Goal: Transaction & Acquisition: Purchase product/service

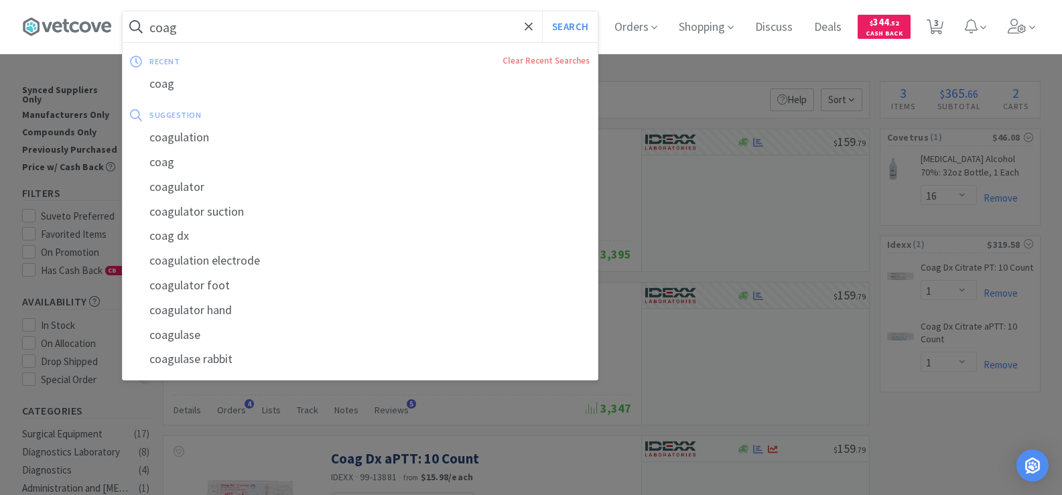
select select "16"
select select "1"
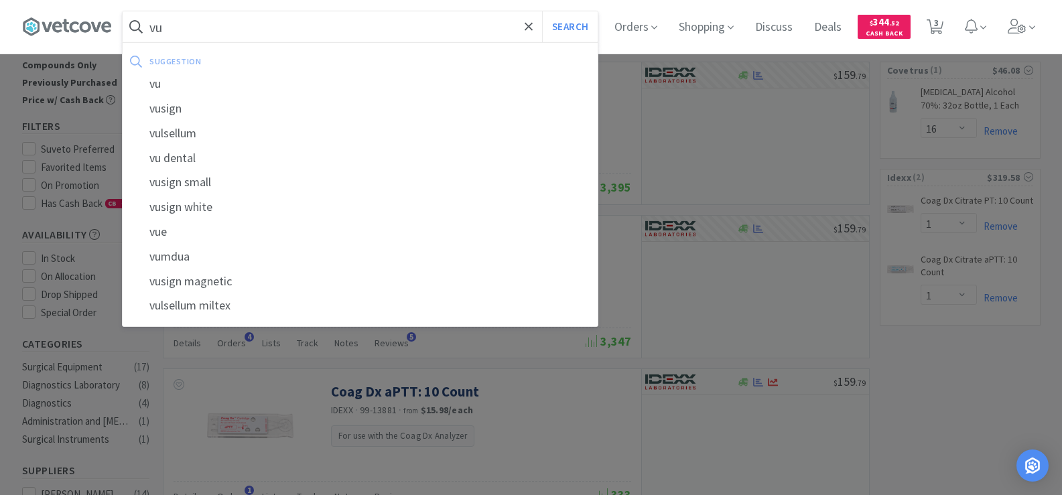
type input "v"
type input "cytopoint"
click at [542, 11] on button "Search" at bounding box center [570, 26] width 56 height 31
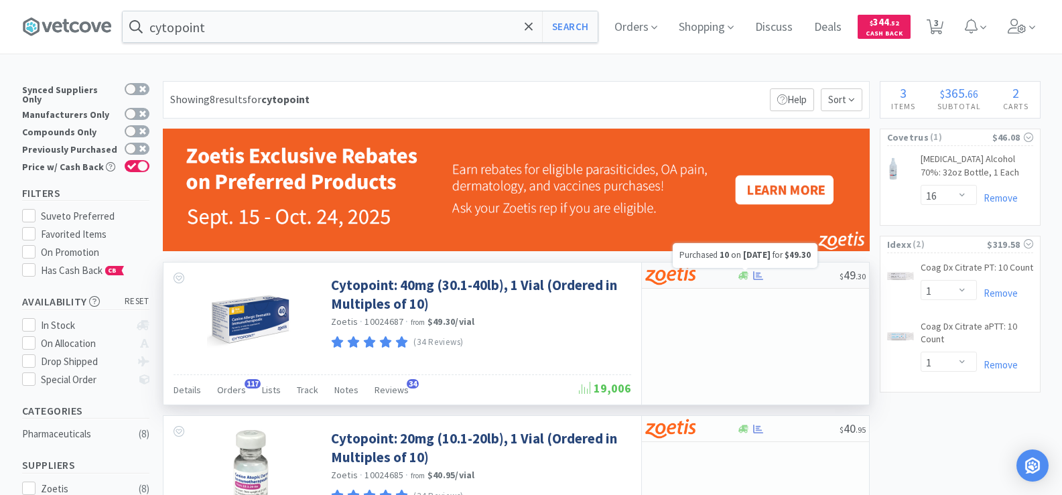
click at [754, 278] on icon at bounding box center [758, 276] width 10 height 10
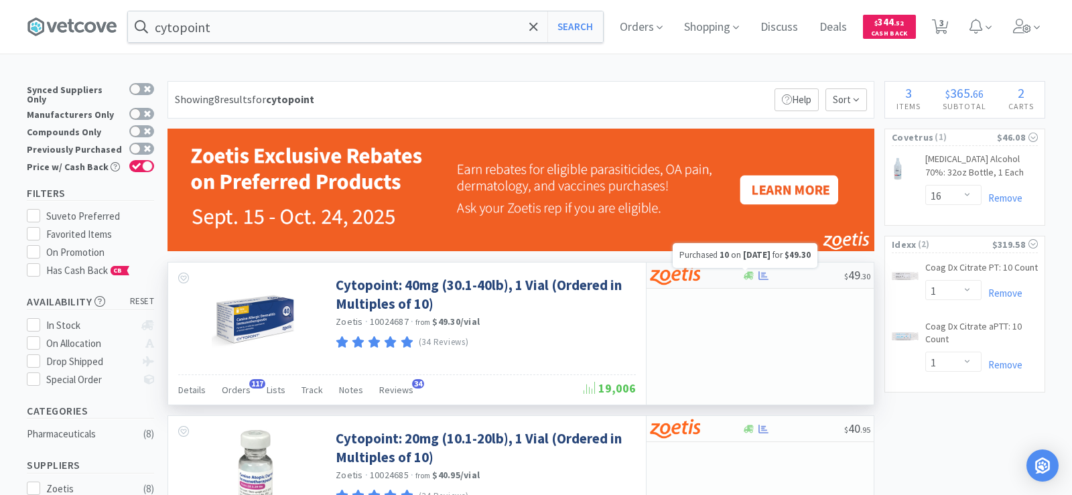
select select "10"
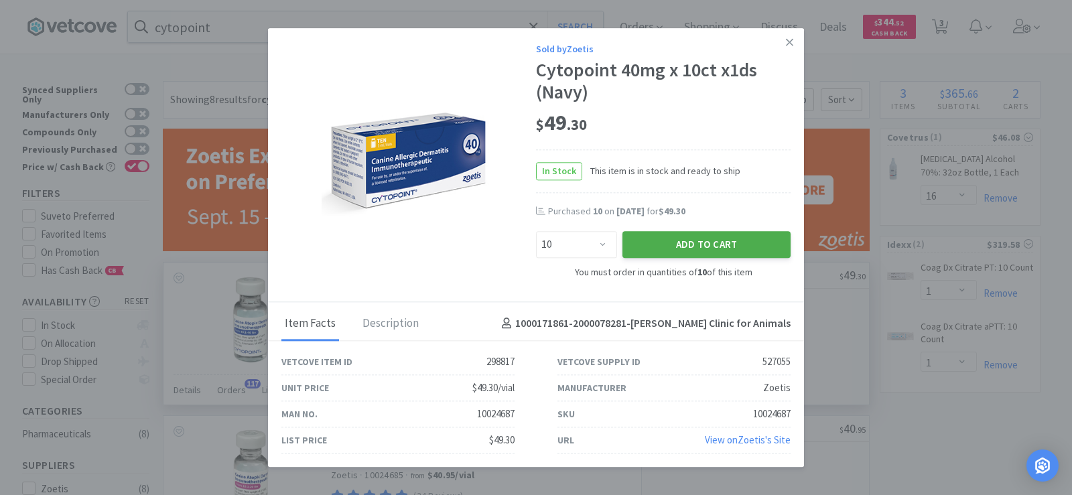
click at [712, 246] on button "Add to Cart" at bounding box center [706, 245] width 168 height 27
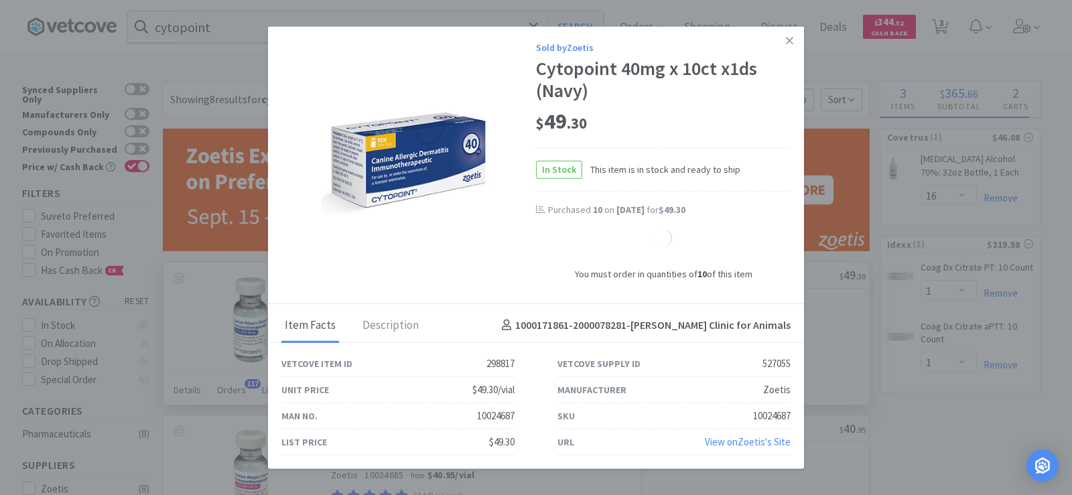
select select "10"
select select "1"
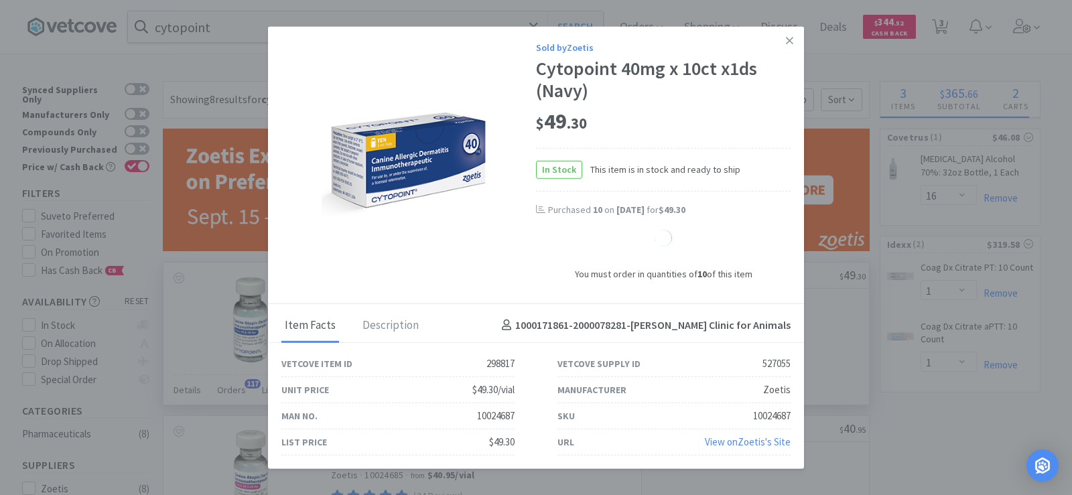
select select "1"
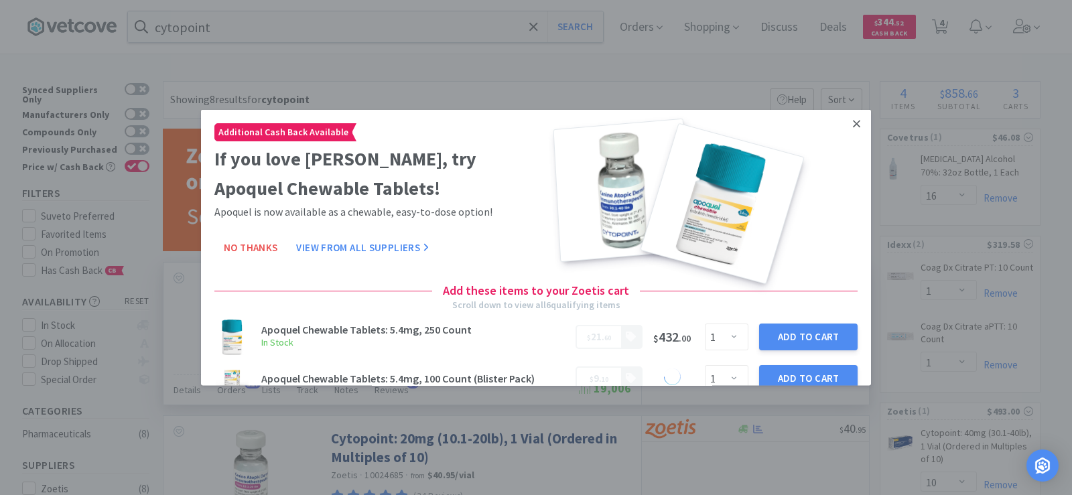
click at [853, 122] on icon at bounding box center [856, 123] width 7 height 12
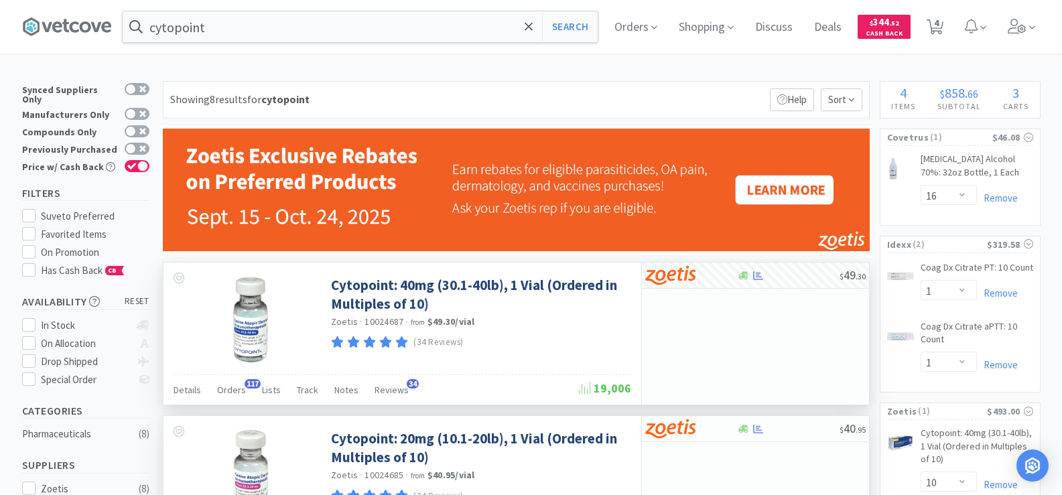
scroll to position [134, 0]
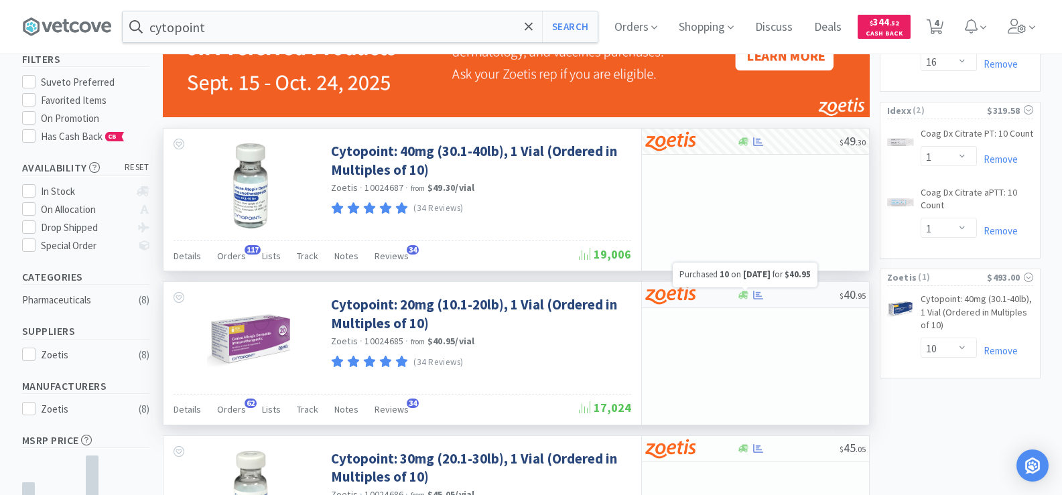
click at [758, 295] on icon at bounding box center [758, 295] width 10 height 9
select select "10"
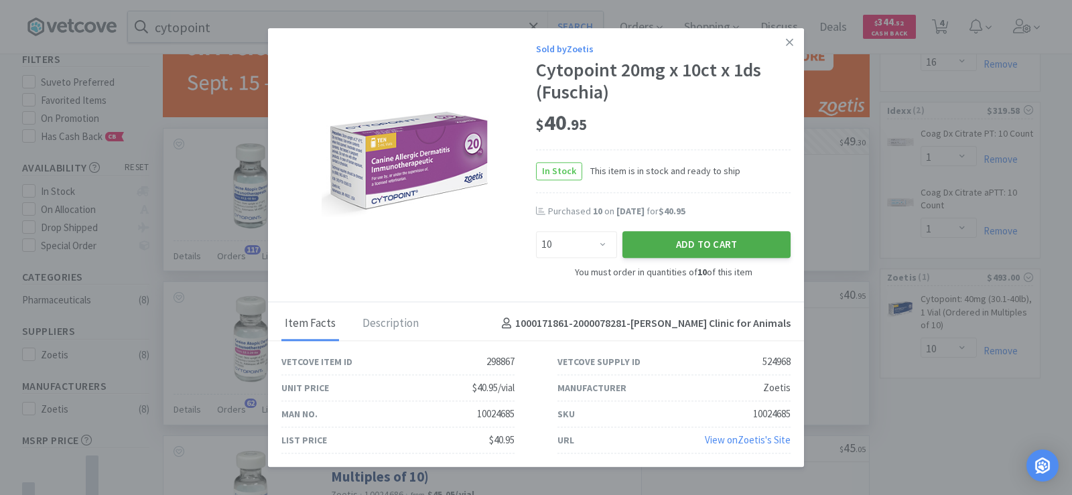
click at [713, 246] on button "Add to Cart" at bounding box center [706, 245] width 168 height 27
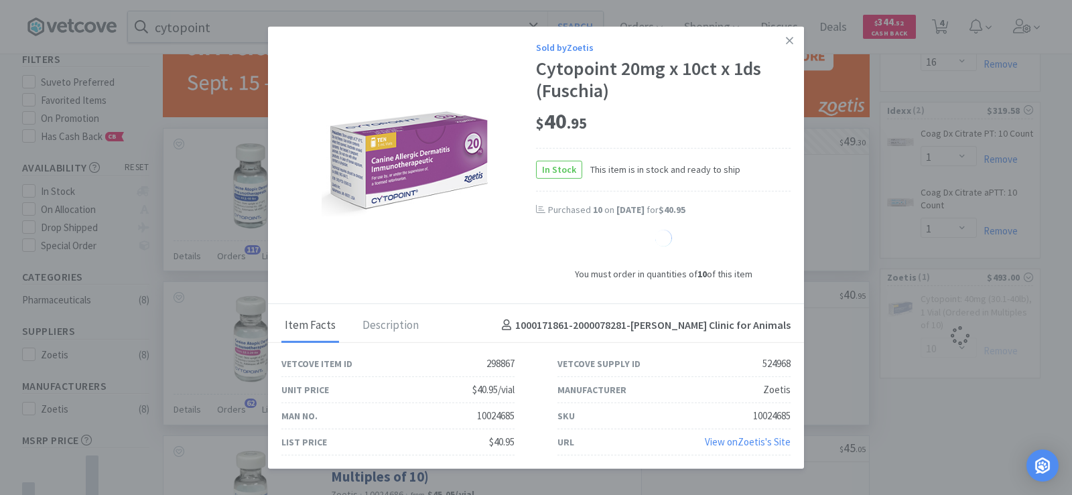
select select "10"
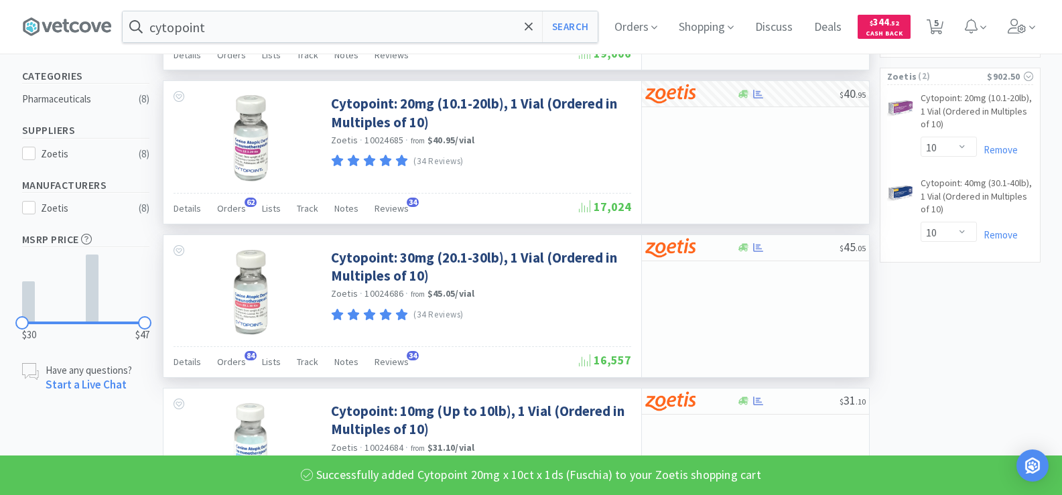
scroll to position [402, 0]
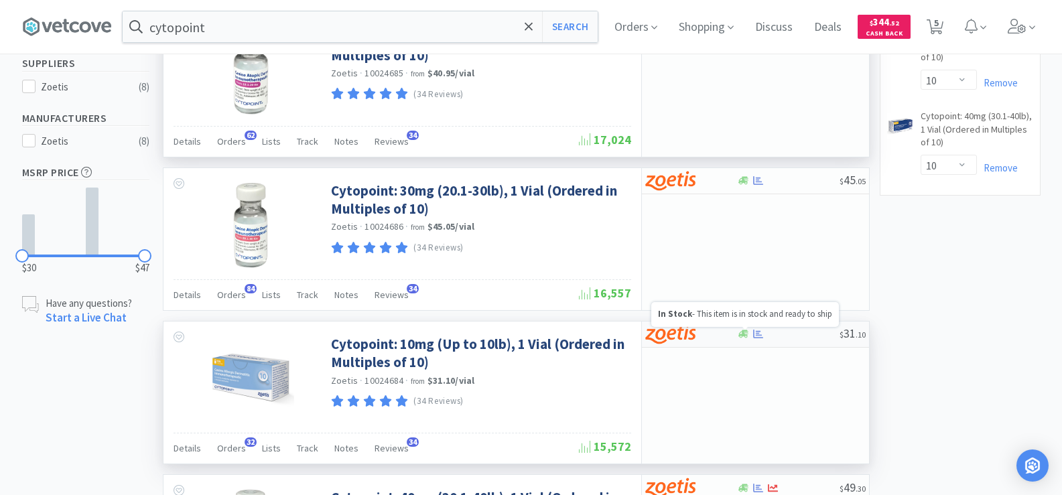
click at [743, 336] on icon at bounding box center [743, 334] width 10 height 8
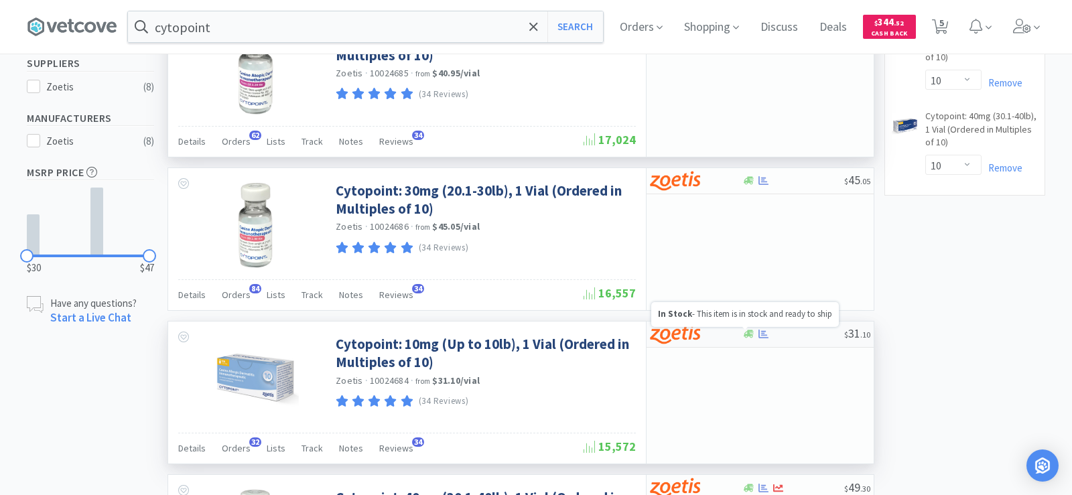
select select "10"
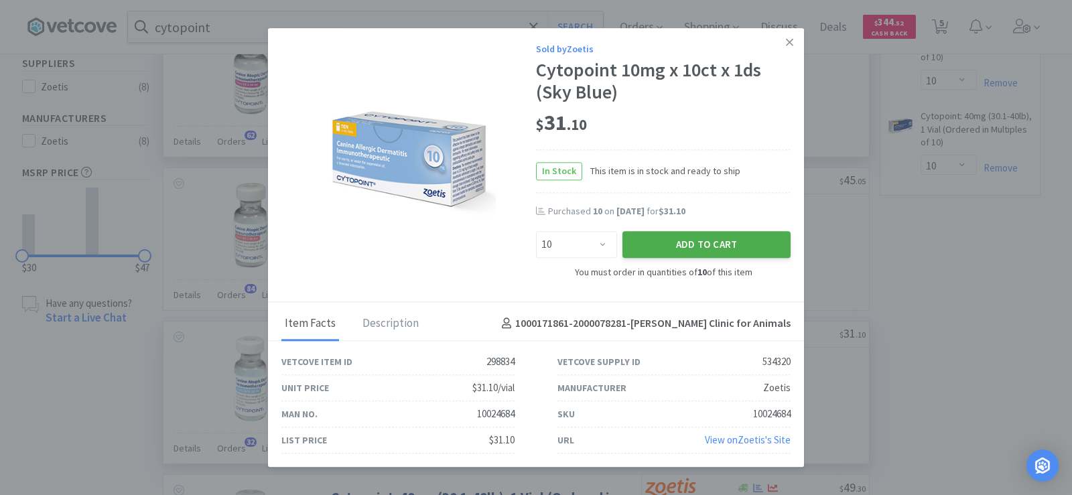
click at [723, 244] on button "Add to Cart" at bounding box center [706, 245] width 168 height 27
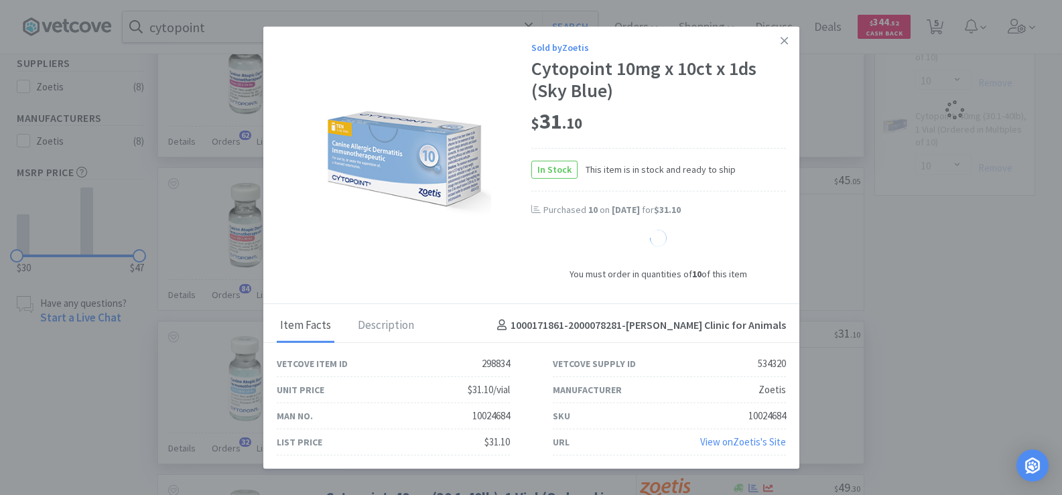
select select "10"
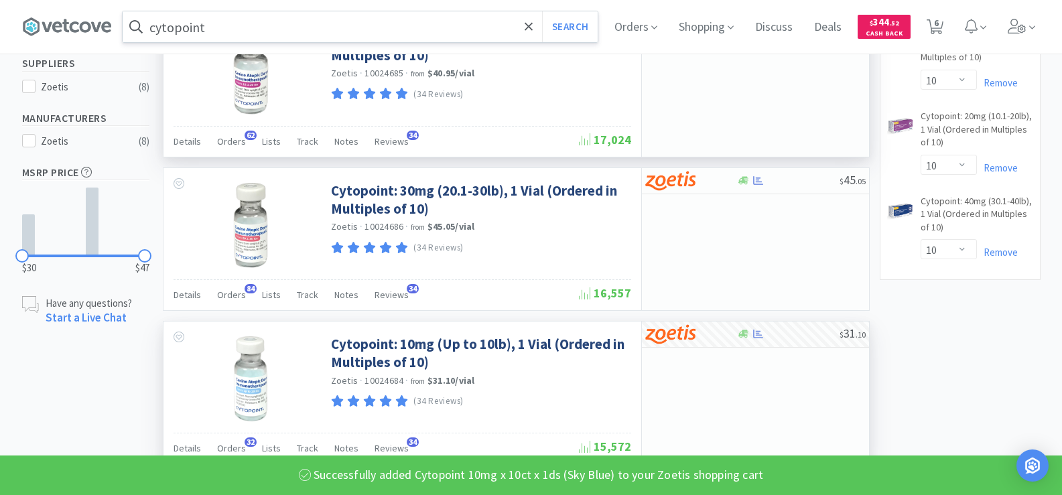
click at [231, 27] on input "cytopoint" at bounding box center [360, 26] width 475 height 31
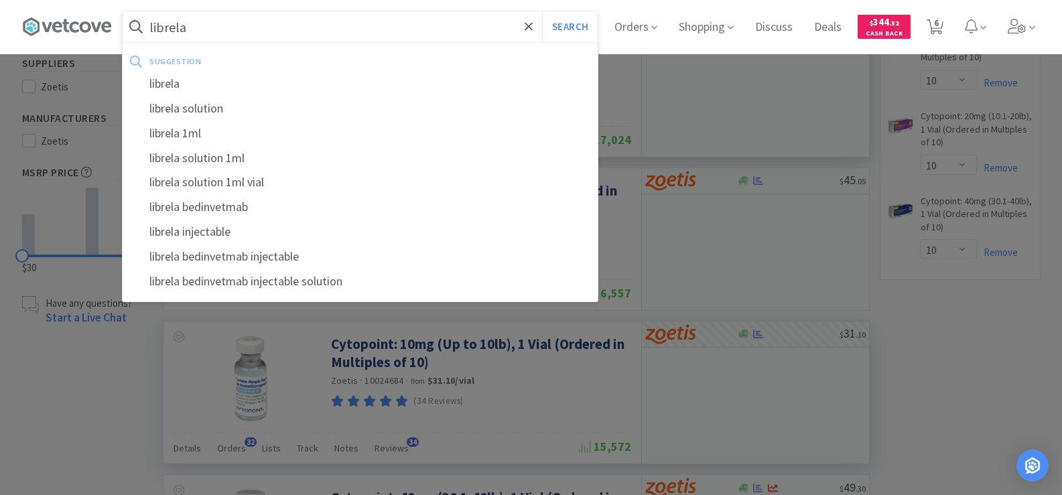
type input "librela"
click at [542, 11] on button "Search" at bounding box center [570, 26] width 56 height 31
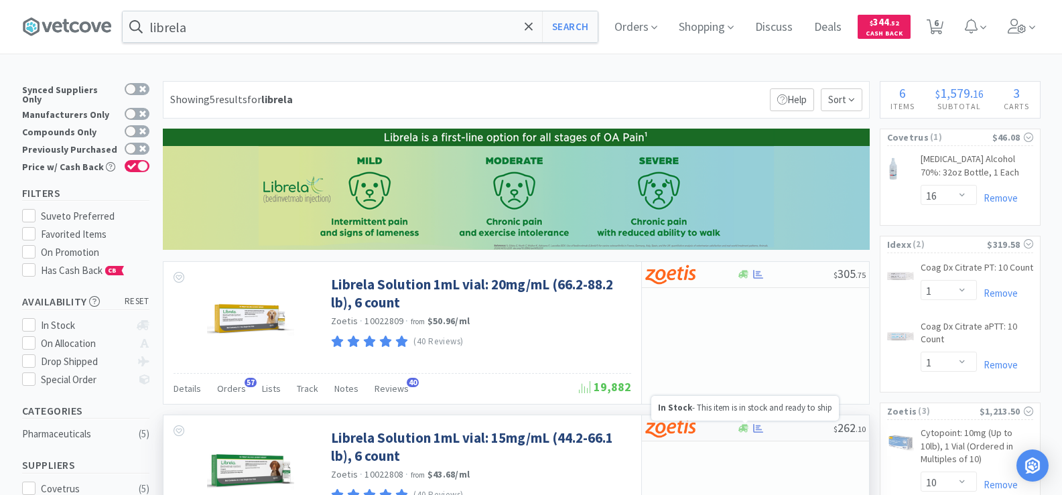
click at [752, 428] on div at bounding box center [757, 428] width 13 height 10
select select "1"
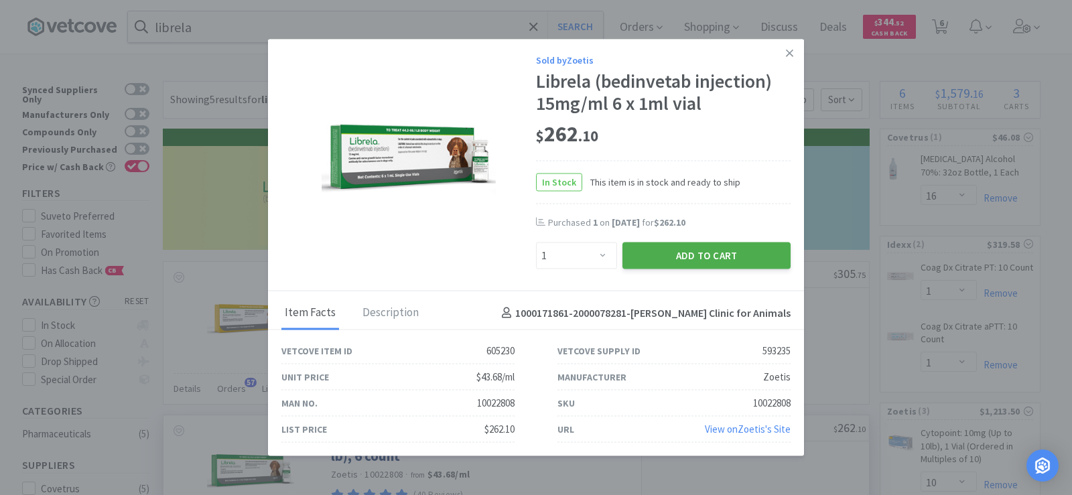
click at [672, 260] on button "Add to Cart" at bounding box center [706, 255] width 168 height 27
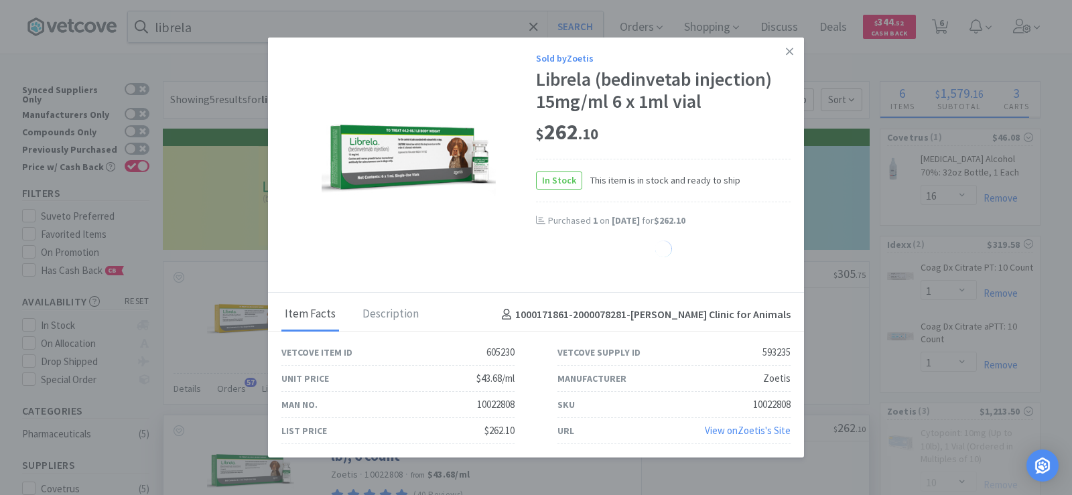
select select "1"
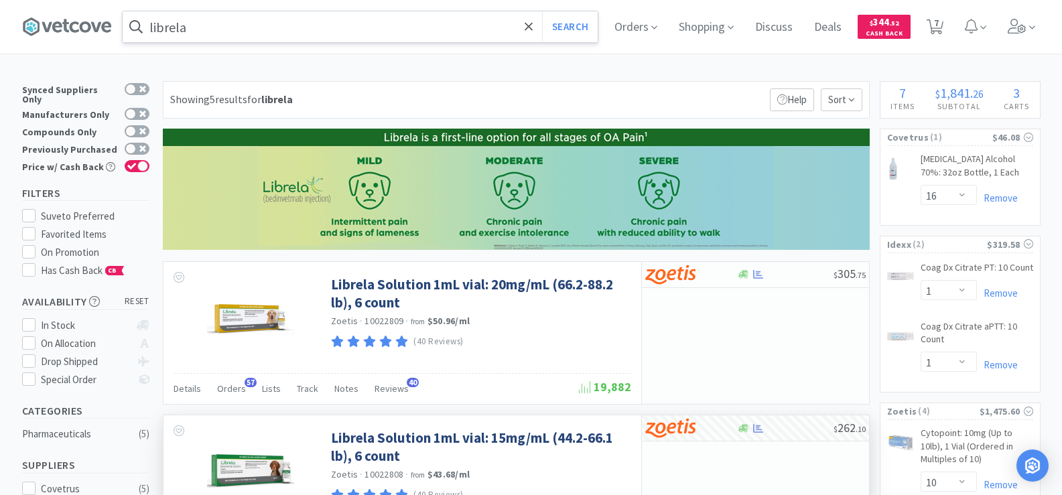
click at [208, 33] on input "librela" at bounding box center [360, 26] width 475 height 31
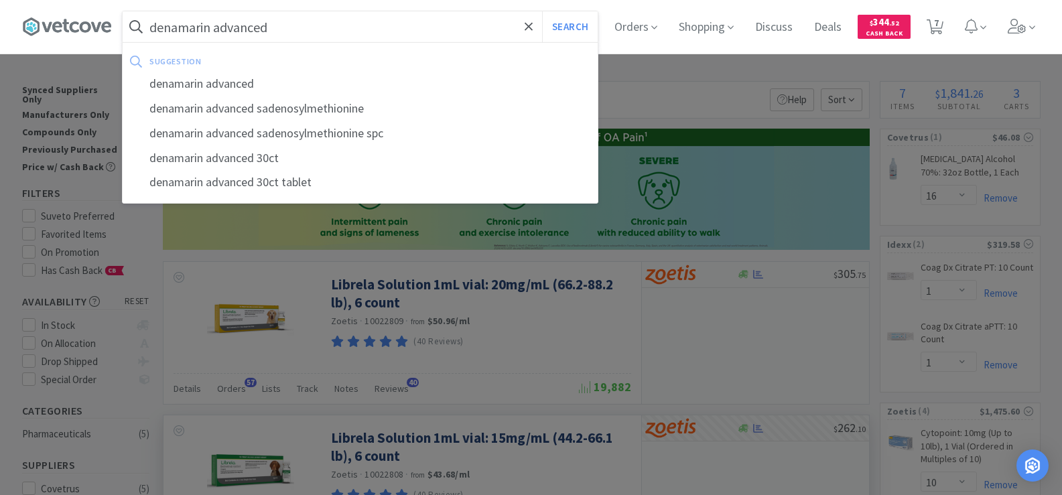
type input "denamarin advanced"
click at [542, 11] on button "Search" at bounding box center [570, 26] width 56 height 31
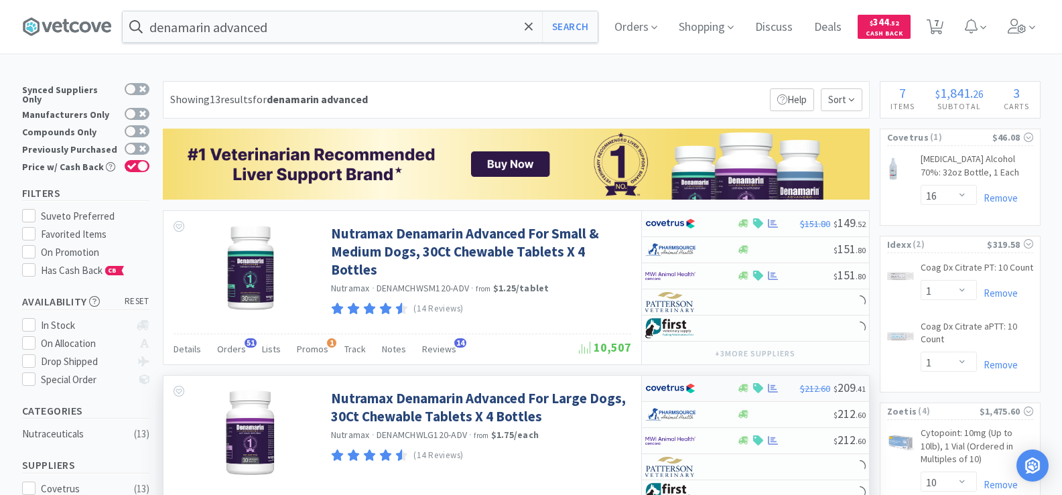
click at [753, 387] on icon at bounding box center [758, 388] width 10 height 10
select select "1"
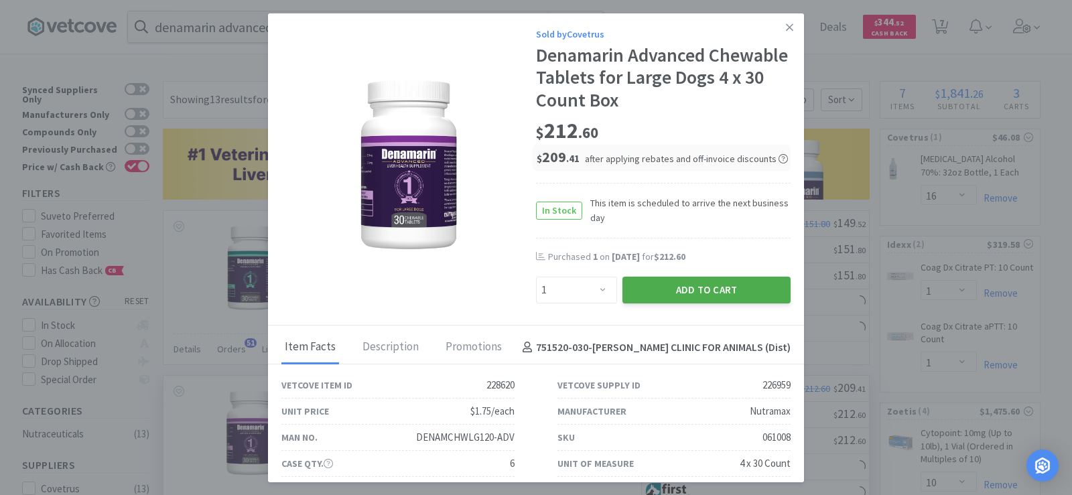
click at [636, 290] on button "Add to Cart" at bounding box center [706, 290] width 168 height 27
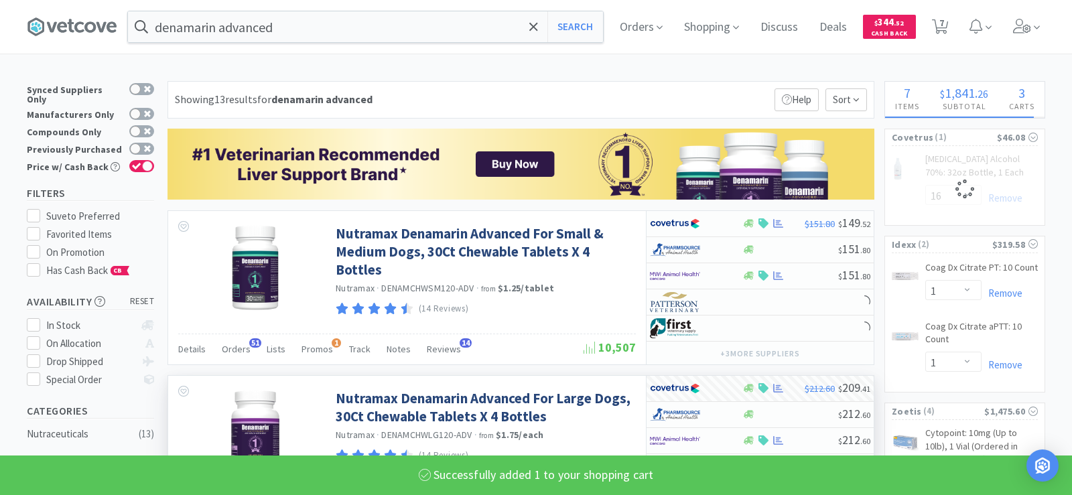
select select "1"
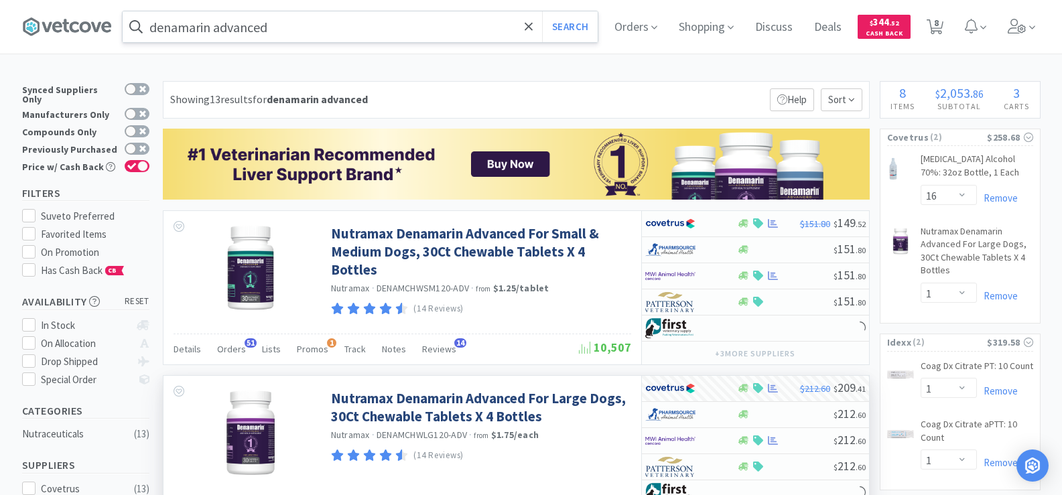
click at [293, 29] on input "denamarin advanced" at bounding box center [360, 26] width 475 height 31
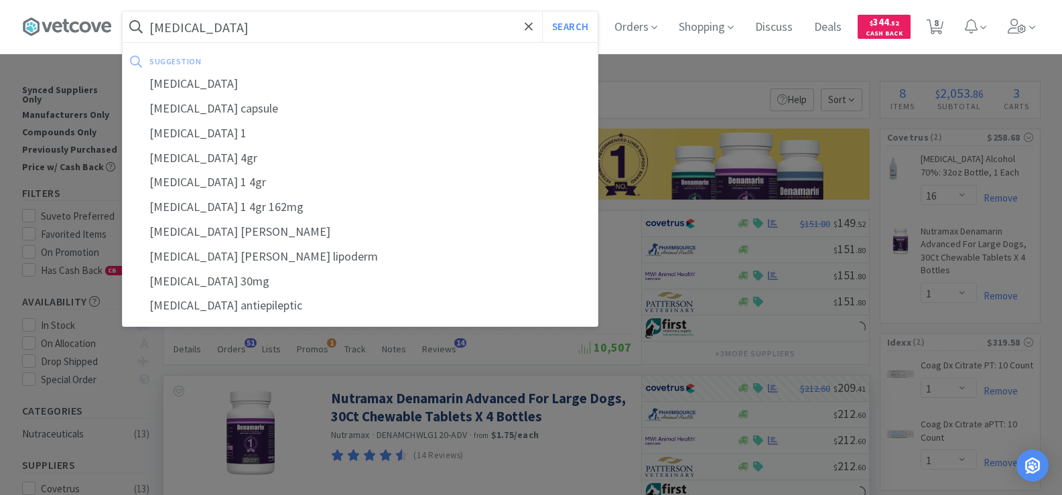
type input "[MEDICAL_DATA]"
click at [542, 11] on button "Search" at bounding box center [570, 26] width 56 height 31
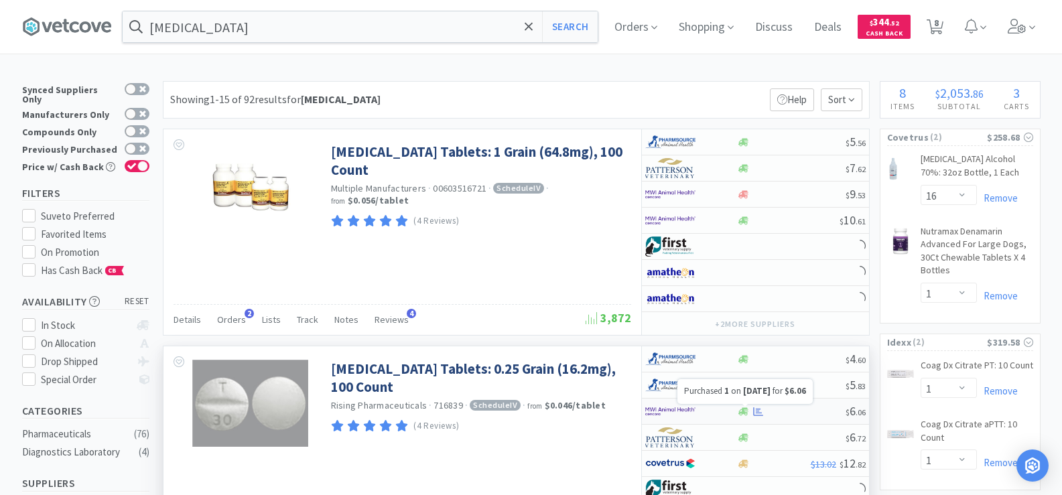
click at [758, 413] on icon at bounding box center [758, 411] width 10 height 9
select select "1"
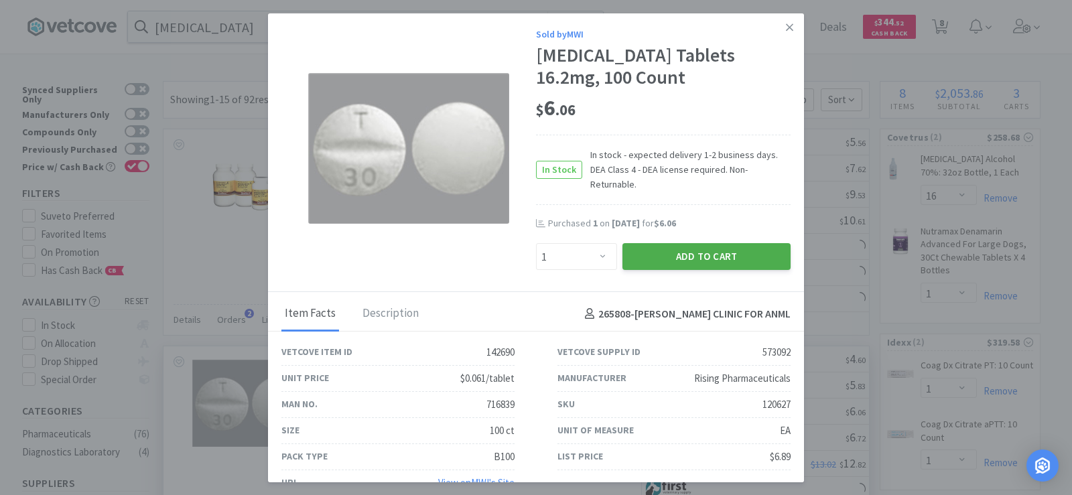
click at [685, 245] on button "Add to Cart" at bounding box center [706, 256] width 168 height 27
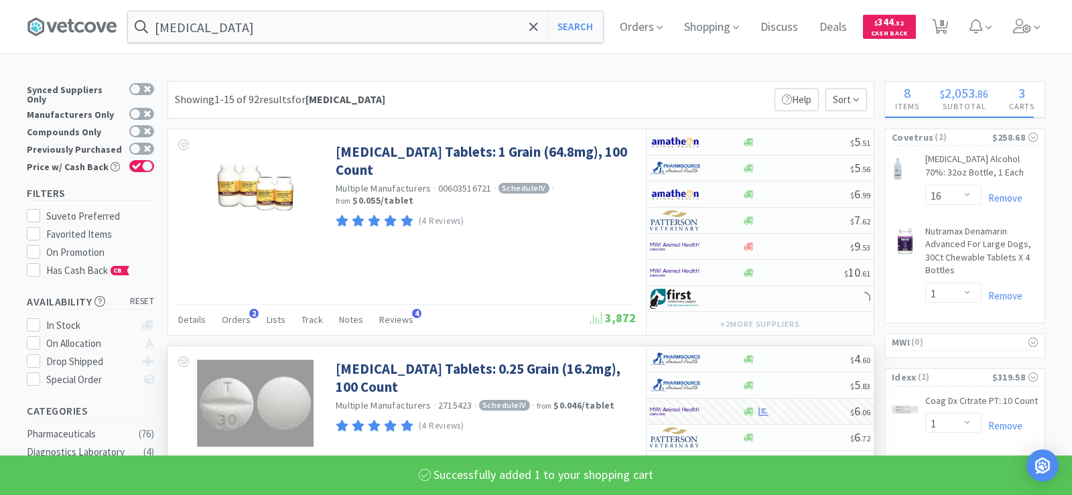
select select "1"
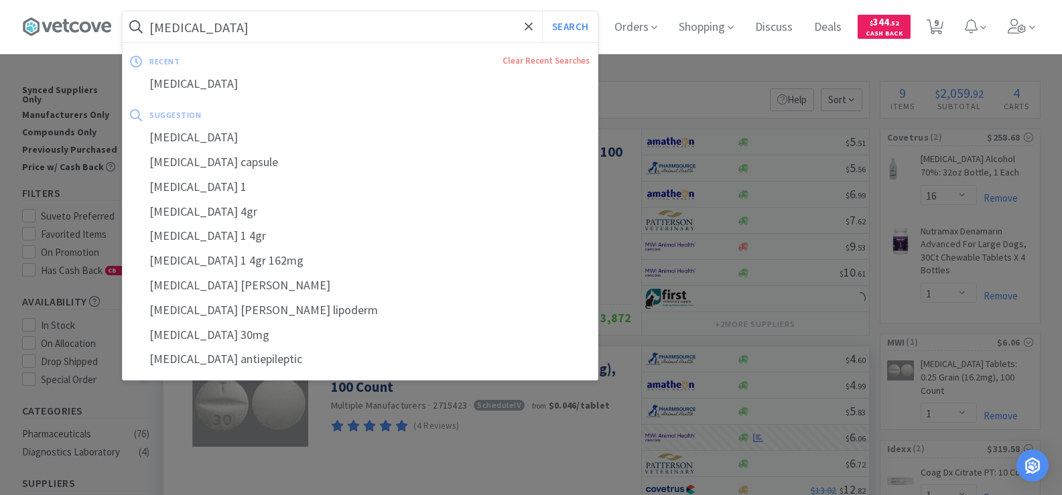
click at [276, 34] on input "[MEDICAL_DATA]" at bounding box center [360, 26] width 475 height 31
type input "j"
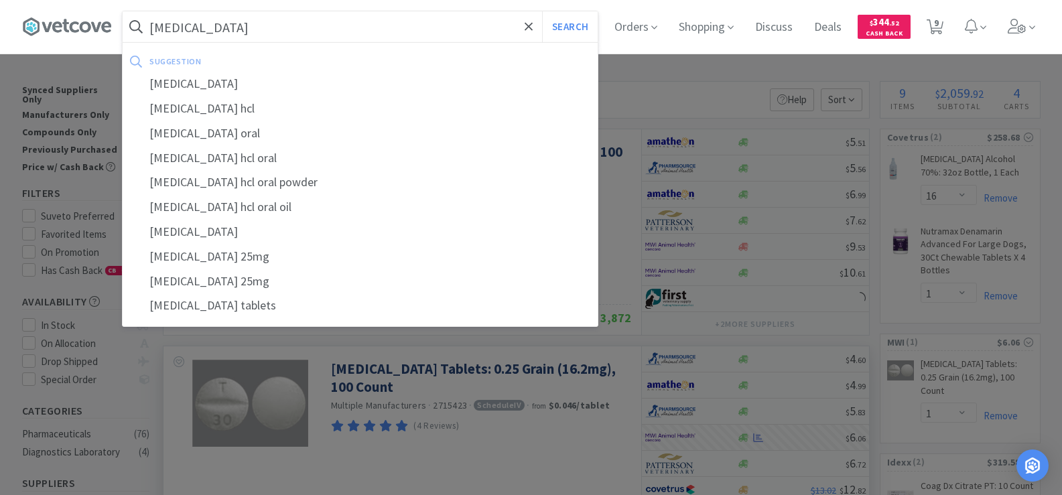
type input "[MEDICAL_DATA]"
click at [542, 11] on button "Search" at bounding box center [570, 26] width 56 height 31
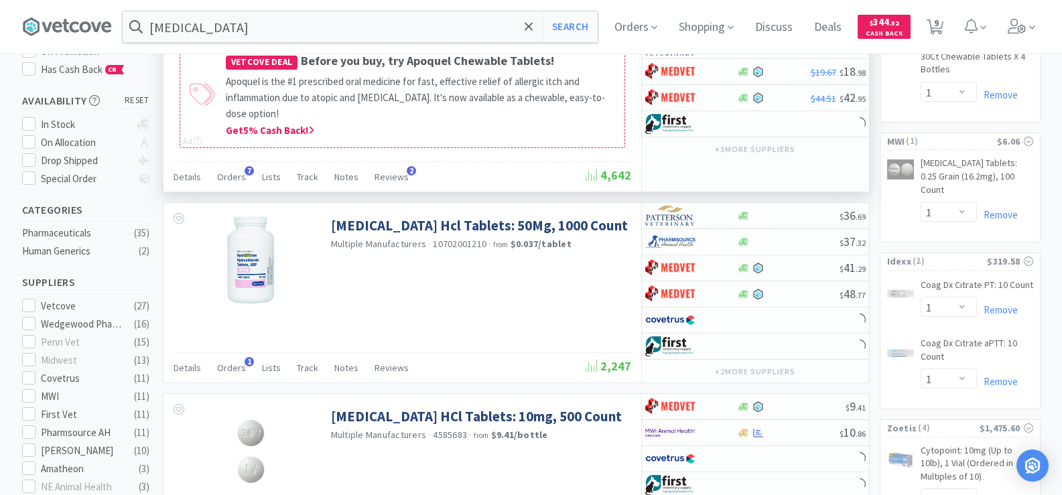
scroll to position [268, 0]
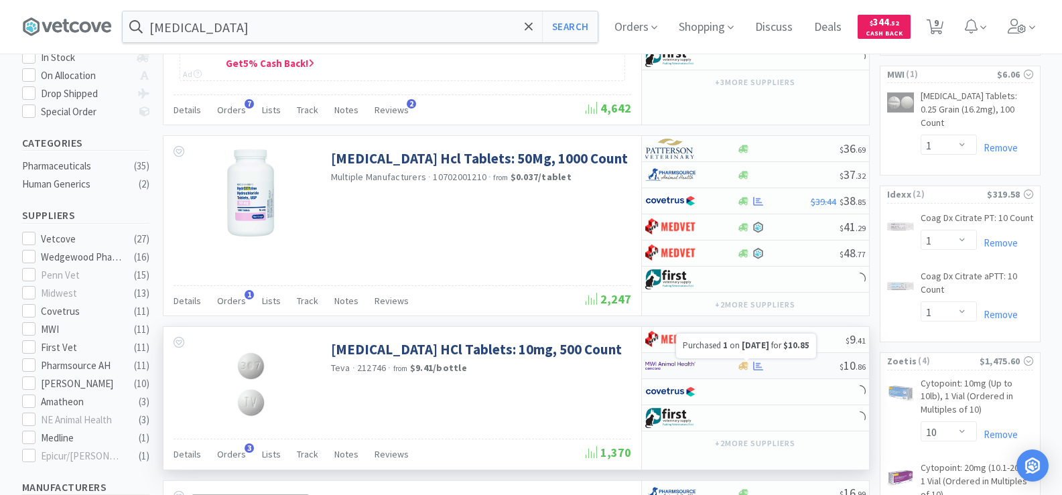
click at [757, 369] on icon at bounding box center [758, 366] width 10 height 10
select select "1"
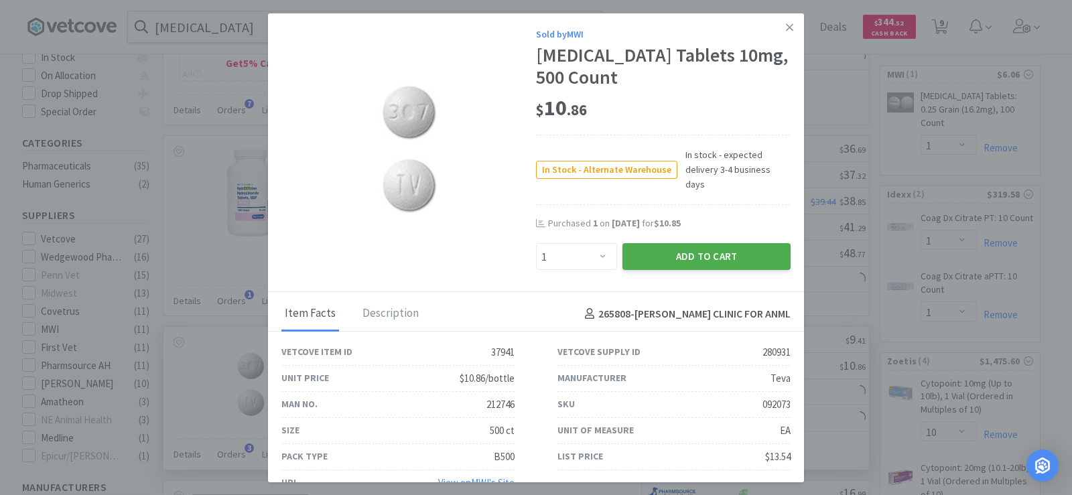
click at [702, 248] on button "Add to Cart" at bounding box center [706, 256] width 168 height 27
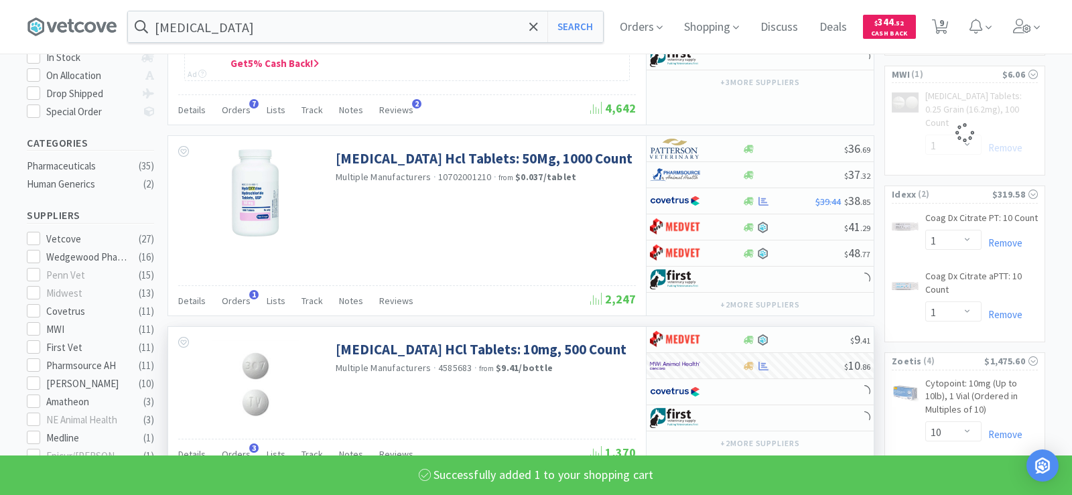
select select "1"
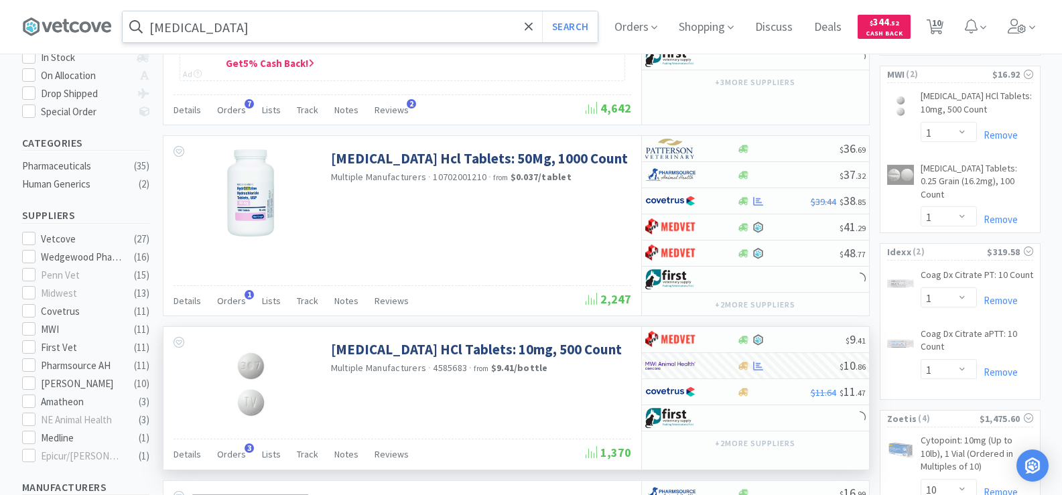
click at [239, 31] on input "[MEDICAL_DATA]" at bounding box center [360, 26] width 475 height 31
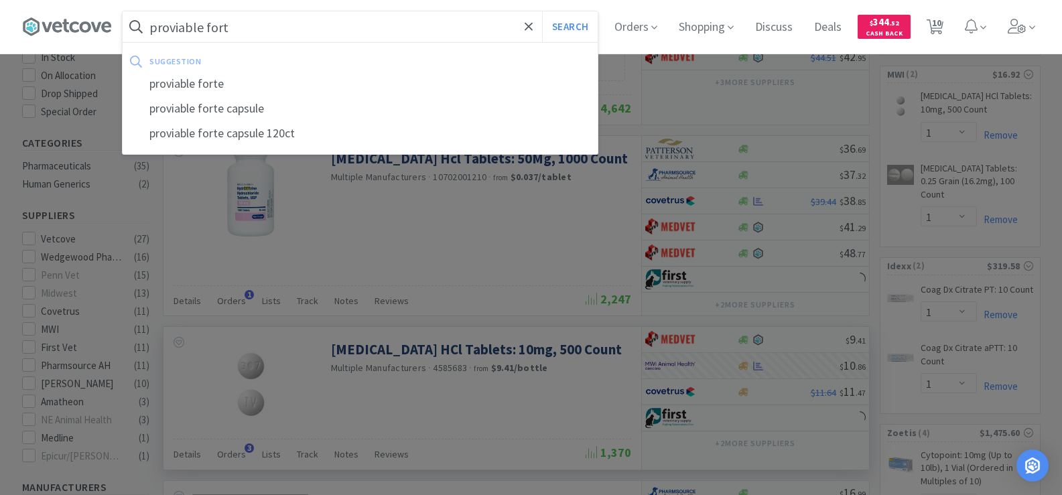
type input "proviable forte"
click at [542, 11] on button "Search" at bounding box center [570, 26] width 56 height 31
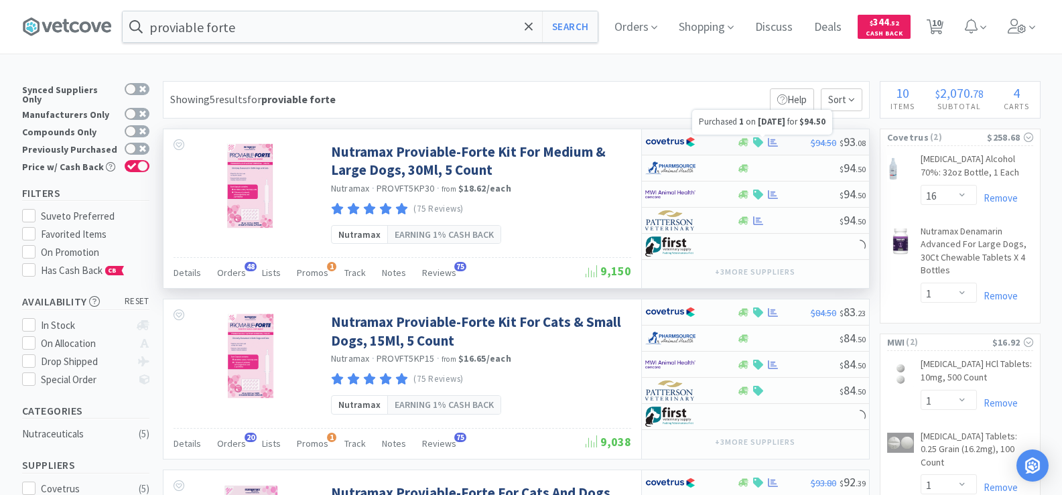
click at [770, 143] on icon at bounding box center [773, 142] width 10 height 10
select select "1"
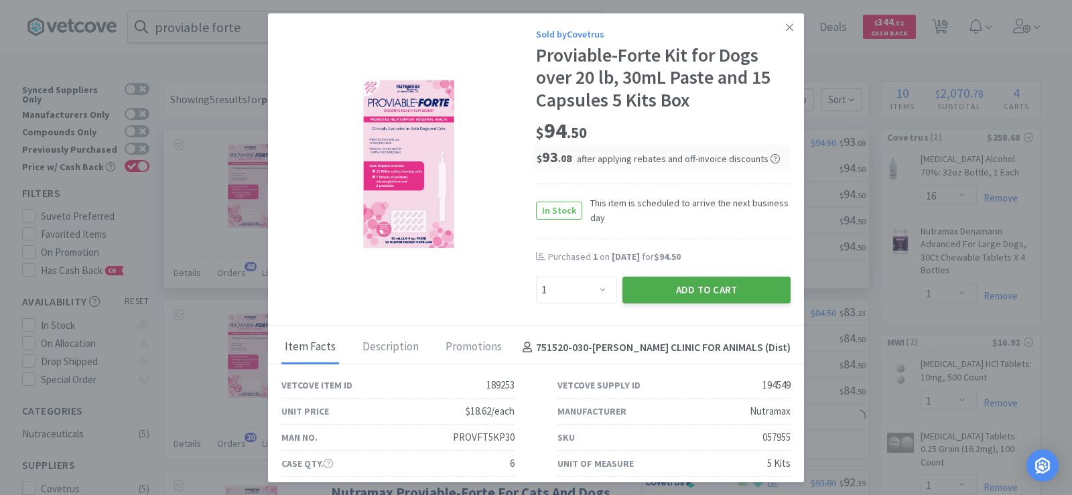
click at [733, 280] on button "Add to Cart" at bounding box center [706, 290] width 168 height 27
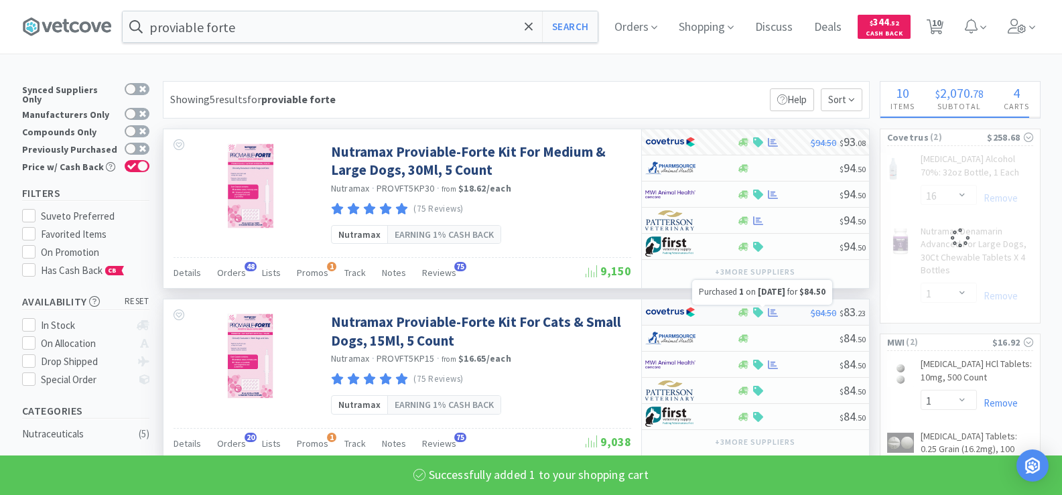
click at [770, 312] on icon at bounding box center [773, 312] width 10 height 10
select select "1"
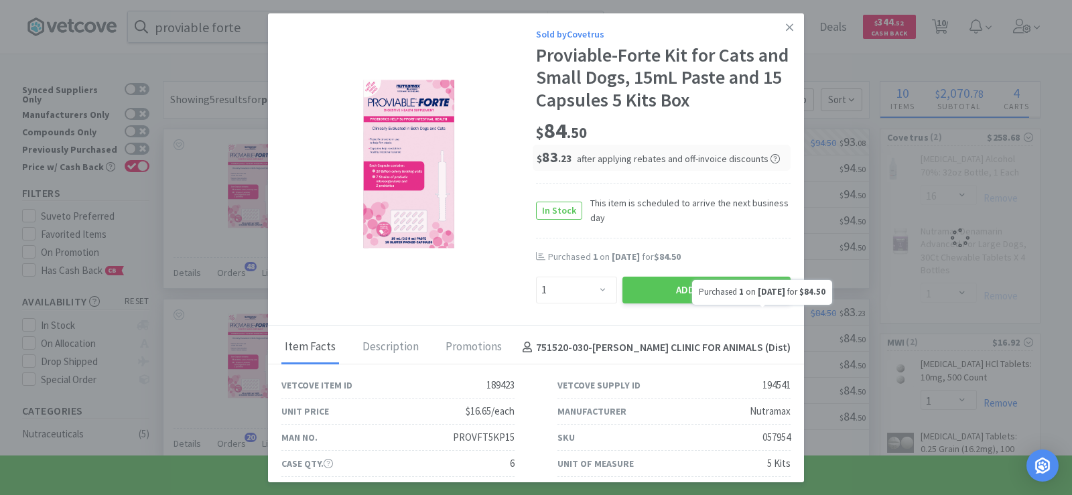
select select "1"
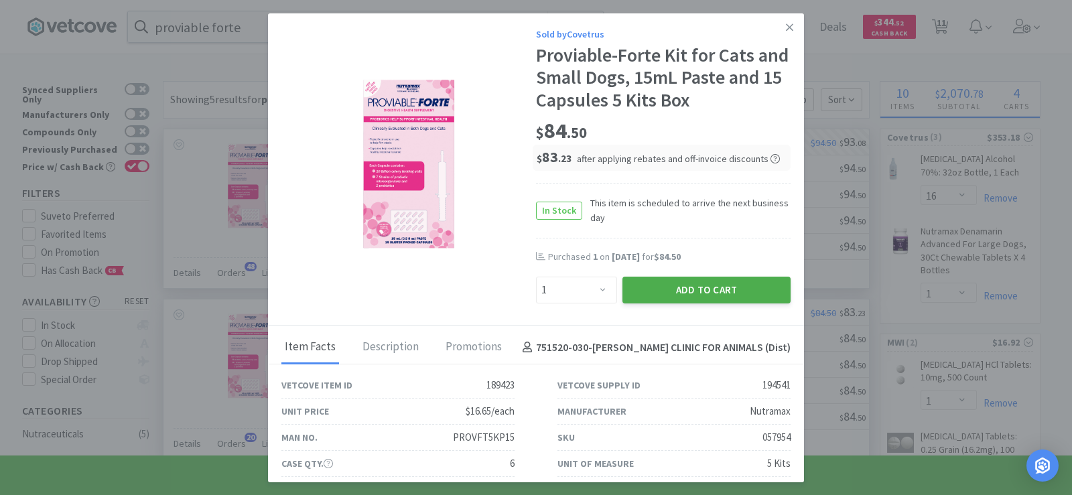
click at [739, 290] on button "Add to Cart" at bounding box center [706, 290] width 168 height 27
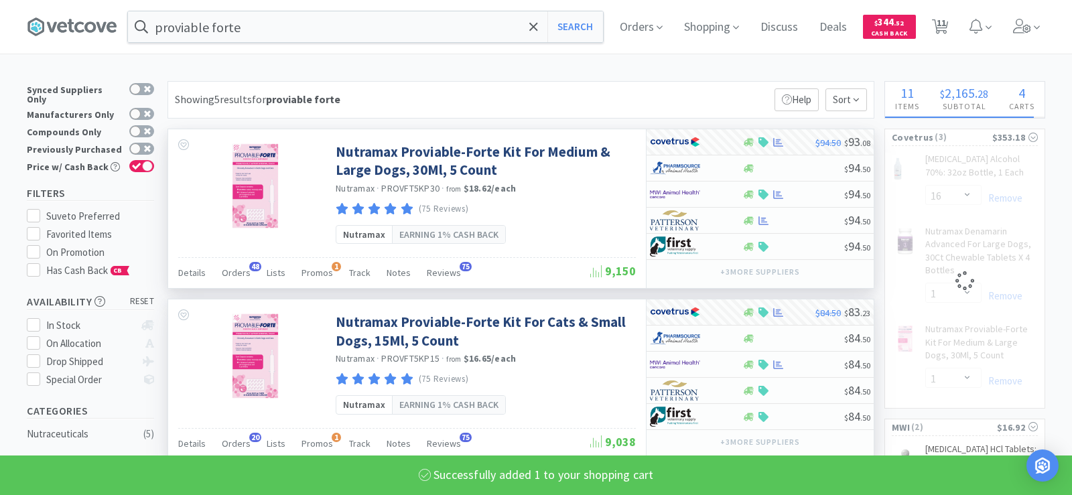
select select "1"
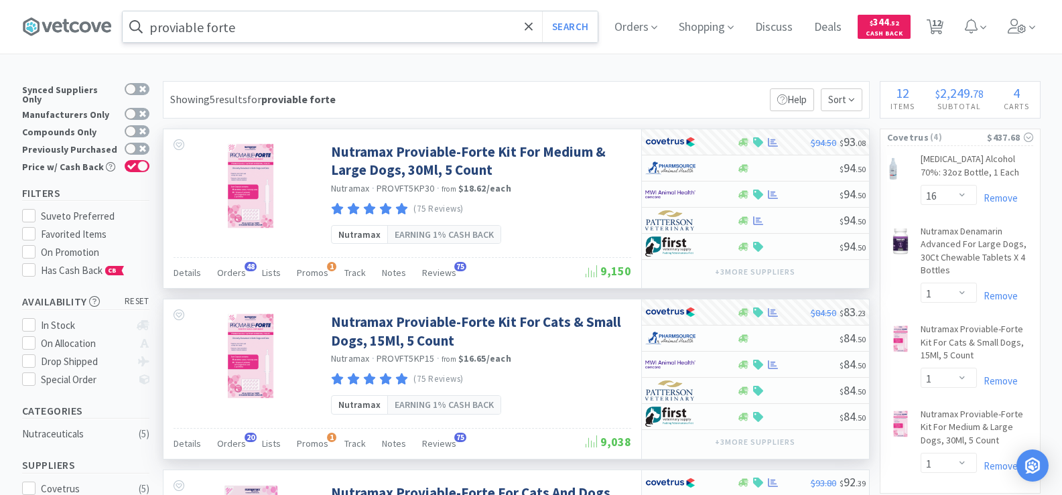
click at [259, 32] on input "proviable forte" at bounding box center [360, 26] width 475 height 31
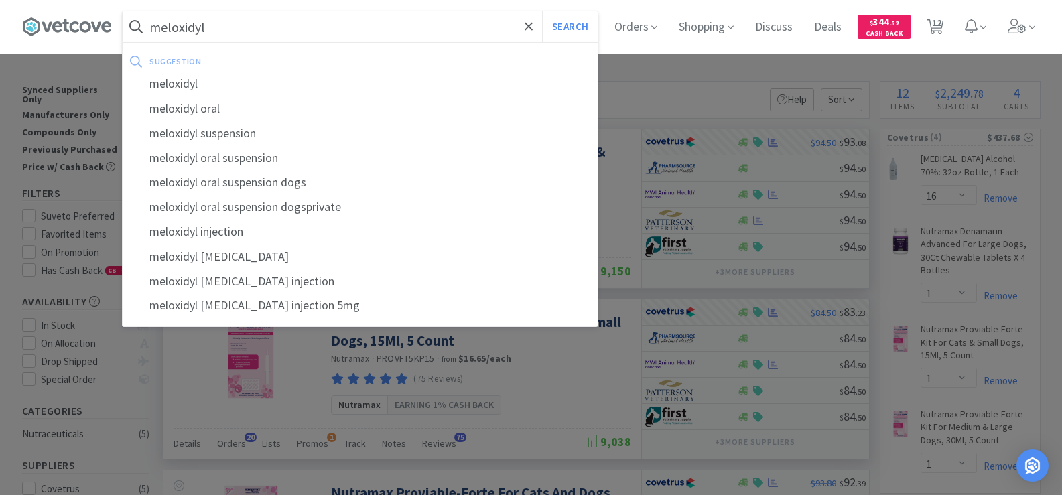
type input "meloxidyl"
click at [542, 11] on button "Search" at bounding box center [570, 26] width 56 height 31
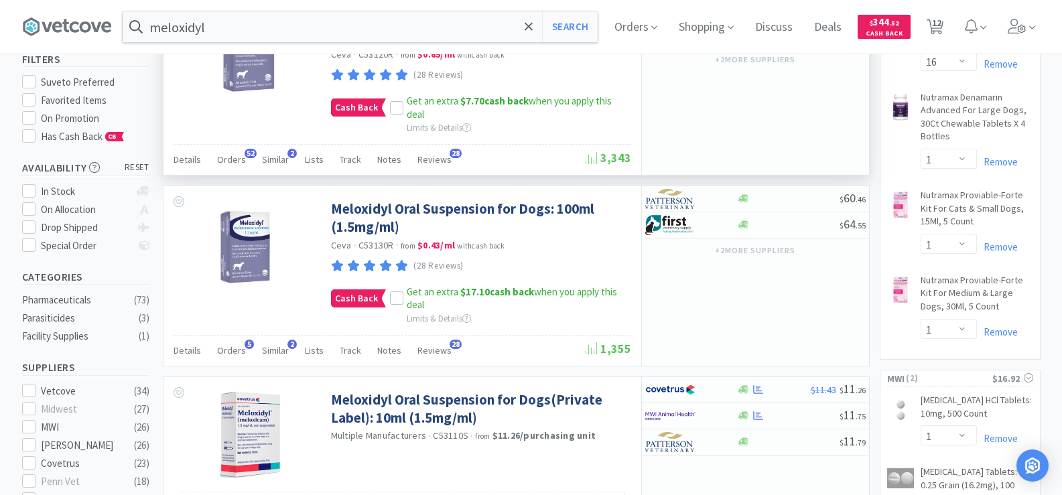
scroll to position [201, 0]
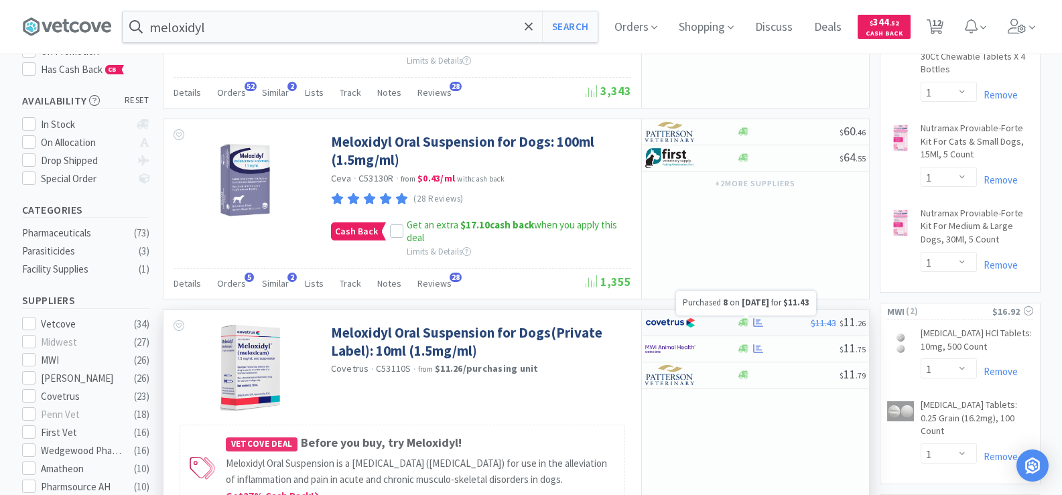
click at [756, 321] on icon at bounding box center [758, 322] width 10 height 9
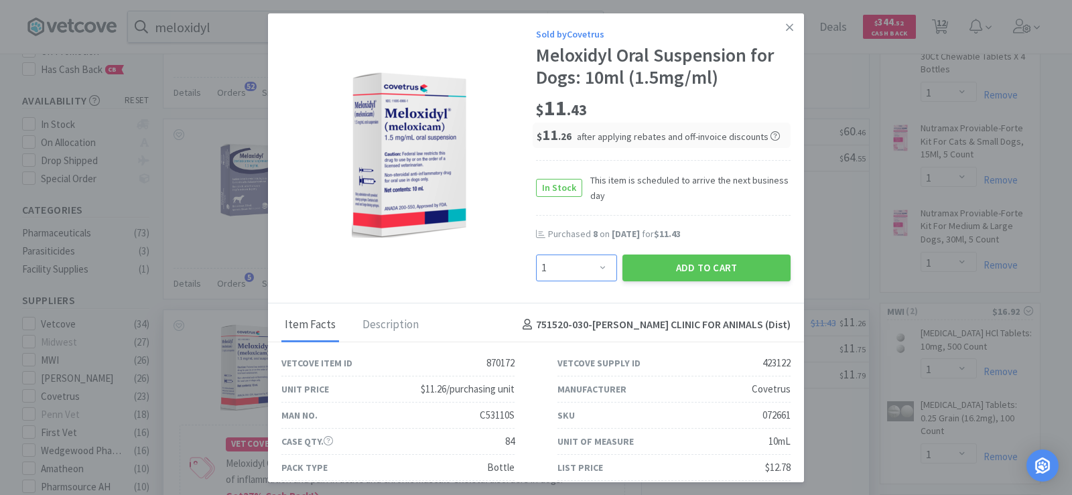
click at [597, 264] on select "Enter Quantity 1 2 3 4 5 6 7 8 9 10 11 12 13 14 15 16 17 18 19 20 Enter Quantity" at bounding box center [576, 268] width 81 height 27
select select "6"
click at [536, 255] on select "Enter Quantity 1 2 3 4 5 6 7 8 9 10 11 12 13 14 15 16 17 18 19 20 Enter Quantity" at bounding box center [576, 268] width 81 height 27
click at [674, 265] on button "Add to Cart" at bounding box center [706, 268] width 168 height 27
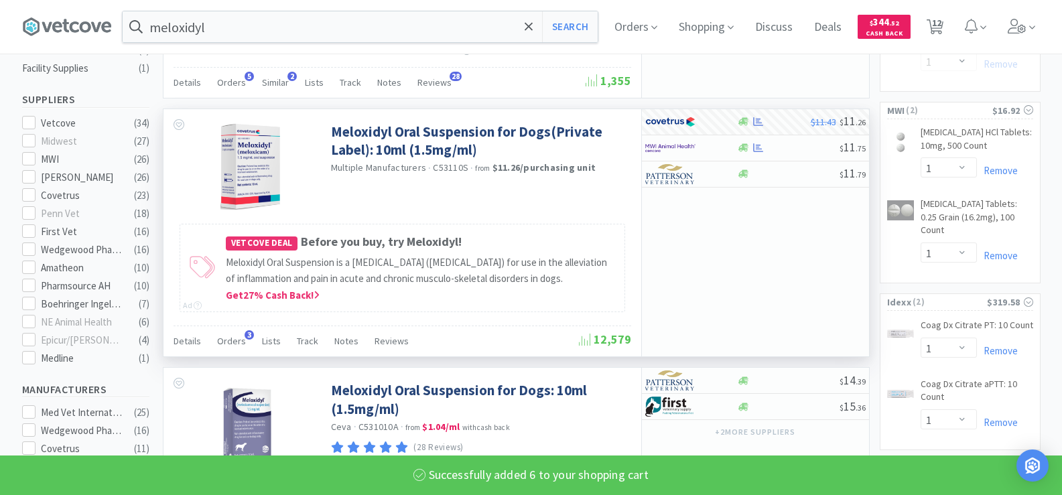
select select "6"
select select "1"
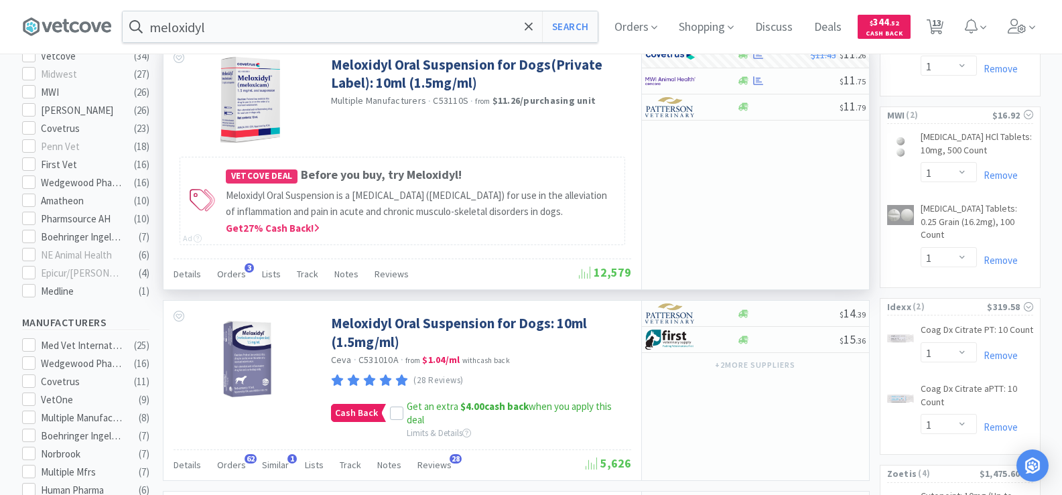
scroll to position [603, 0]
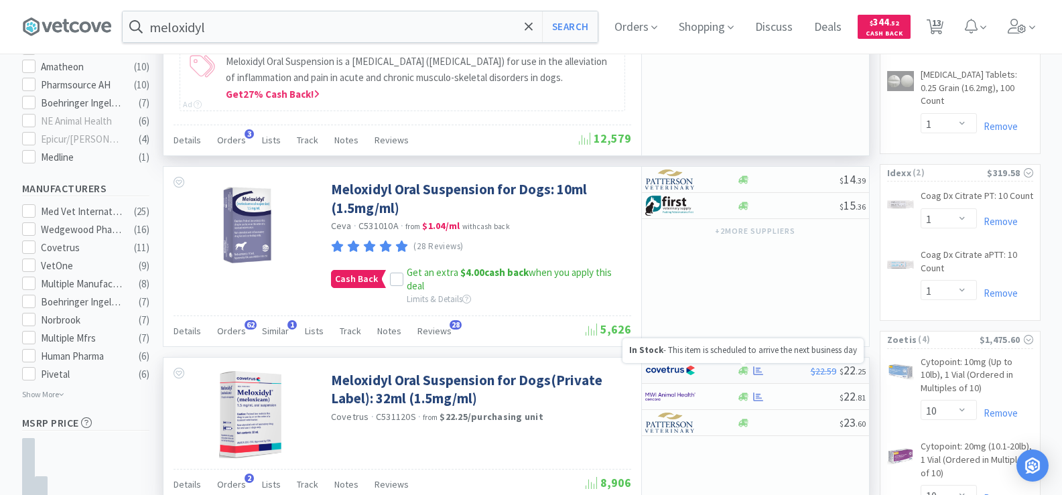
click at [747, 372] on icon at bounding box center [743, 370] width 10 height 8
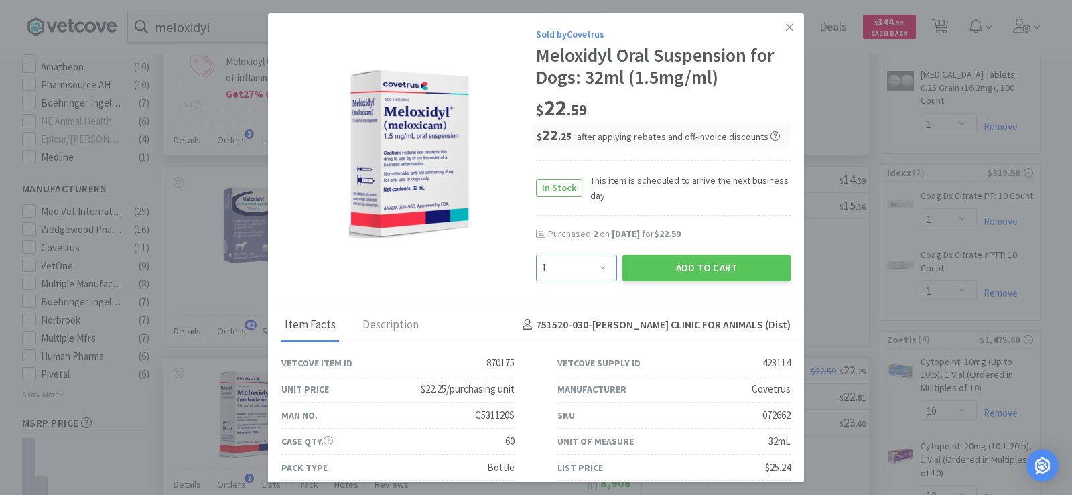
click at [599, 275] on select "Enter Quantity 1 2 3 4 5 6 7 8 9 10 11 12 13 14 15 16 17 18 19 20 Enter Quantity" at bounding box center [576, 268] width 81 height 27
select select "2"
click at [536, 255] on select "Enter Quantity 1 2 3 4 5 6 7 8 9 10 11 12 13 14 15 16 17 18 19 20 Enter Quantity" at bounding box center [576, 268] width 81 height 27
click at [673, 269] on button "Add to Cart" at bounding box center [706, 268] width 168 height 27
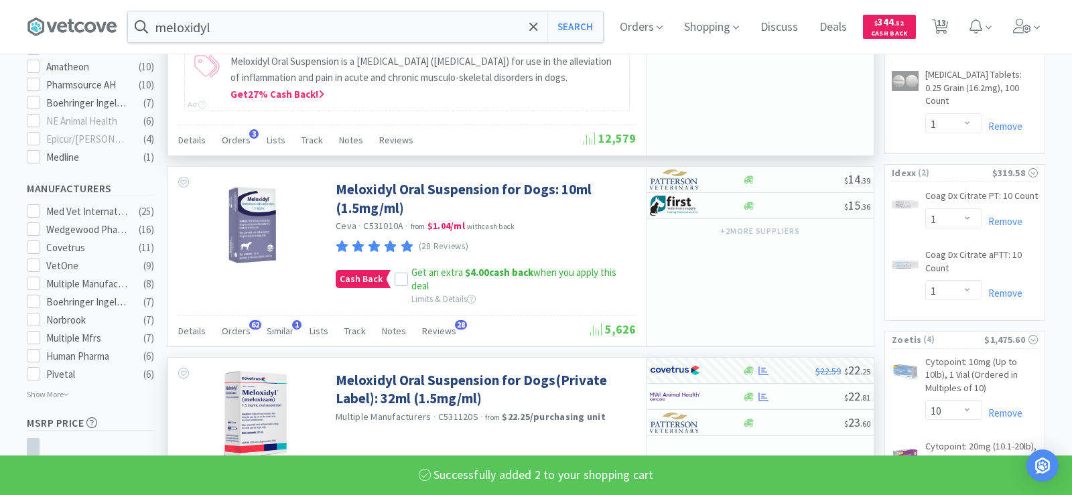
select select "2"
select select "1"
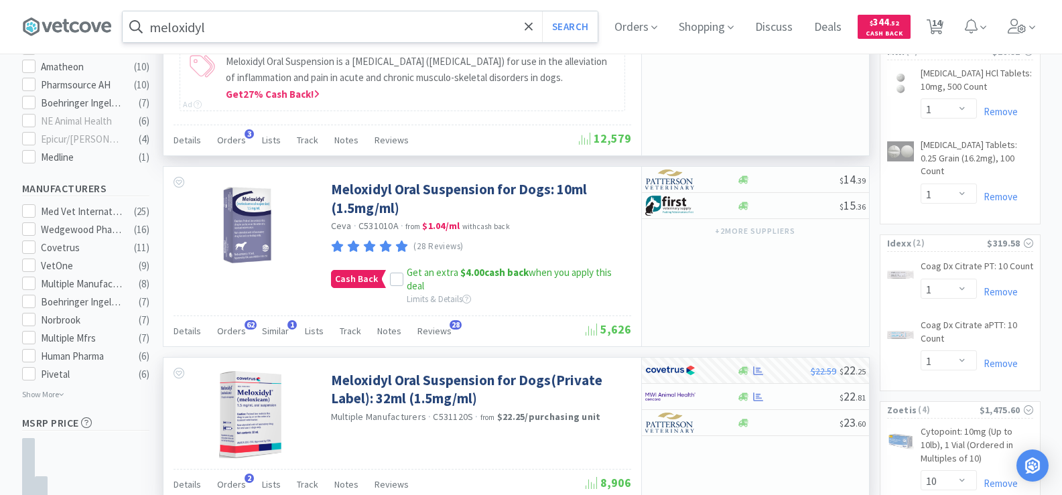
click at [251, 31] on input "meloxidyl" at bounding box center [360, 26] width 475 height 31
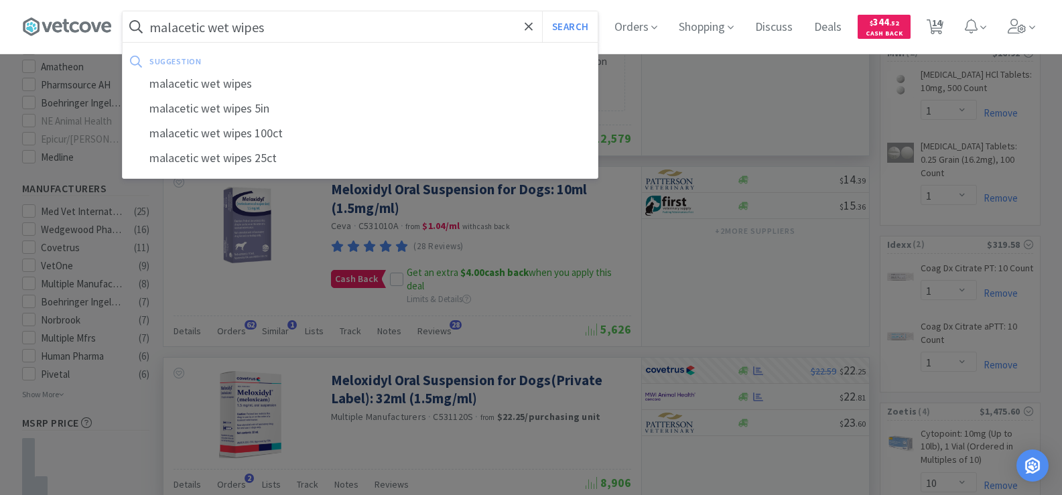
type input "malacetic wet wipes"
click at [542, 11] on button "Search" at bounding box center [570, 26] width 56 height 31
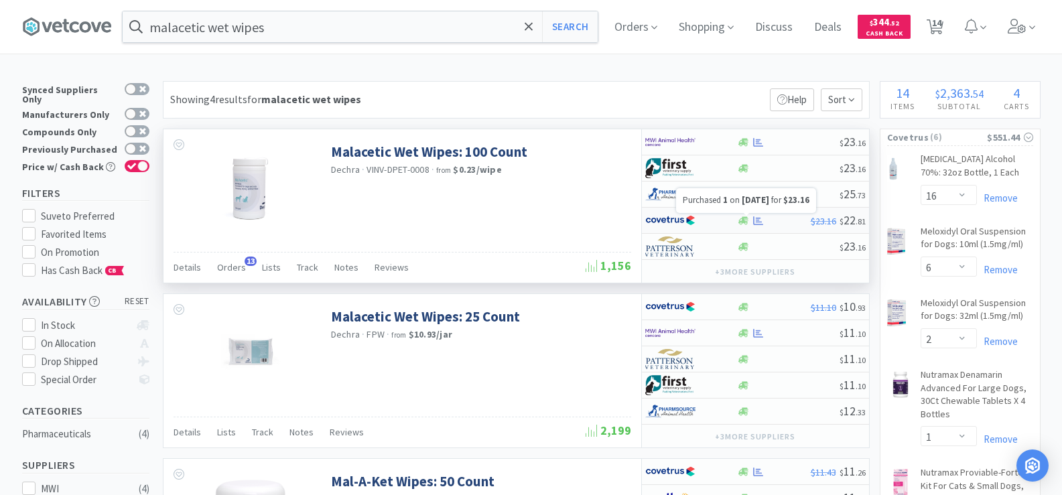
click at [754, 222] on icon at bounding box center [758, 220] width 10 height 9
select select "1"
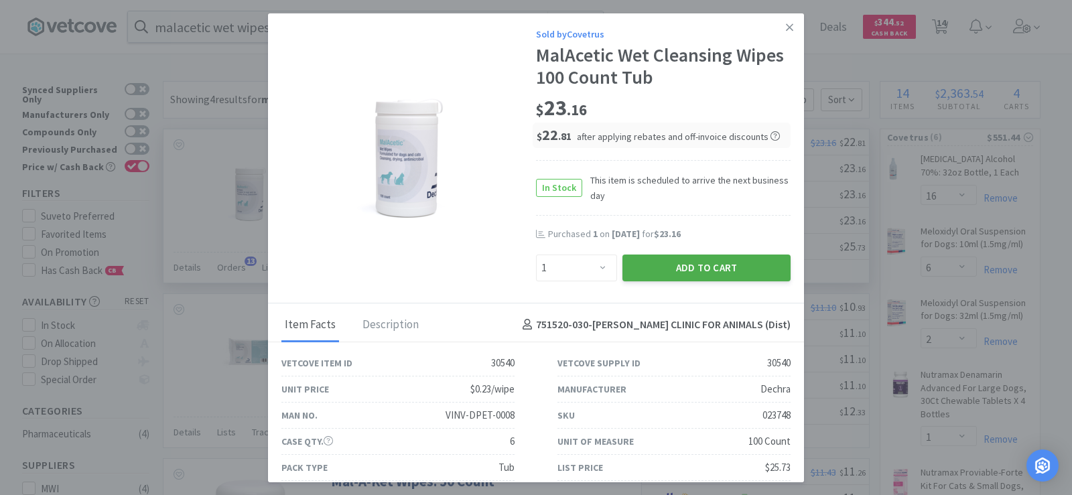
click at [723, 266] on button "Add to Cart" at bounding box center [706, 268] width 168 height 27
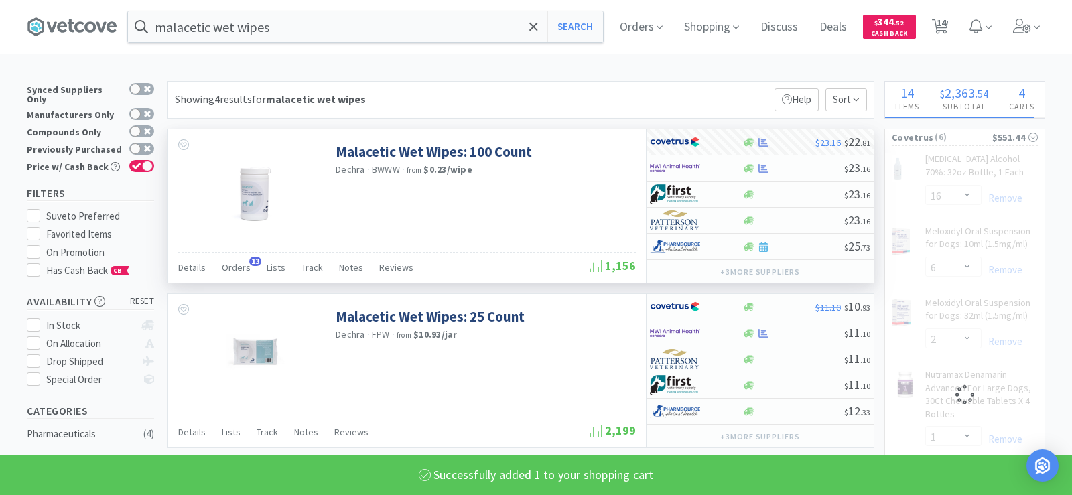
select select "1"
select select "6"
select select "2"
select select "1"
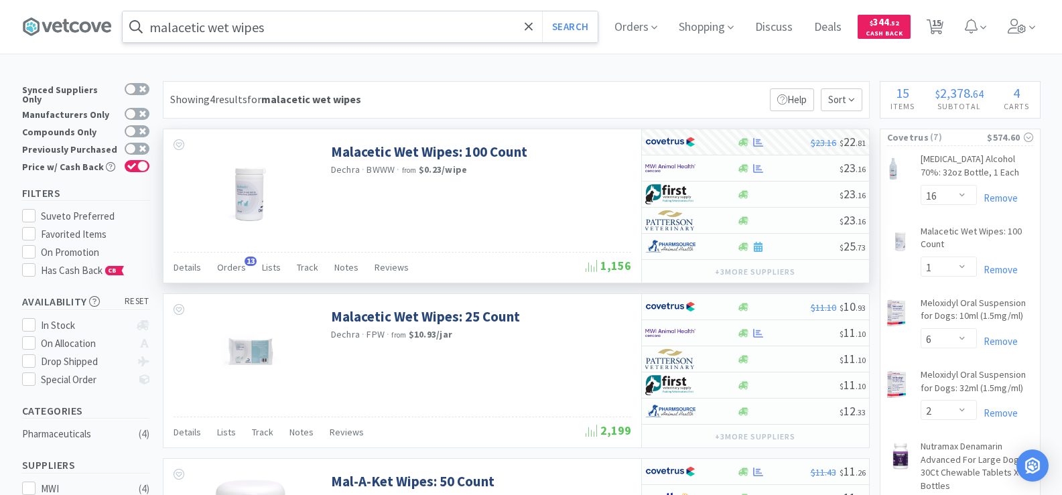
click at [238, 31] on input "malacetic wet wipes" at bounding box center [360, 26] width 475 height 31
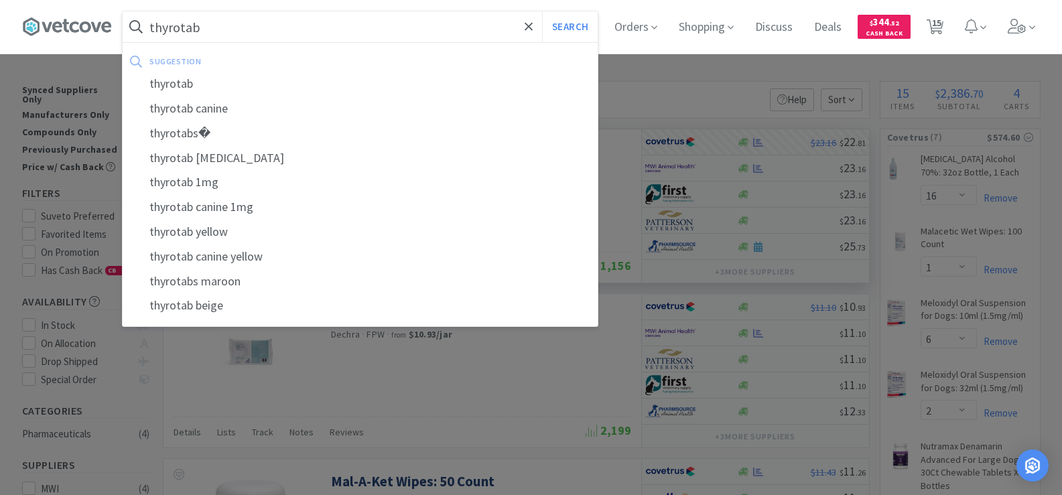
click at [542, 11] on button "Search" at bounding box center [570, 26] width 56 height 31
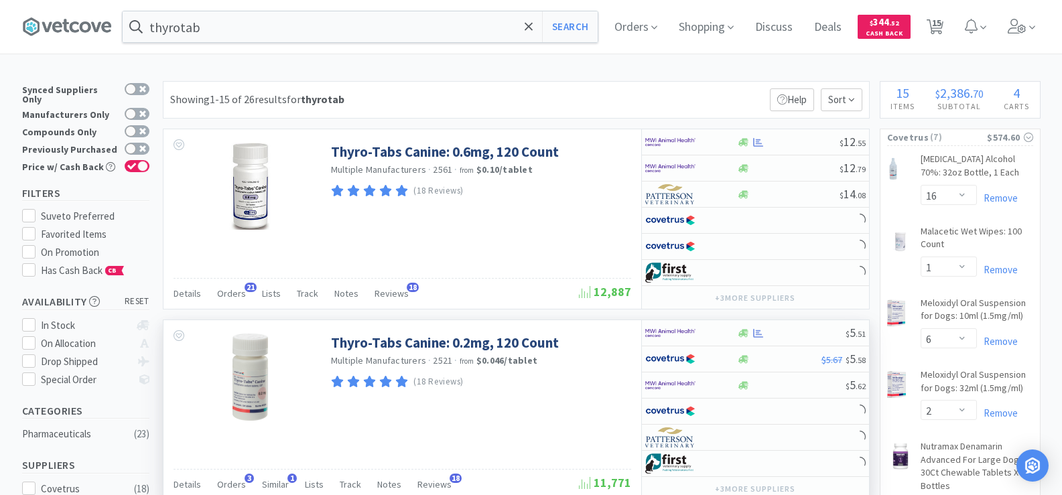
scroll to position [871, 0]
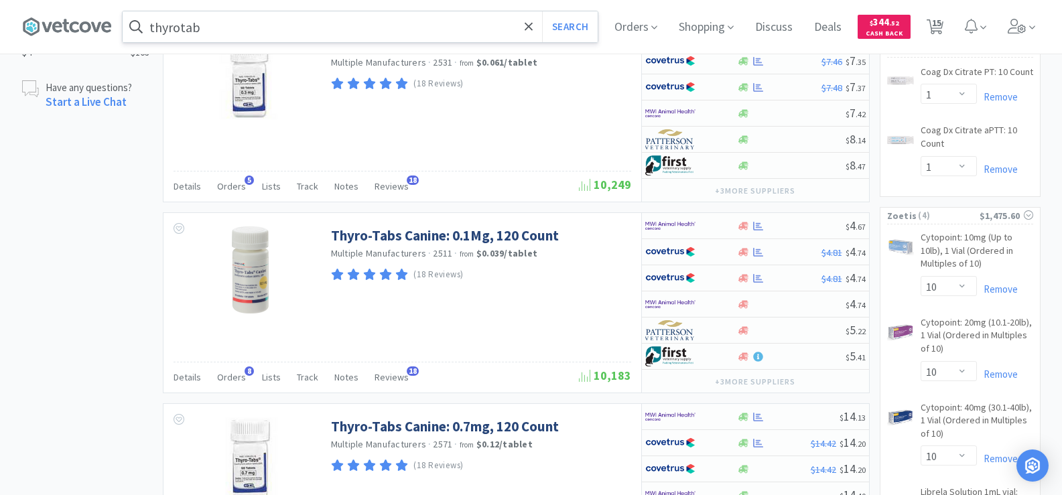
click at [282, 33] on input "thyrotab" at bounding box center [360, 26] width 475 height 31
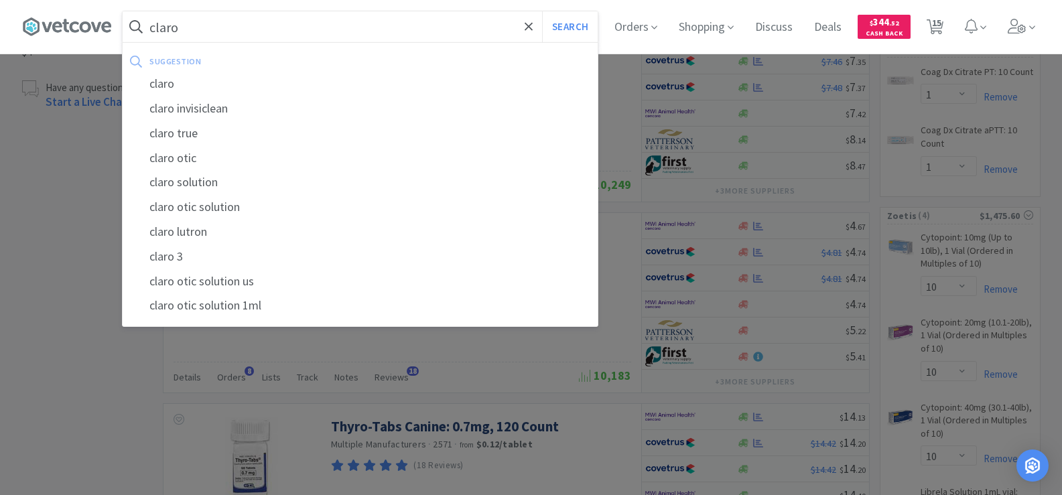
type input "claro"
click at [542, 11] on button "Search" at bounding box center [570, 26] width 56 height 31
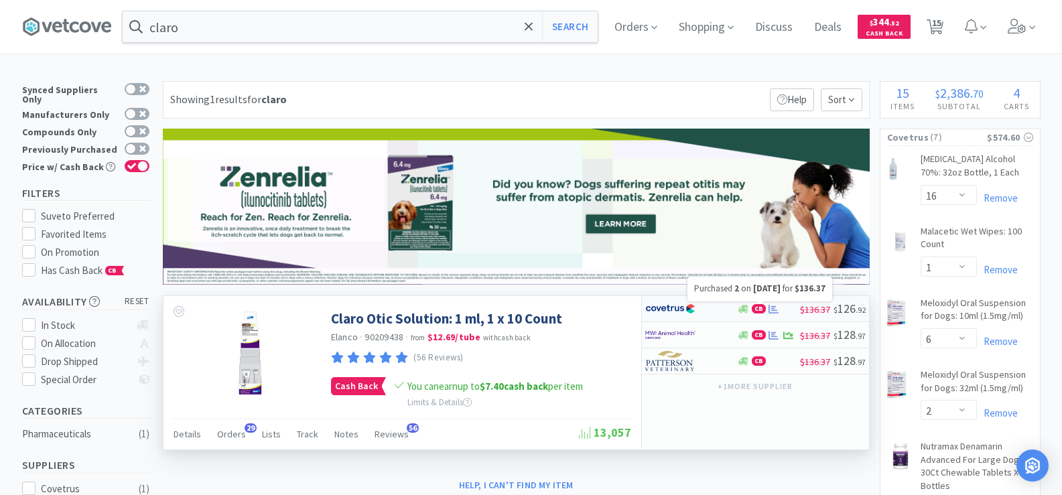
click at [771, 311] on icon at bounding box center [773, 309] width 10 height 10
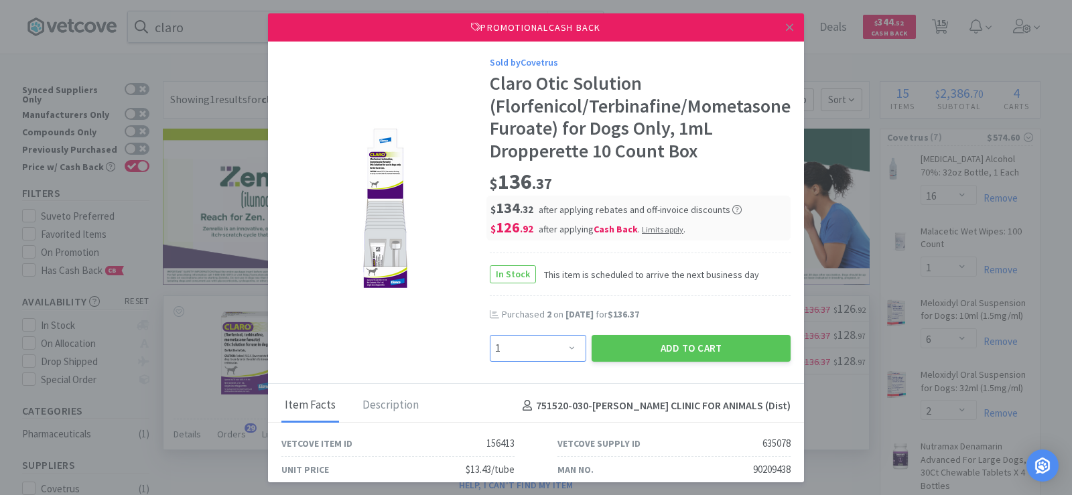
click at [545, 348] on select "Enter Quantity 1 2 3 4 5 6 7 8 9 10 11 12 13 14 15 16 17 18 19 20 Enter Quantity" at bounding box center [538, 348] width 96 height 27
select select "2"
click at [490, 335] on select "Enter Quantity 1 2 3 4 5 6 7 8 9 10 11 12 13 14 15 16 17 18 19 20 Enter Quantity" at bounding box center [538, 348] width 96 height 27
click at [653, 347] on button "Add to Cart" at bounding box center [690, 348] width 199 height 27
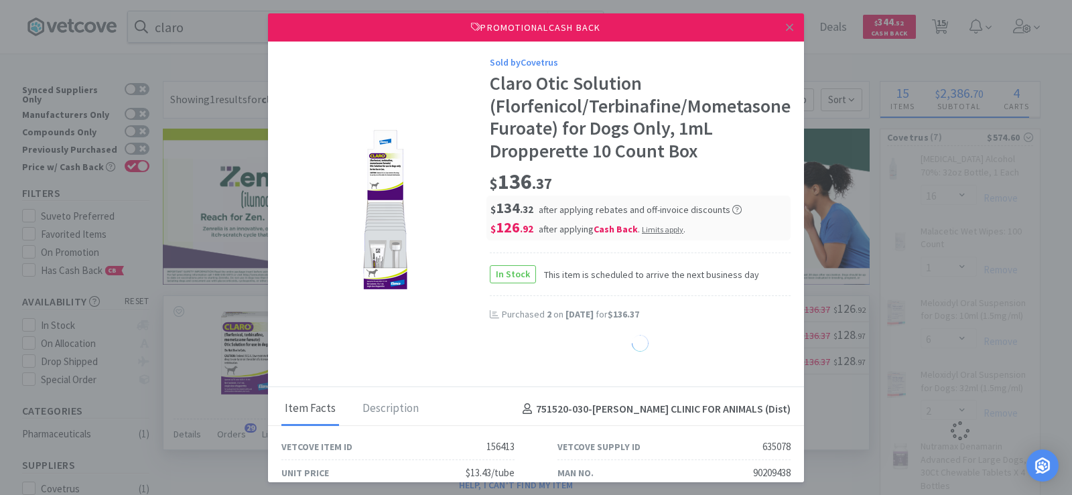
select select "1"
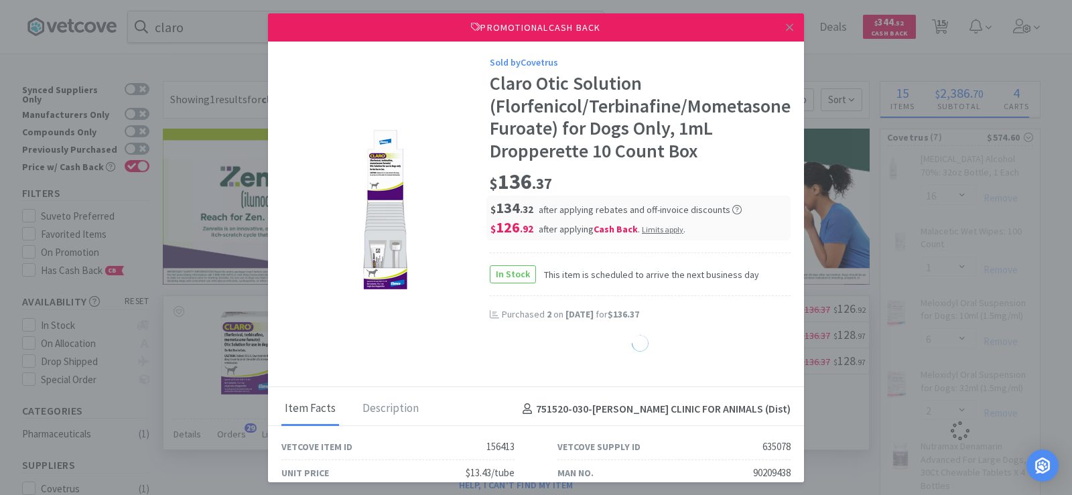
select select "1"
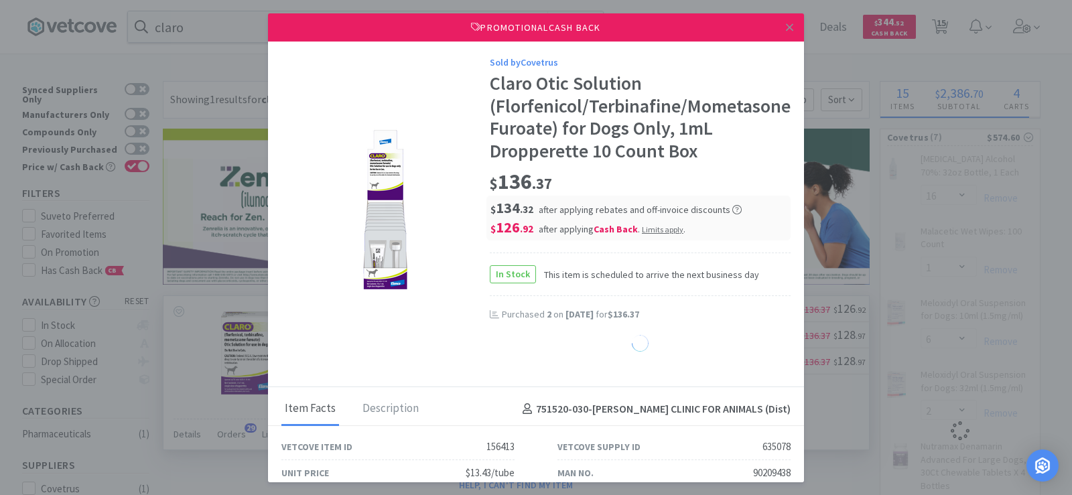
select select "1"
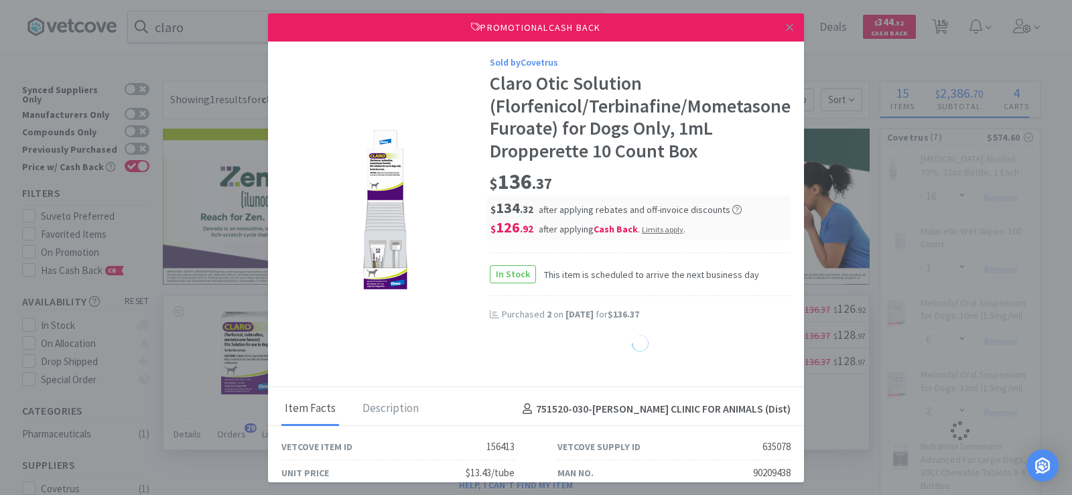
select select "1"
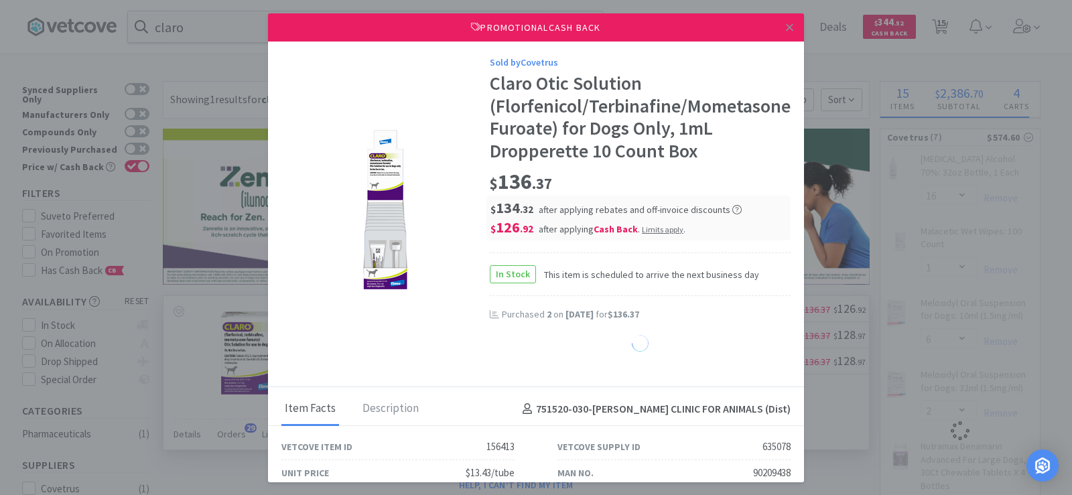
select select "1"
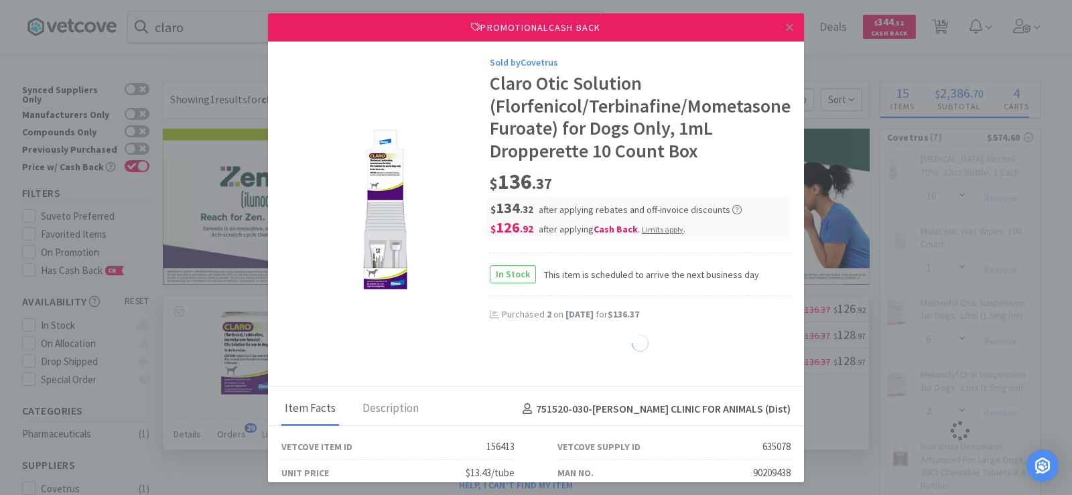
select select "1"
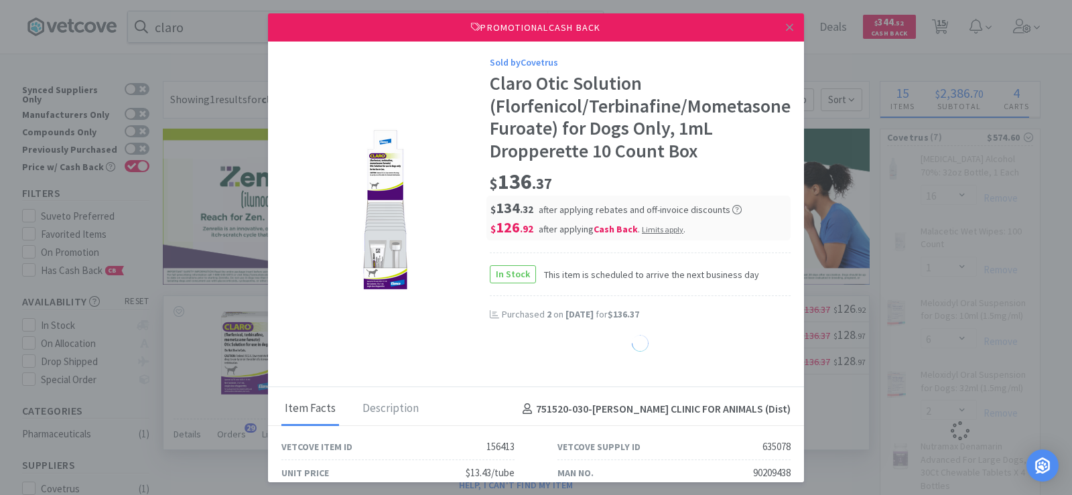
select select "1"
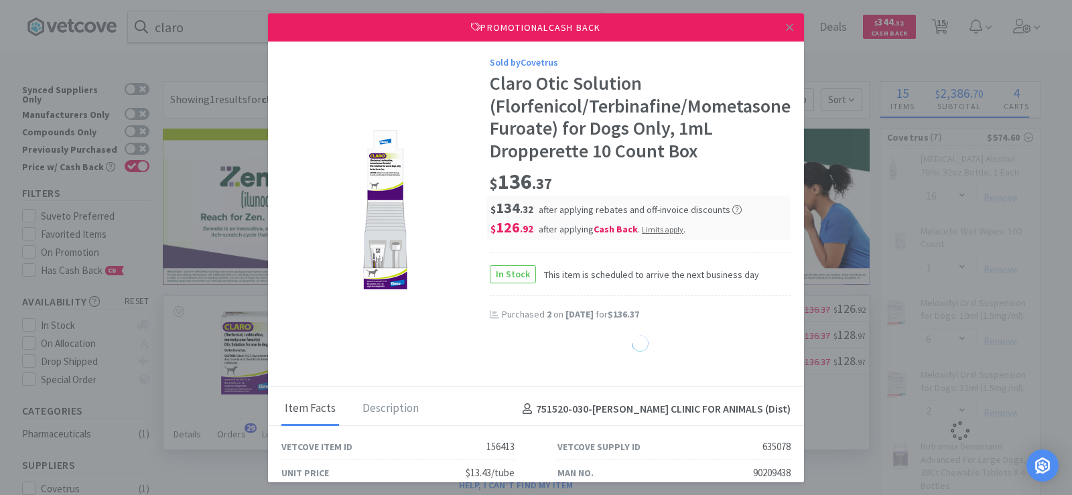
select select "1"
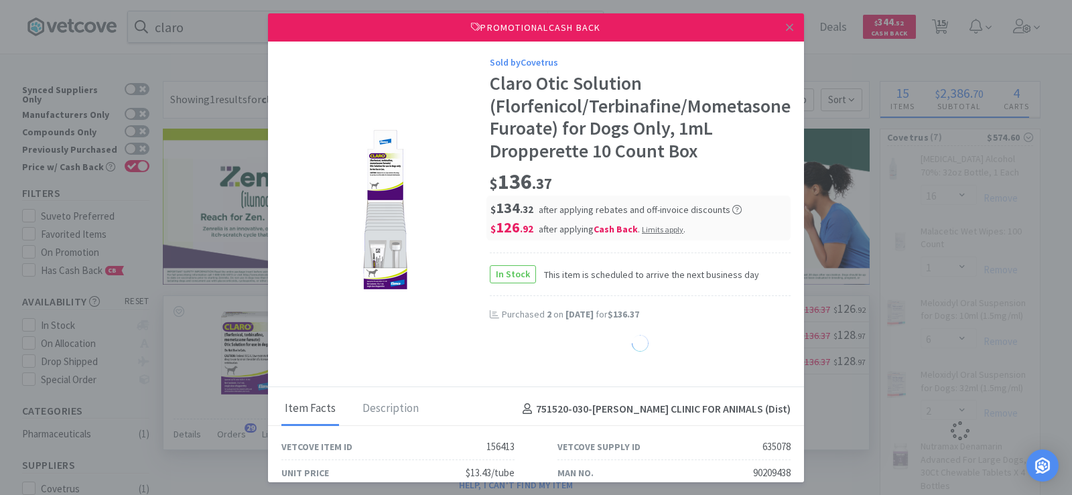
select select "1"
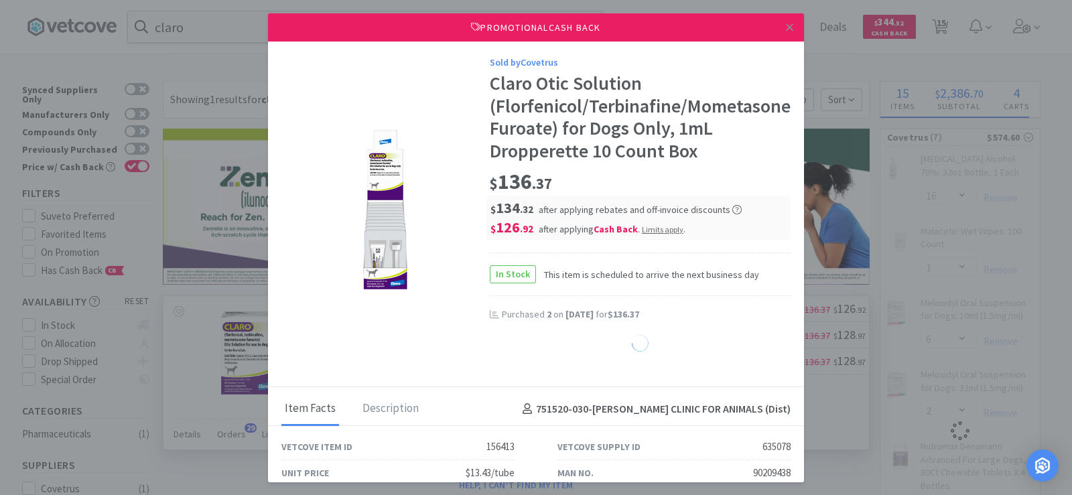
select select "1"
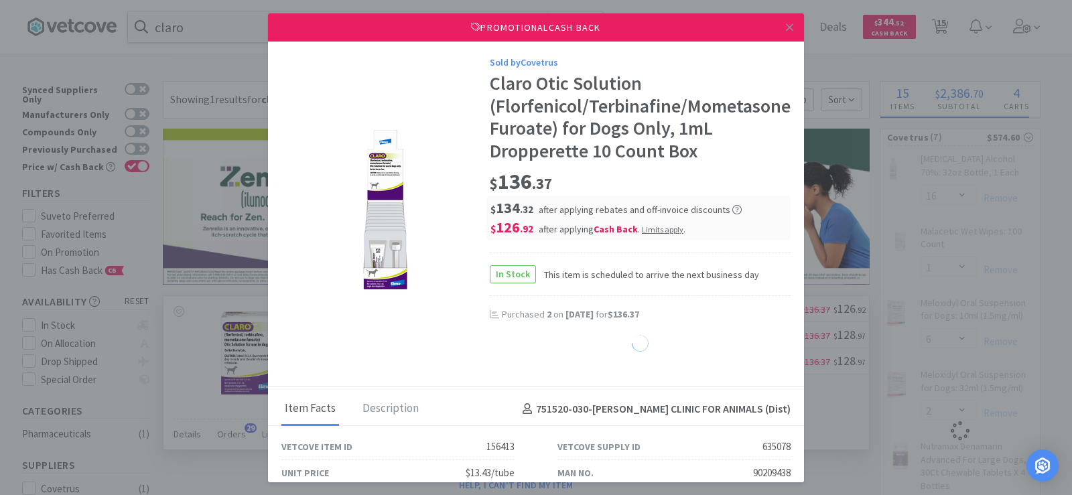
select select "1"
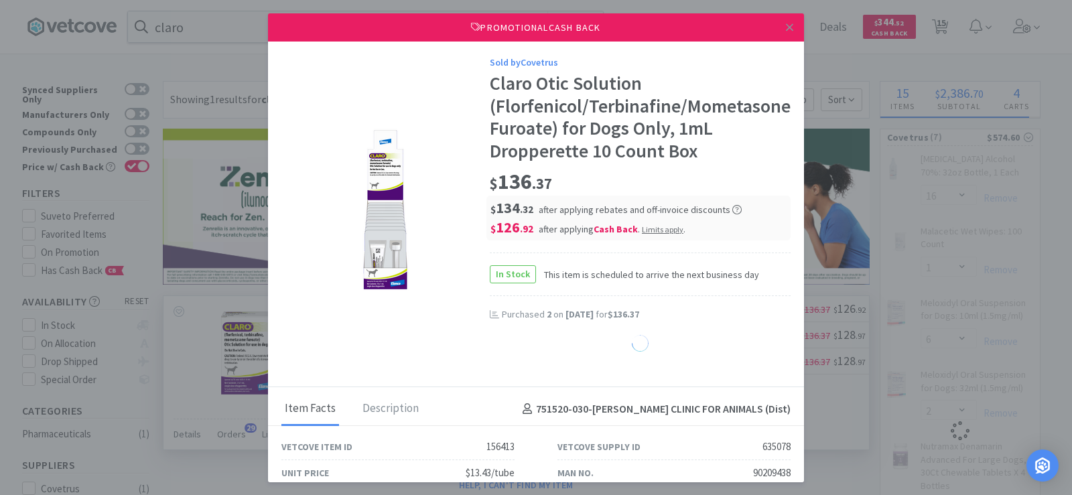
select select "1"
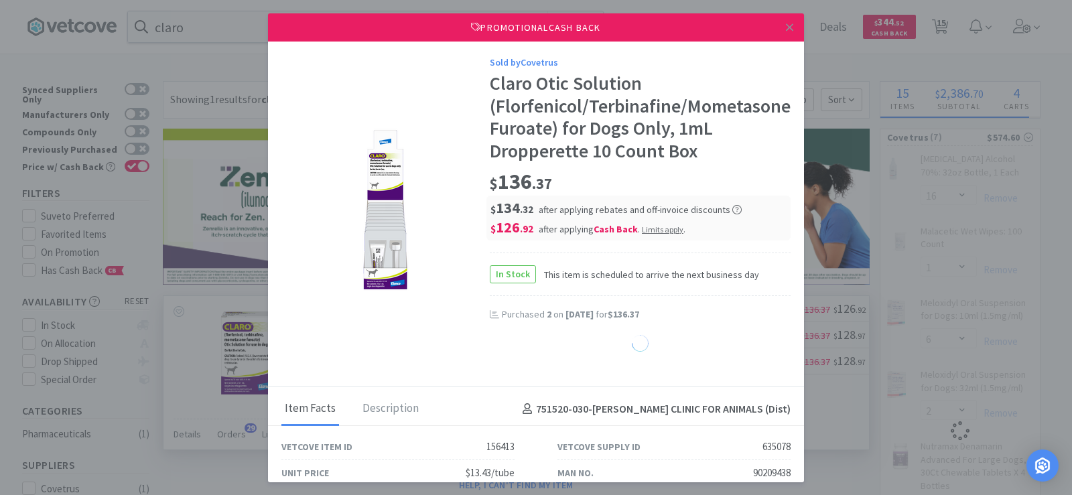
select select "1"
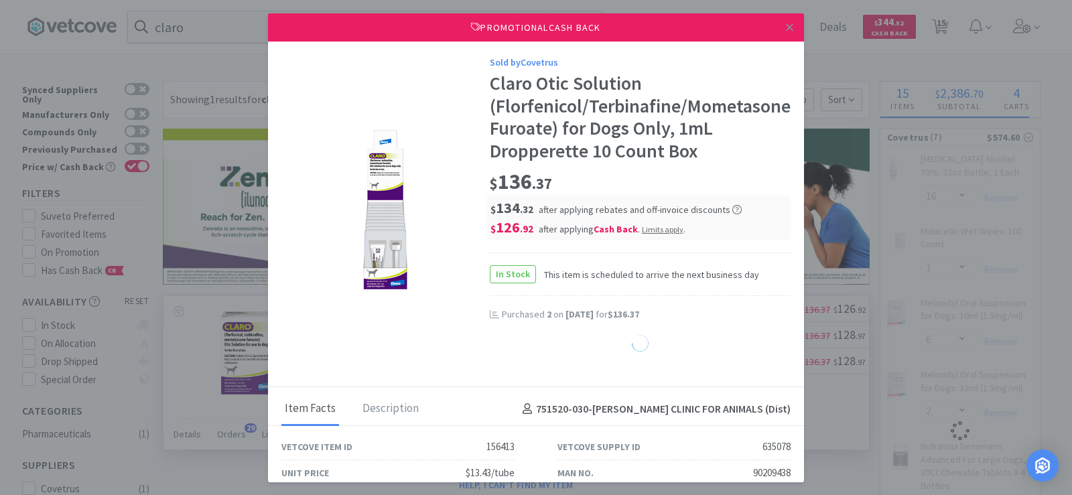
select select "1"
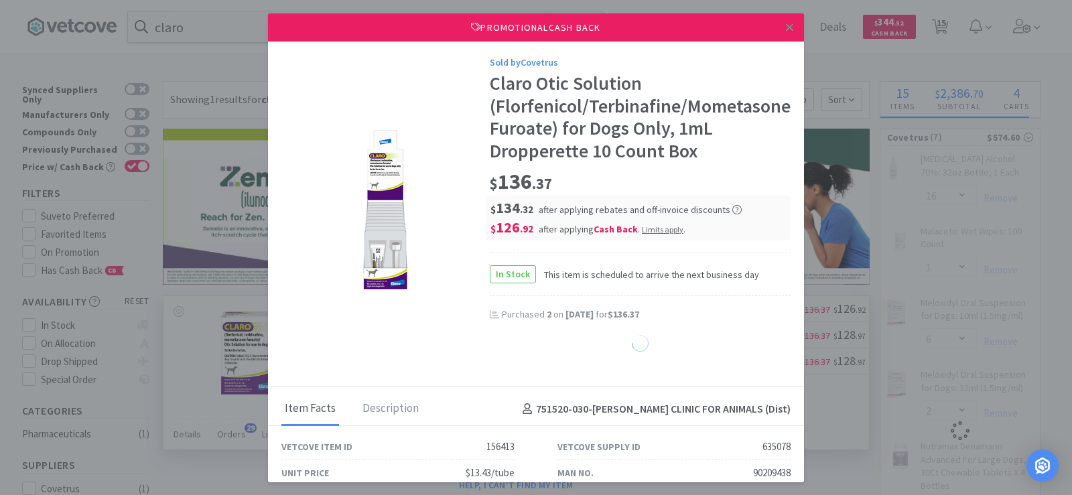
select select "1"
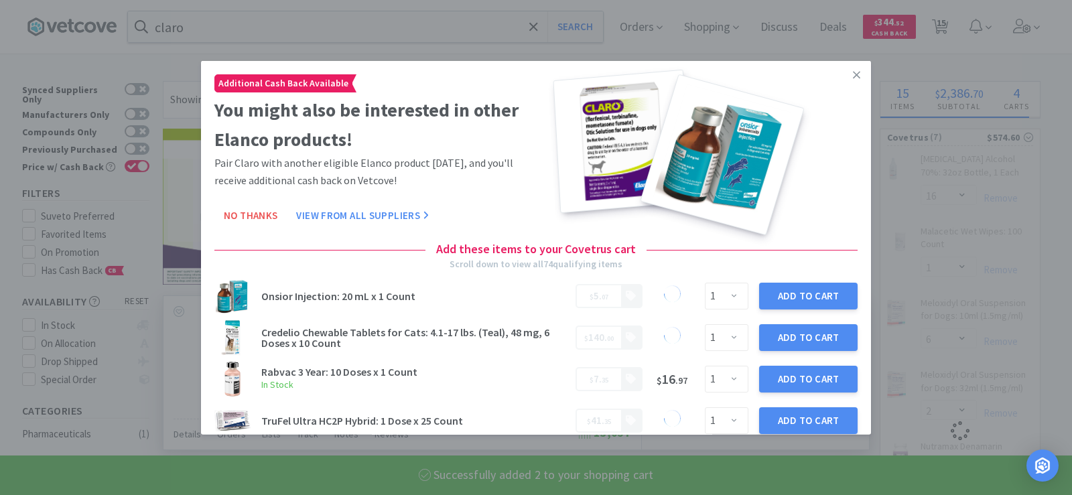
select select "1"
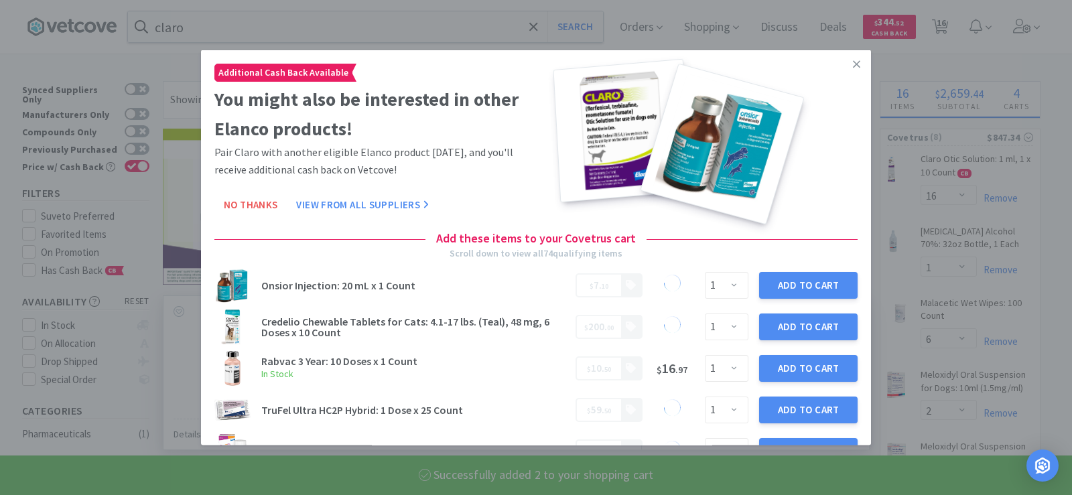
select select "2"
select select "16"
select select "1"
select select "6"
select select "2"
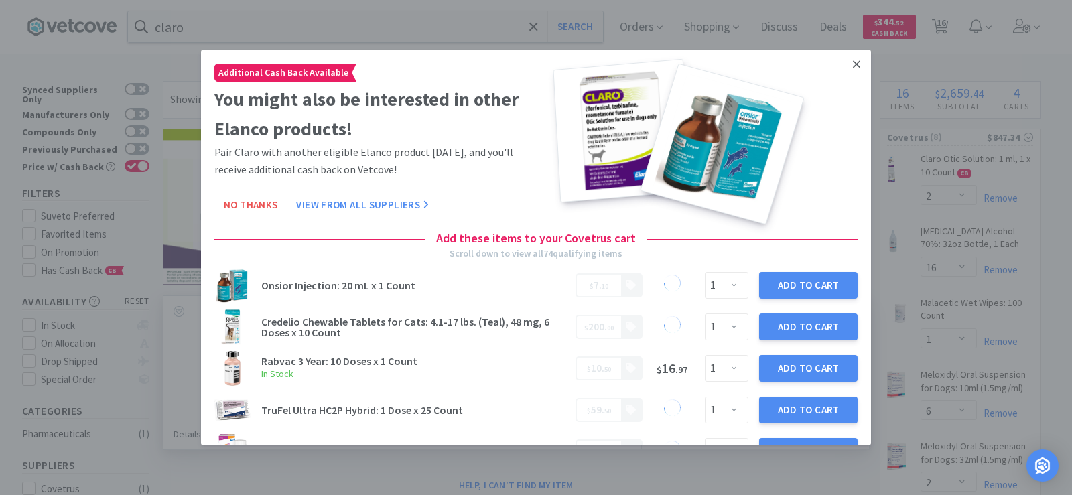
click at [853, 68] on icon at bounding box center [856, 64] width 7 height 12
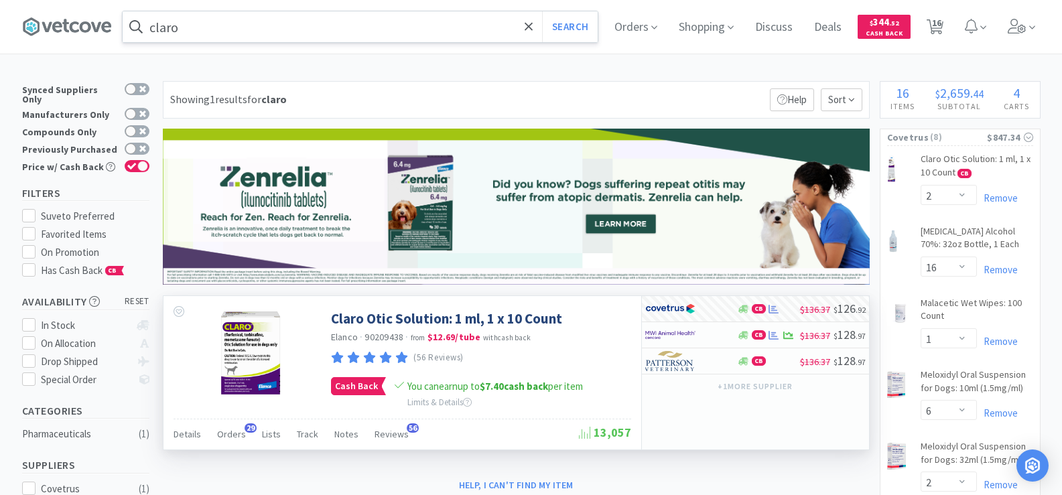
click at [199, 32] on input "claro" at bounding box center [360, 26] width 475 height 31
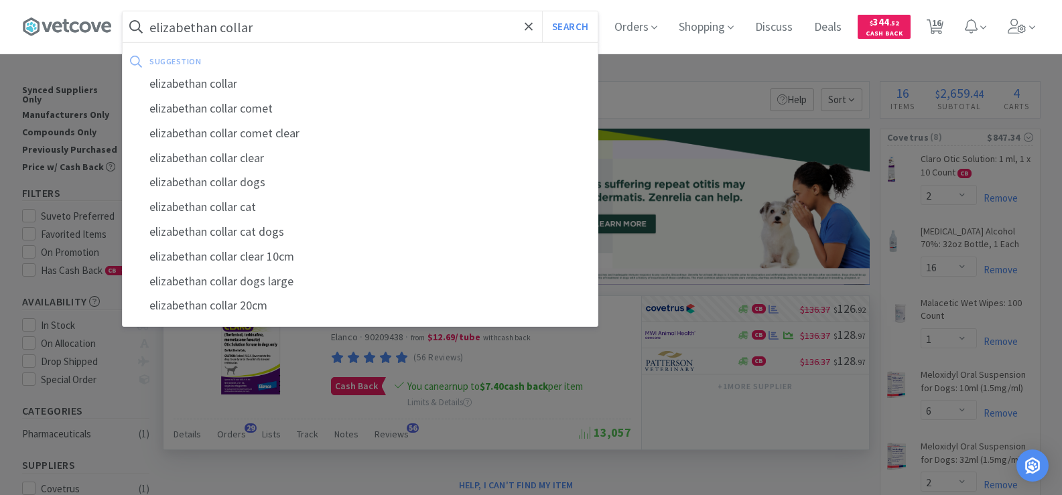
type input "elizabethan collar"
click at [542, 11] on button "Search" at bounding box center [570, 26] width 56 height 31
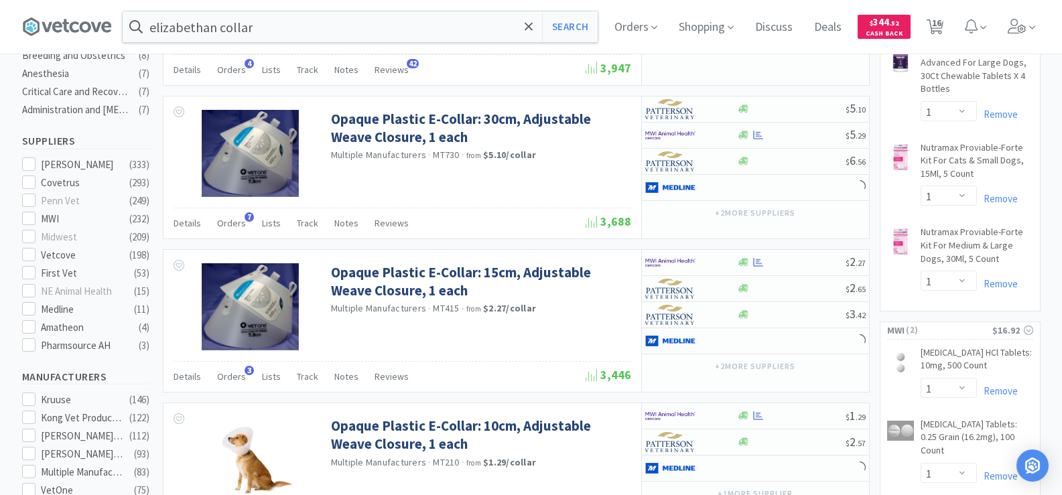
scroll to position [603, 0]
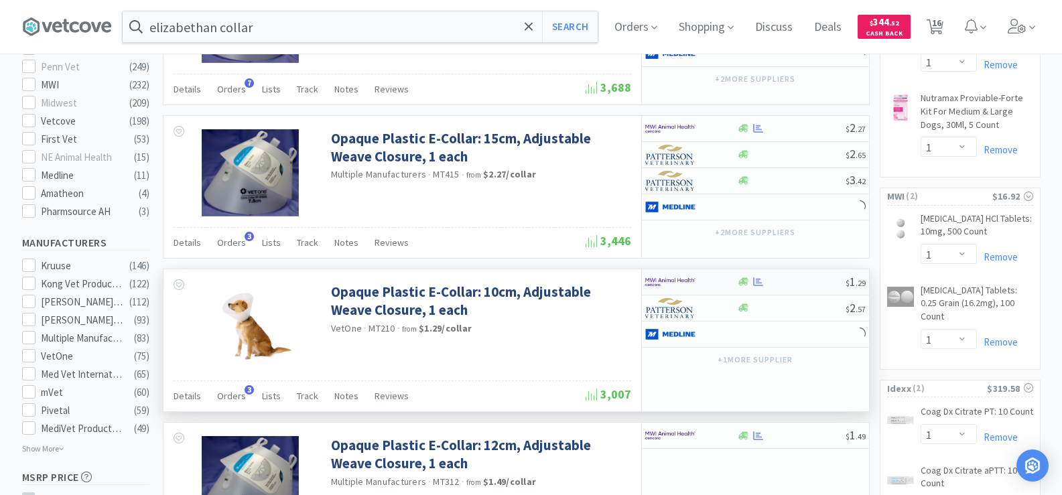
click at [749, 283] on div at bounding box center [743, 282] width 13 height 10
select select "10"
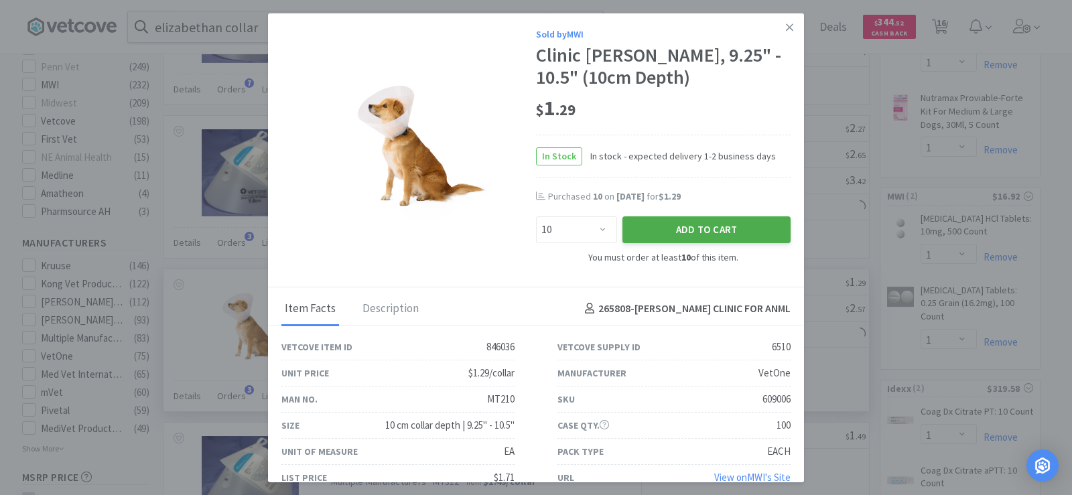
click at [675, 231] on button "Add to Cart" at bounding box center [706, 229] width 168 height 27
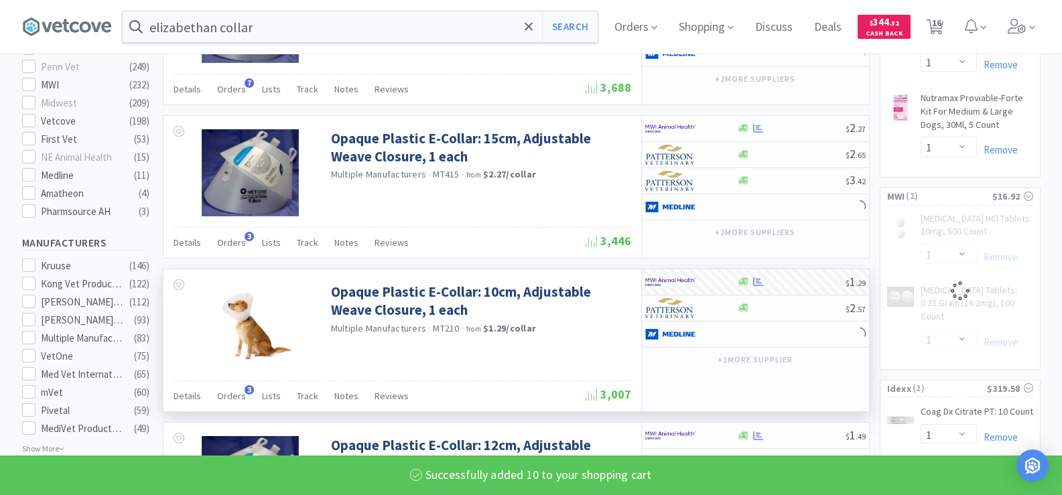
select select "10"
select select "1"
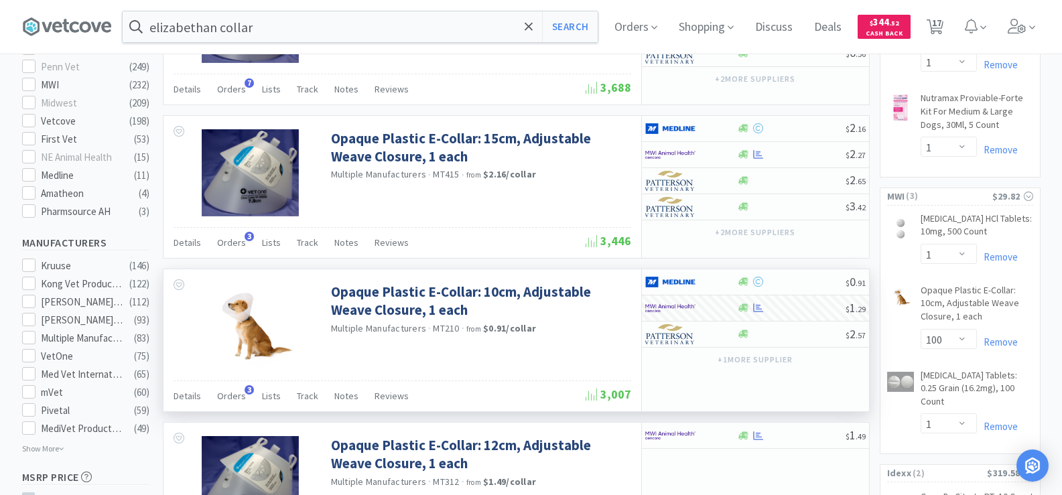
scroll to position [402, 0]
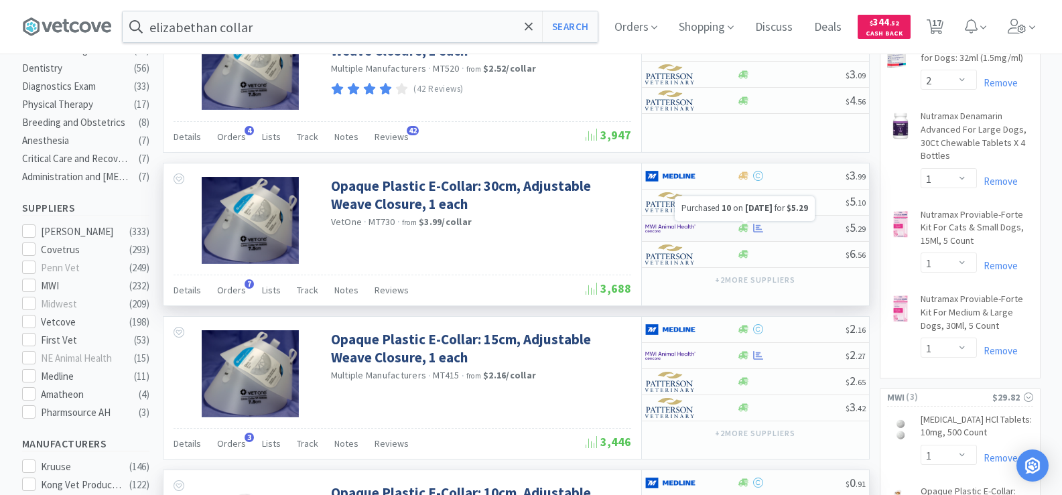
click at [758, 230] on icon at bounding box center [758, 228] width 10 height 10
select select "10"
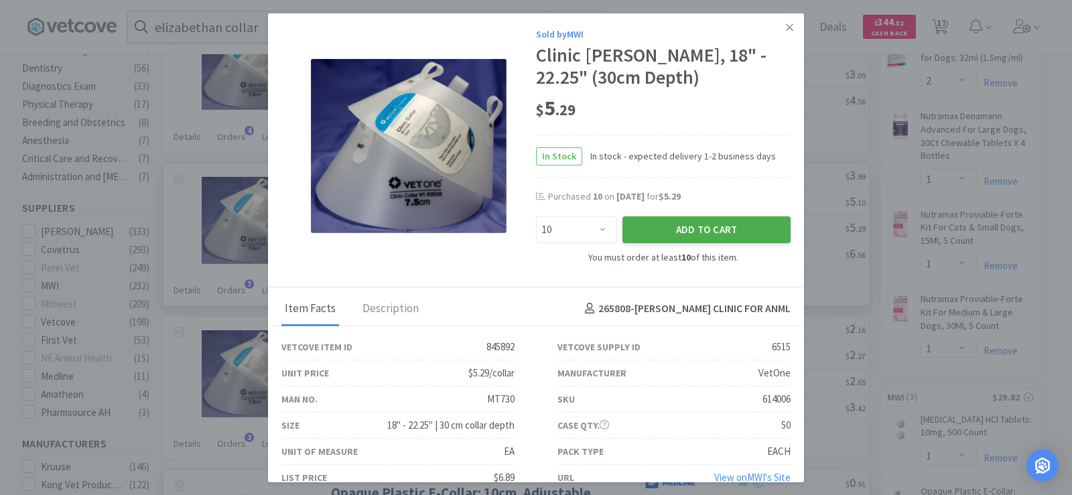
click at [727, 229] on button "Add to Cart" at bounding box center [706, 229] width 168 height 27
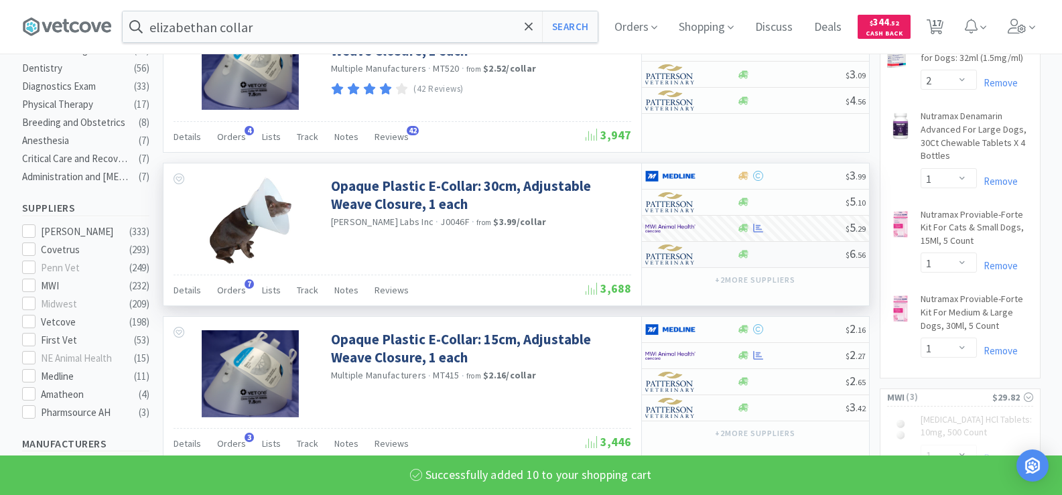
select select "10"
select select "1"
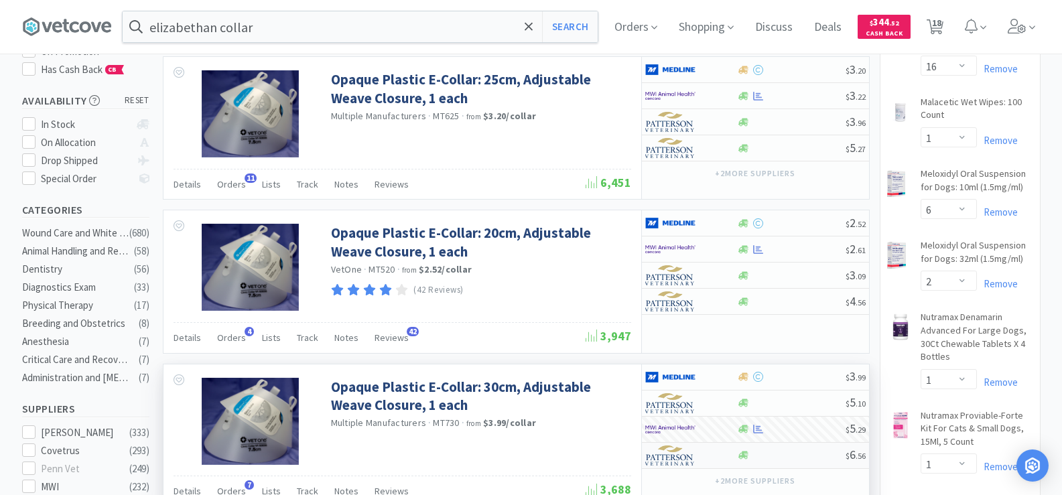
scroll to position [0, 0]
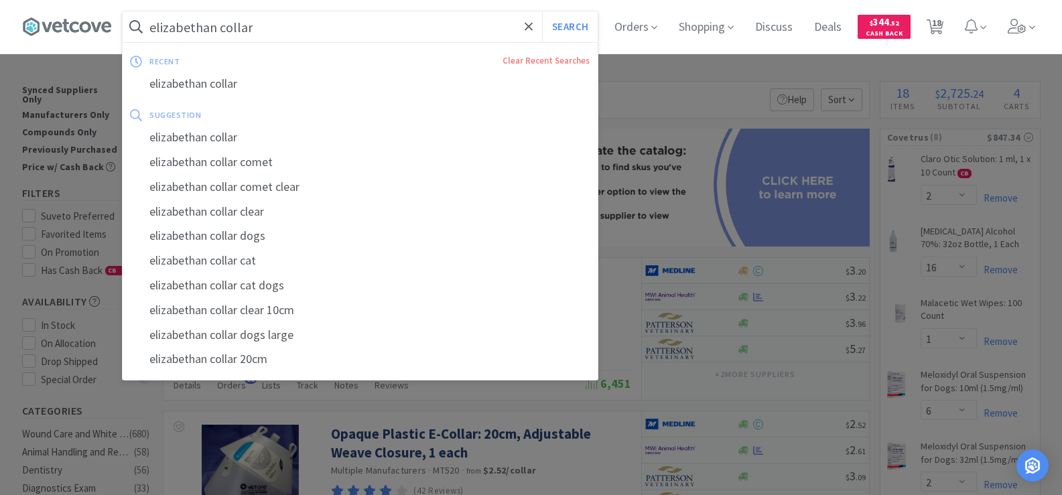
click at [345, 40] on input "elizabethan collar" at bounding box center [360, 26] width 475 height 31
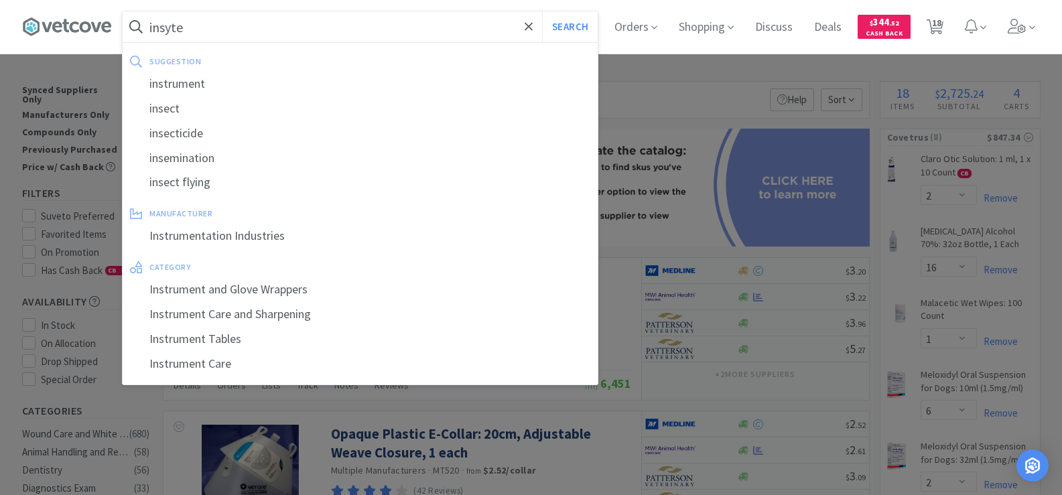
type input "insyte"
click at [542, 11] on button "Search" at bounding box center [570, 26] width 56 height 31
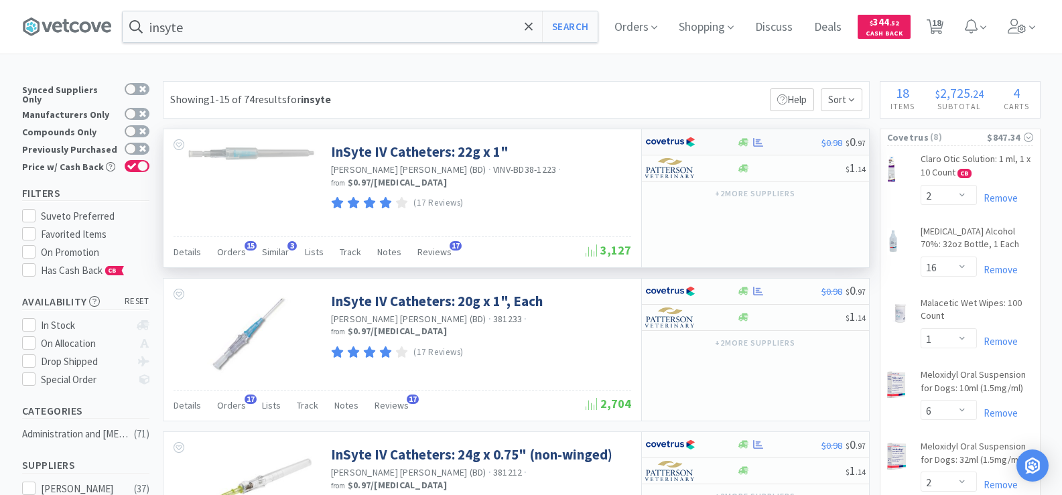
click at [752, 143] on div at bounding box center [757, 142] width 13 height 10
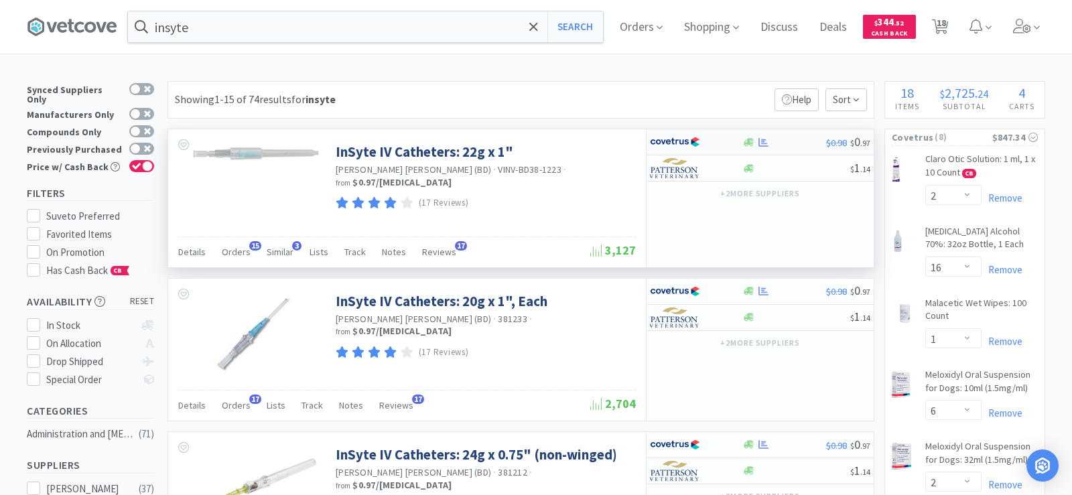
select select "1"
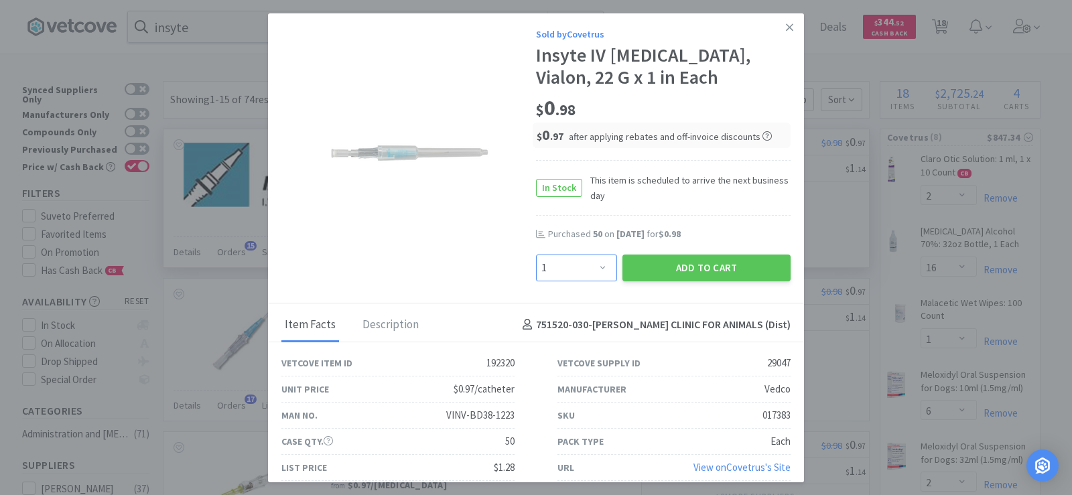
click at [574, 269] on select "Enter Quantity 1 2 3 4 5 6 7 8 9 10 11 12 13 14 15 16 17 18 19 20 Enter Quantity" at bounding box center [576, 268] width 81 height 27
type input "50"
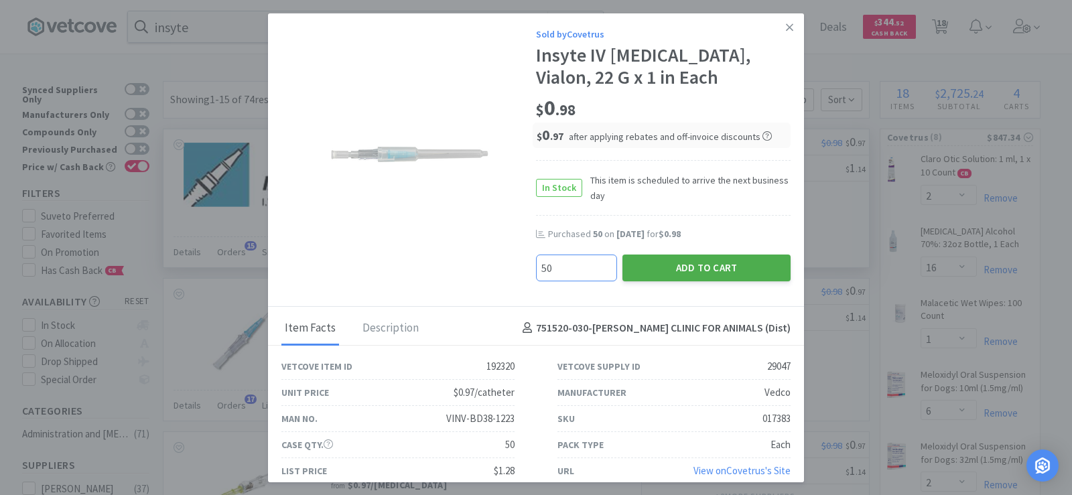
click at [721, 269] on button "Add to Cart" at bounding box center [706, 268] width 168 height 27
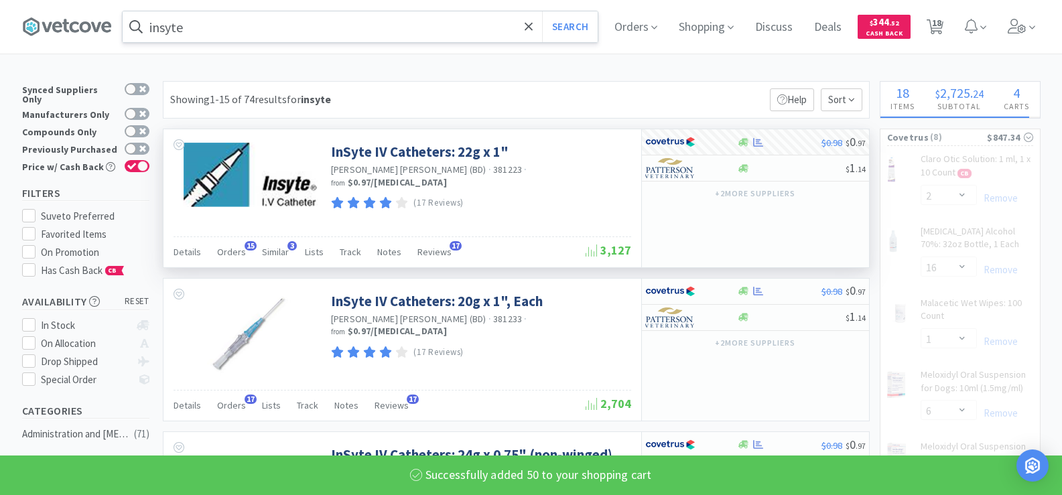
select select "16"
select select "1"
select select "6"
select select "2"
select select "50"
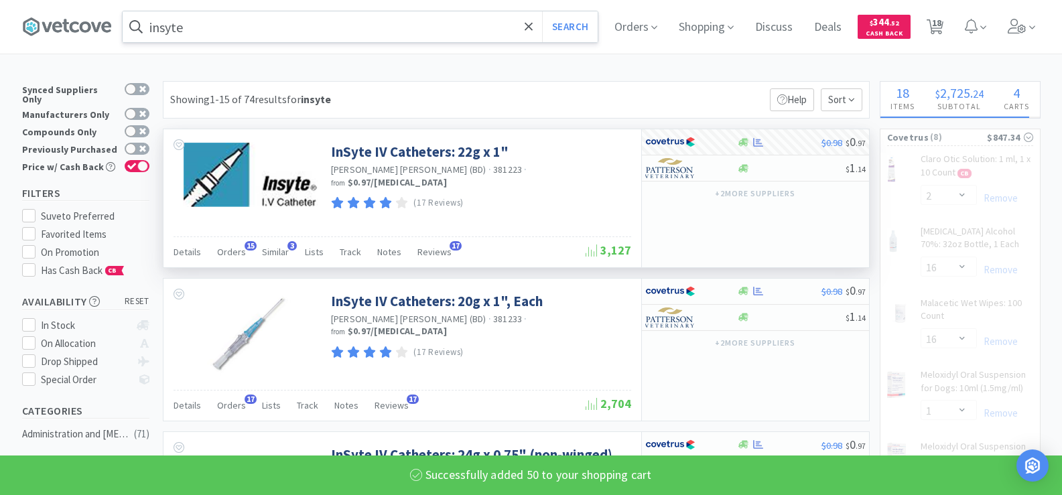
select select "1"
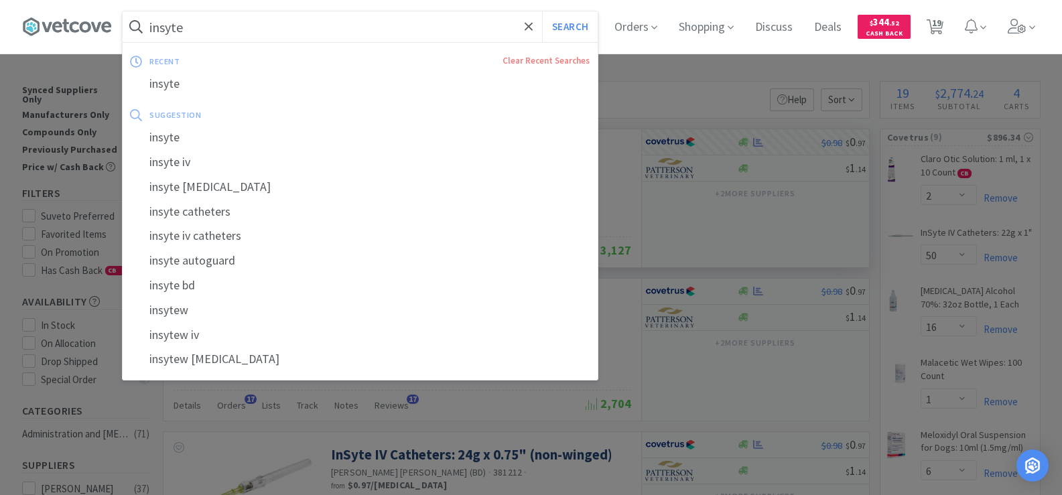
click at [228, 34] on input "insyte" at bounding box center [360, 26] width 475 height 31
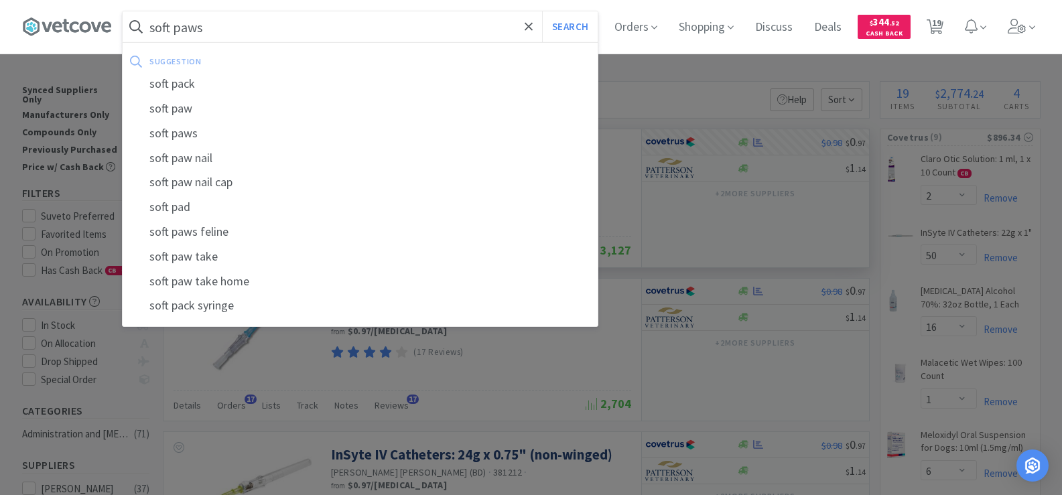
type input "soft paws"
click at [542, 11] on button "Search" at bounding box center [570, 26] width 56 height 31
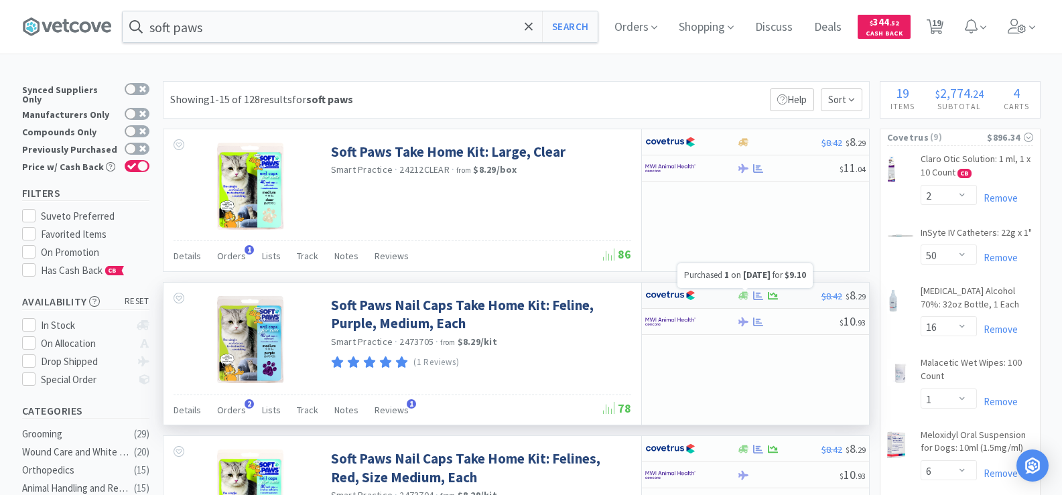
click at [757, 298] on icon at bounding box center [758, 296] width 10 height 10
select select "1"
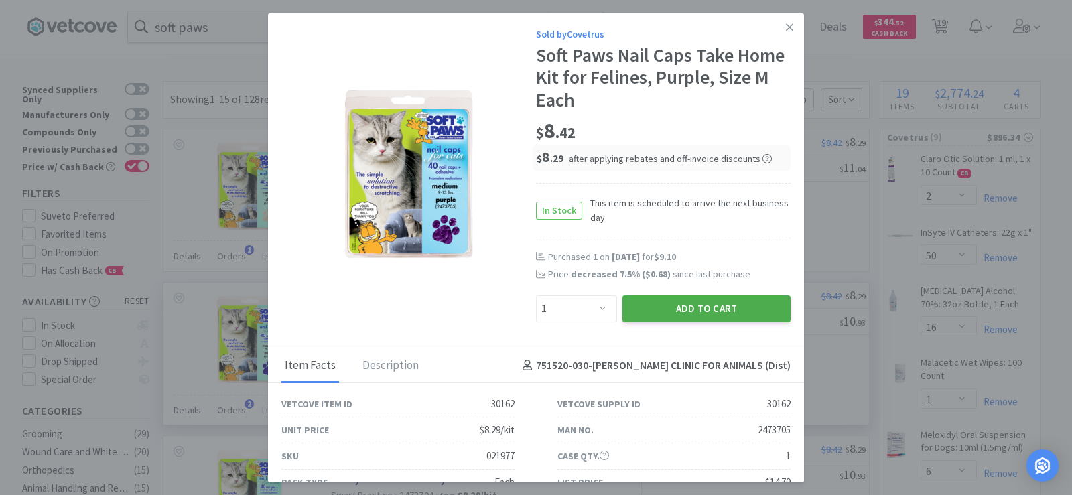
click at [745, 305] on button "Add to Cart" at bounding box center [706, 308] width 168 height 27
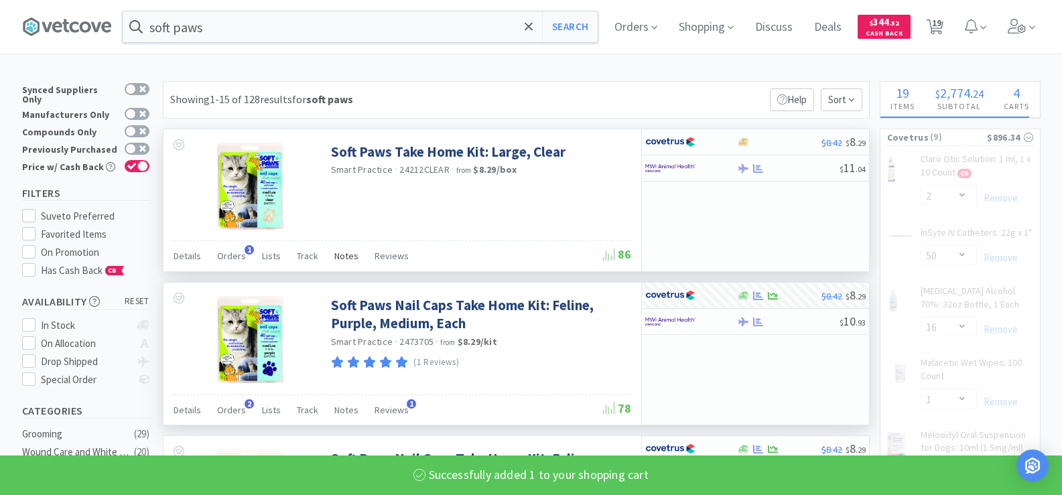
select select "1"
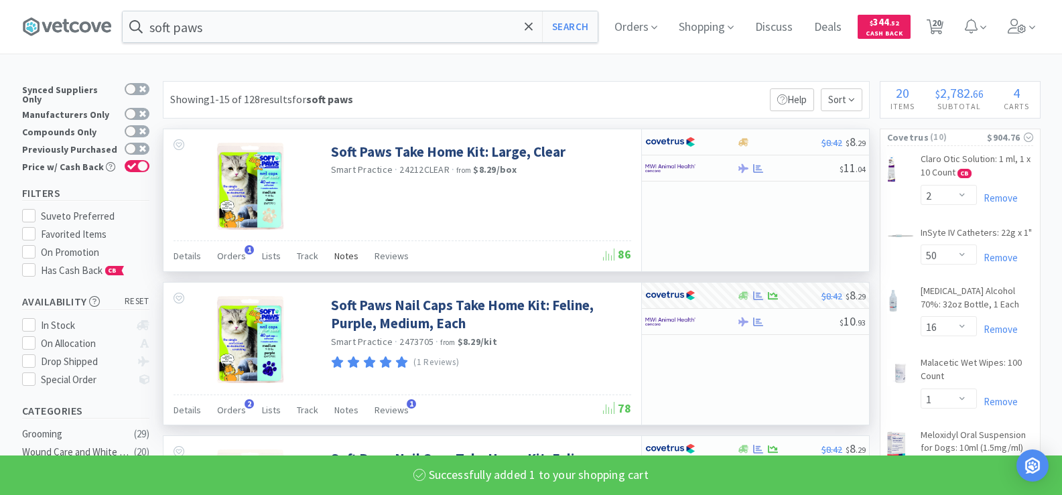
scroll to position [201, 0]
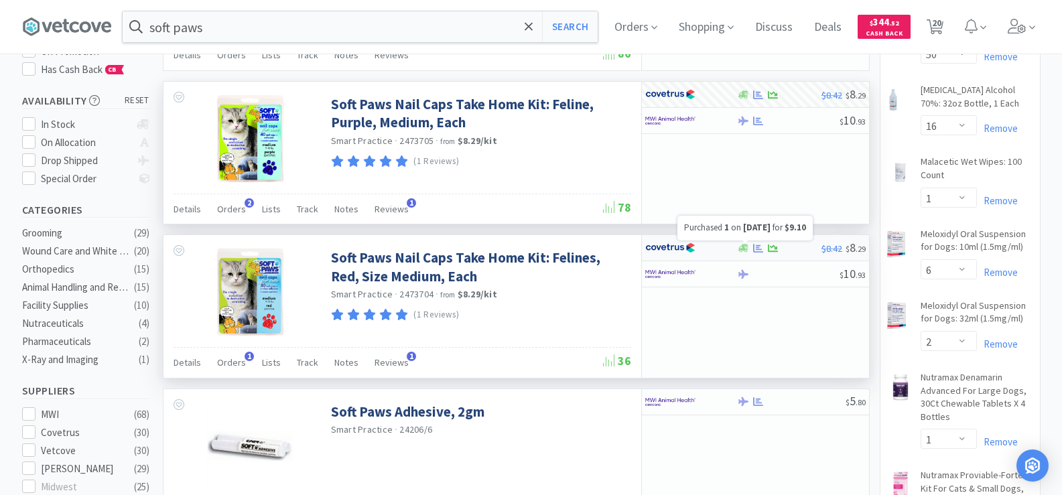
click at [758, 247] on icon at bounding box center [758, 248] width 10 height 9
select select "1"
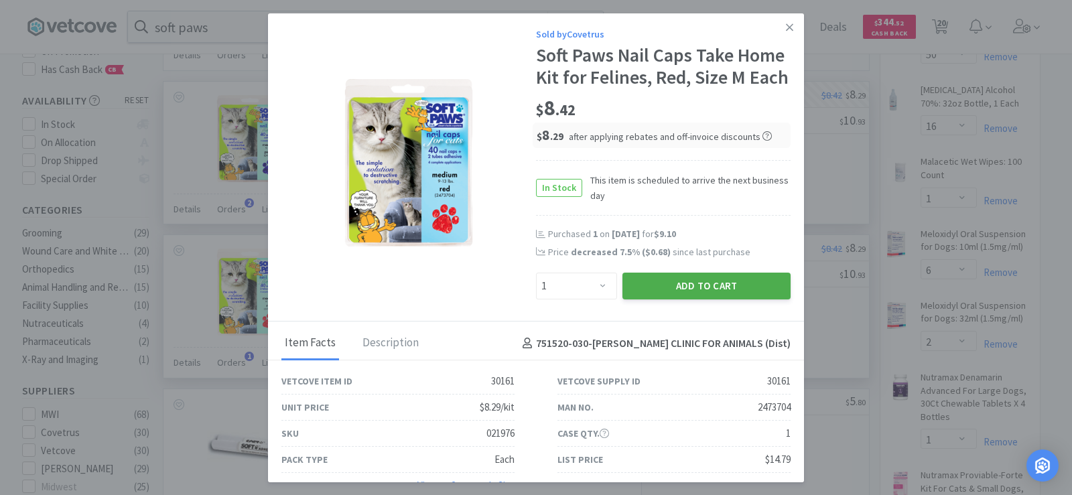
click at [672, 299] on button "Add to Cart" at bounding box center [706, 286] width 168 height 27
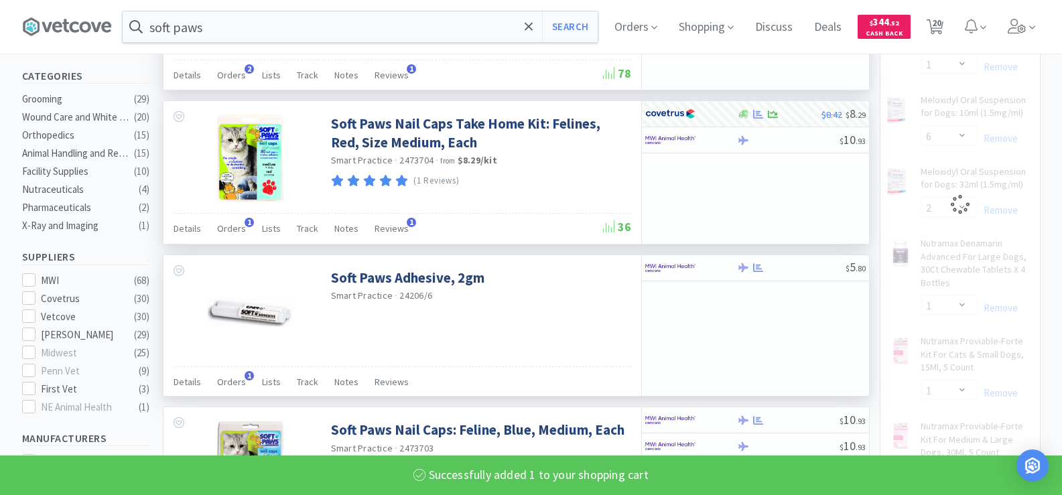
select select "1"
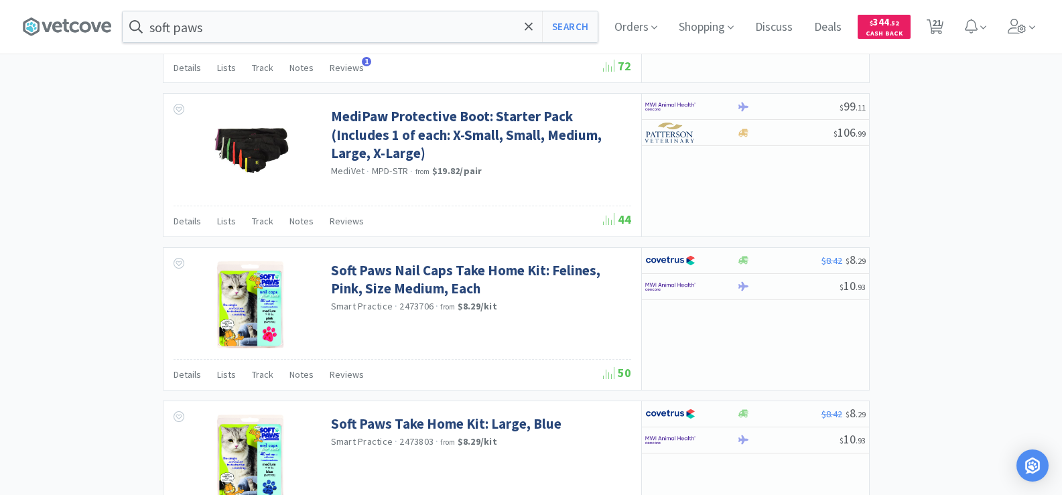
scroll to position [2009, 0]
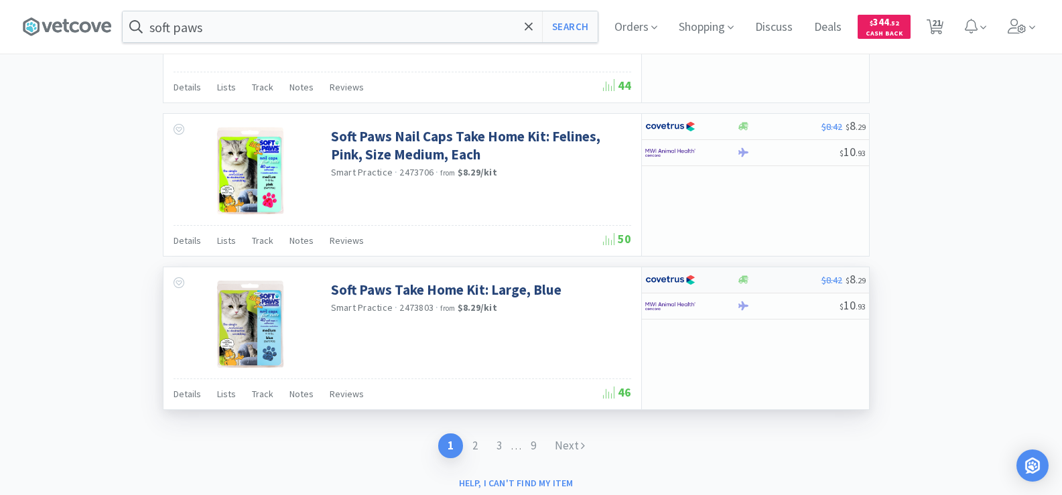
click at [737, 281] on div at bounding box center [743, 280] width 13 height 10
select select "1"
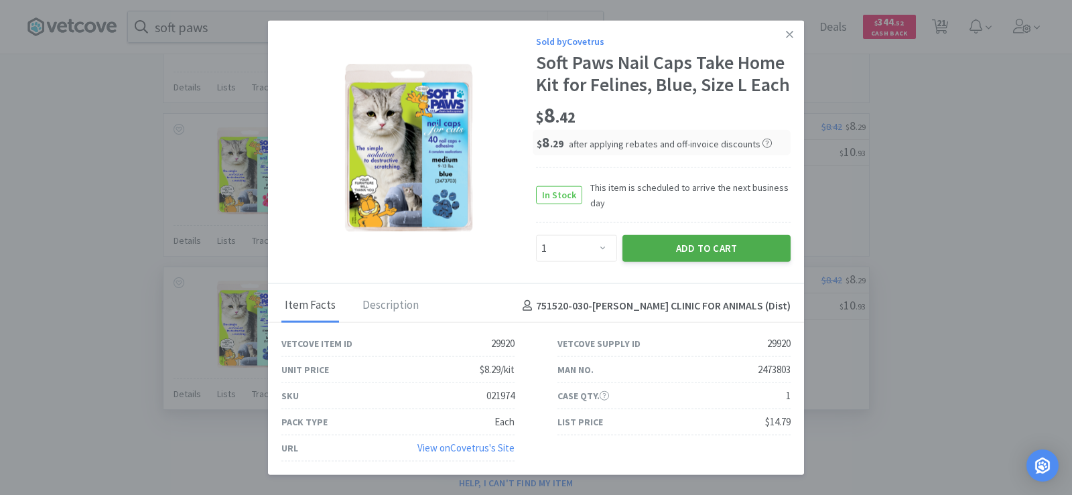
click at [695, 252] on button "Add to Cart" at bounding box center [706, 248] width 168 height 27
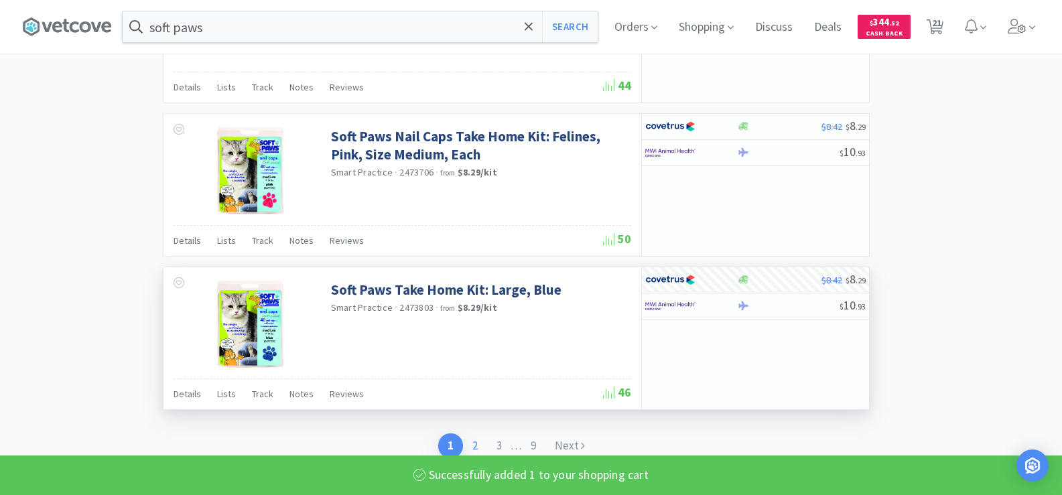
select select "1"
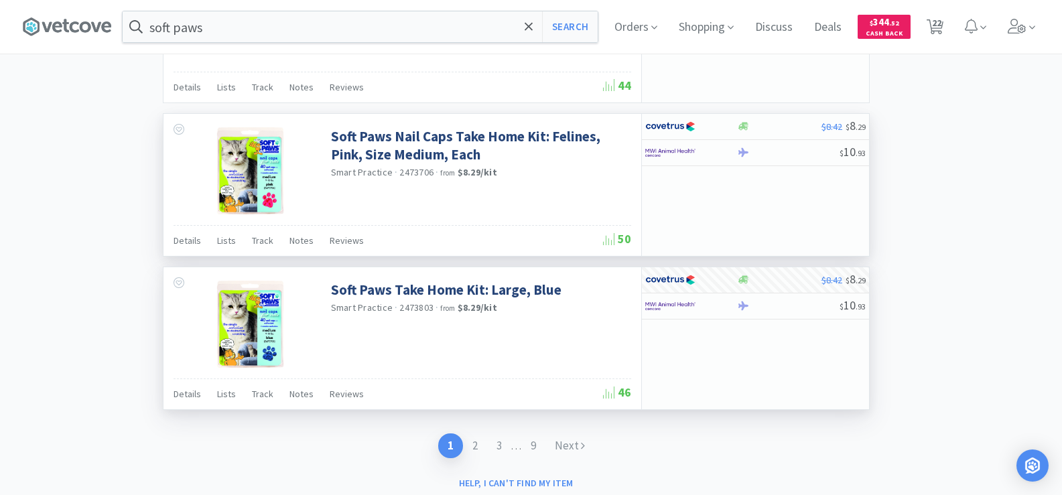
scroll to position [1808, 0]
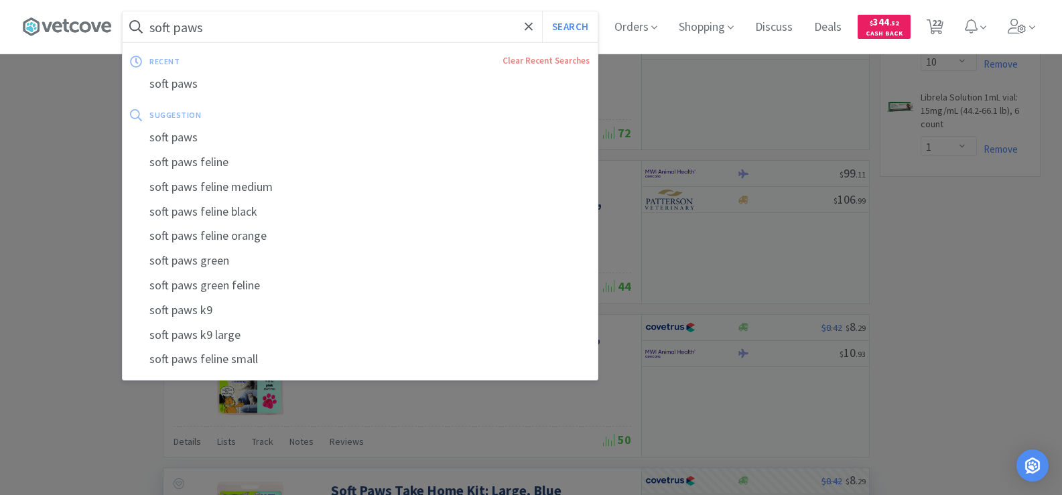
click at [317, 17] on input "soft paws" at bounding box center [360, 26] width 475 height 31
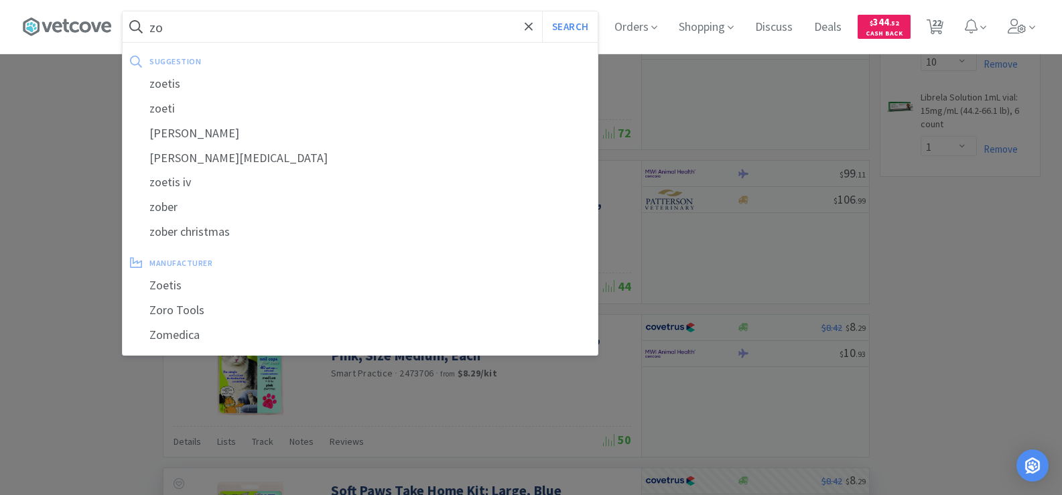
type input "z"
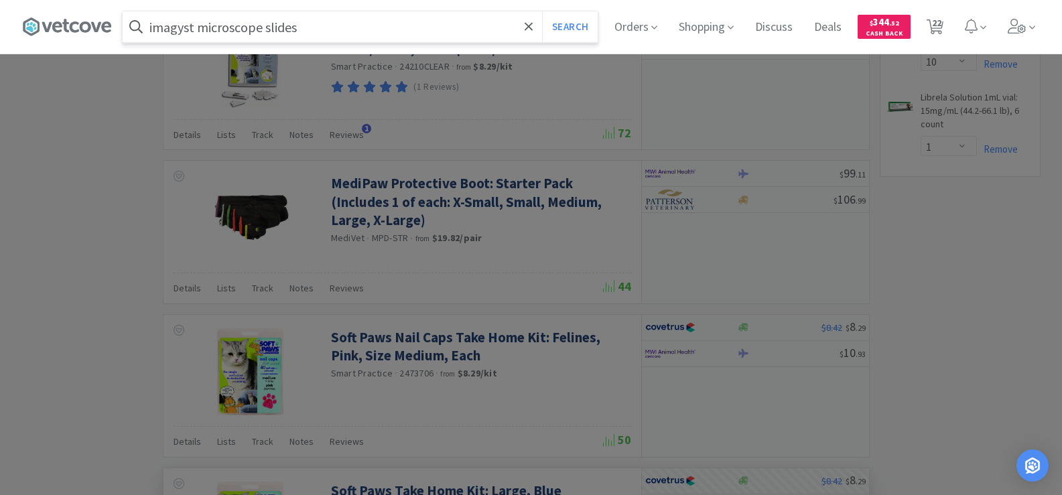
type input "imagyst microscope slides"
click at [542, 11] on button "Search" at bounding box center [570, 26] width 56 height 31
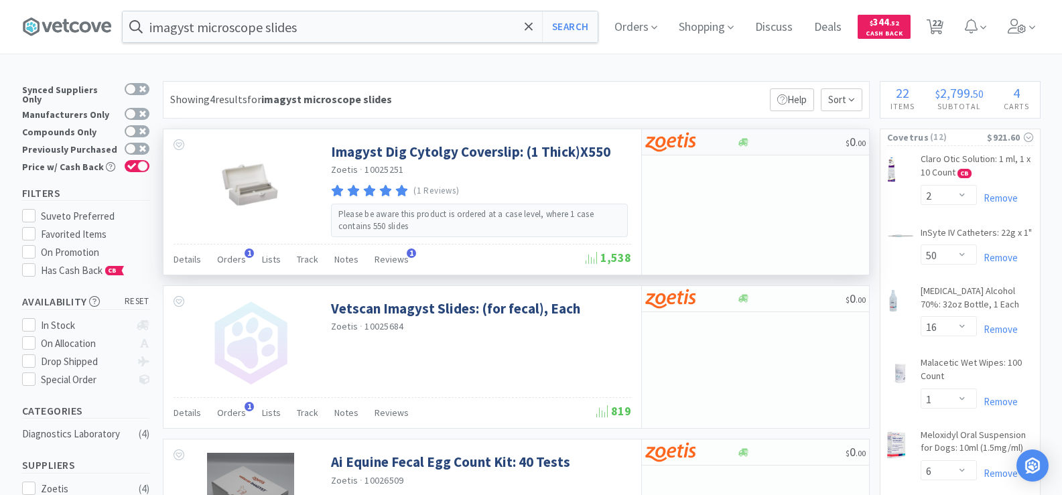
click at [721, 147] on div at bounding box center [691, 142] width 92 height 23
select select "1"
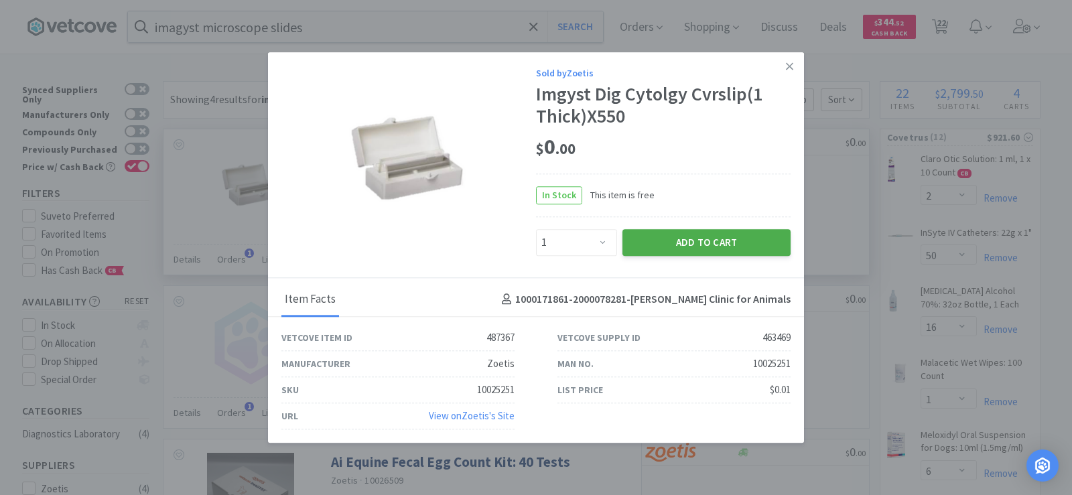
click at [728, 242] on button "Add to Cart" at bounding box center [706, 242] width 168 height 27
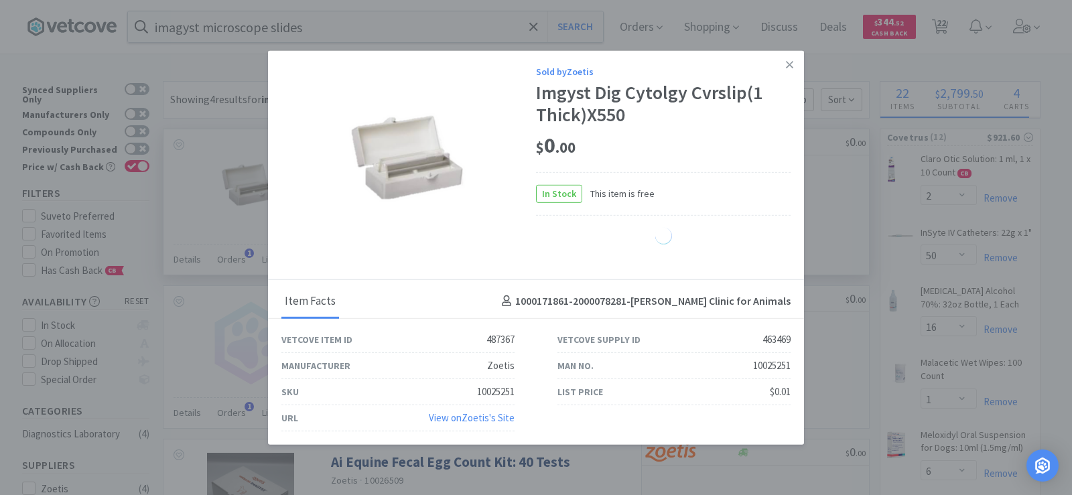
select select "1"
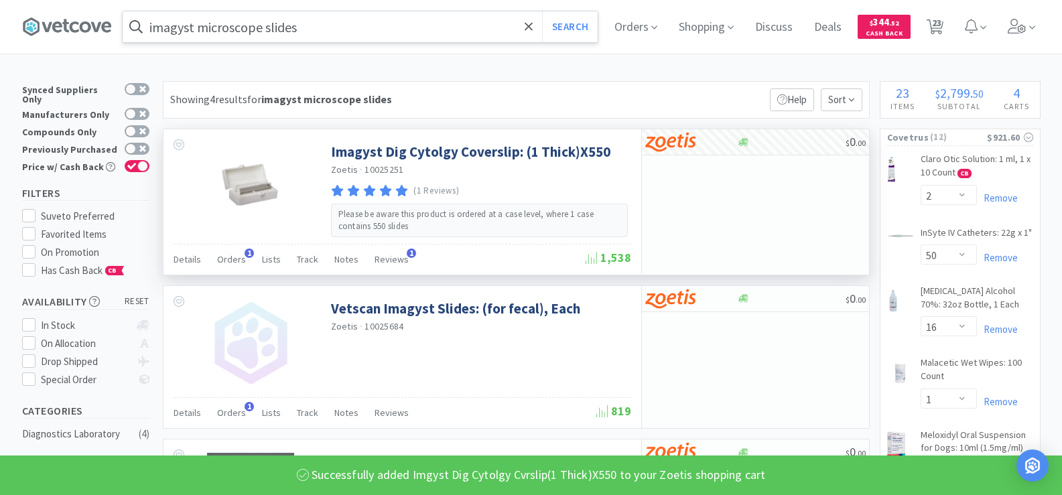
click at [358, 26] on input "imagyst microscope slides" at bounding box center [360, 26] width 475 height 31
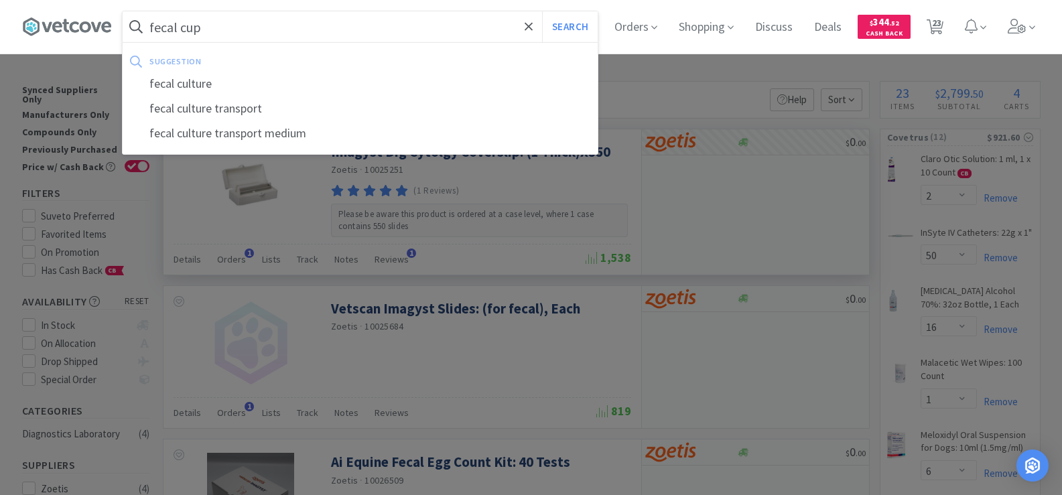
click at [542, 11] on button "Search" at bounding box center [570, 26] width 56 height 31
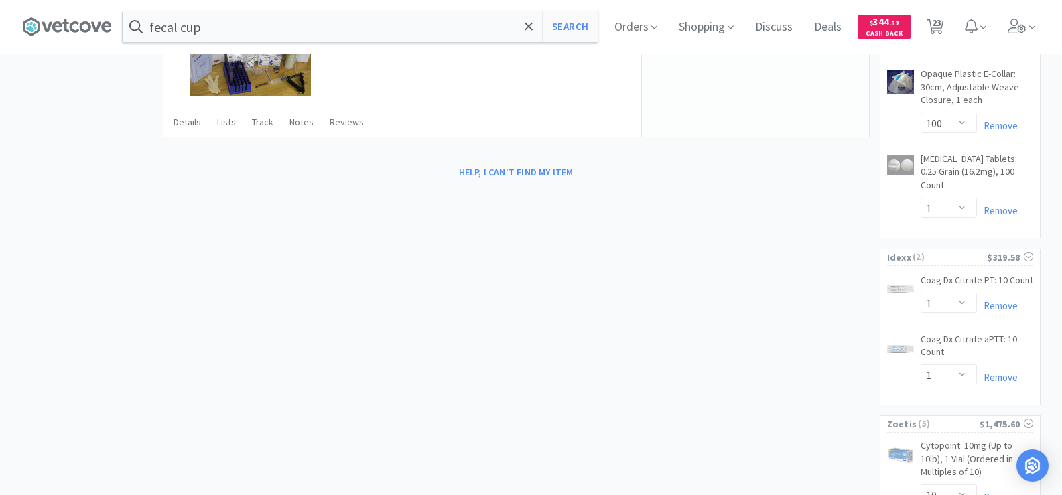
scroll to position [871, 0]
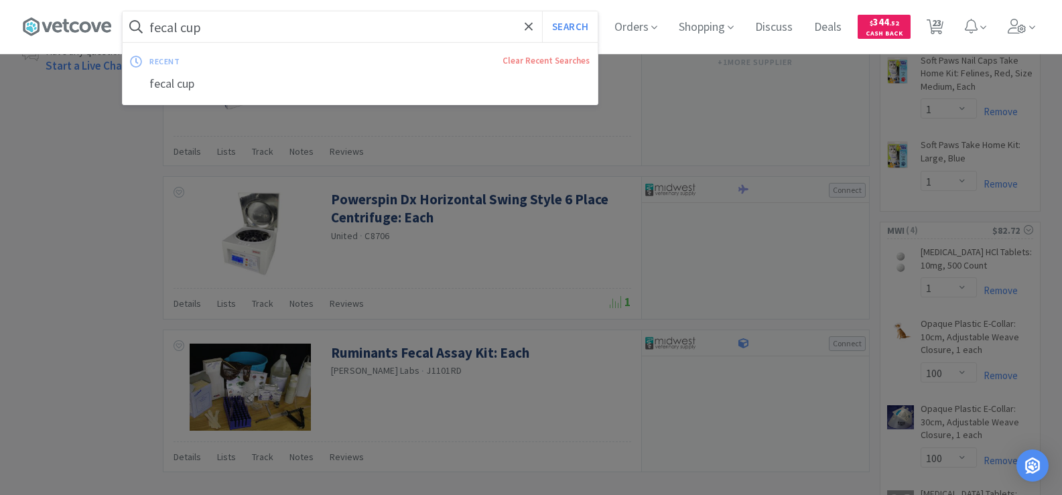
click at [224, 23] on input "fecal cup" at bounding box center [360, 26] width 475 height 31
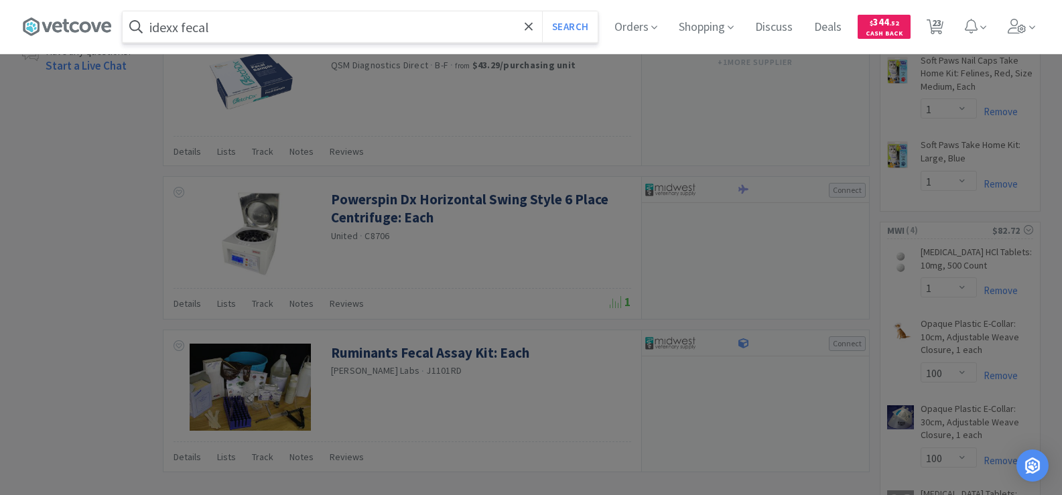
type input "idexx fecal"
click at [542, 11] on button "Search" at bounding box center [570, 26] width 56 height 31
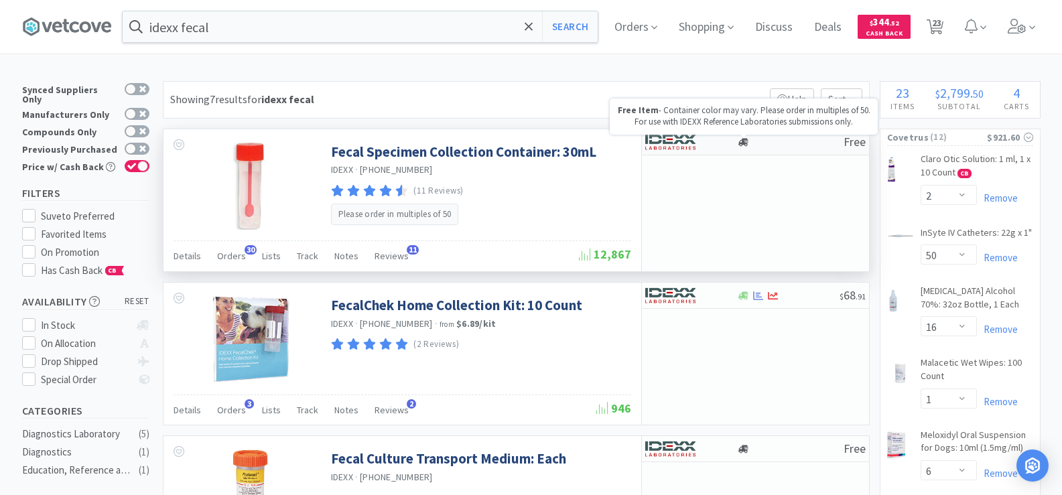
click at [743, 142] on icon at bounding box center [743, 142] width 10 height 8
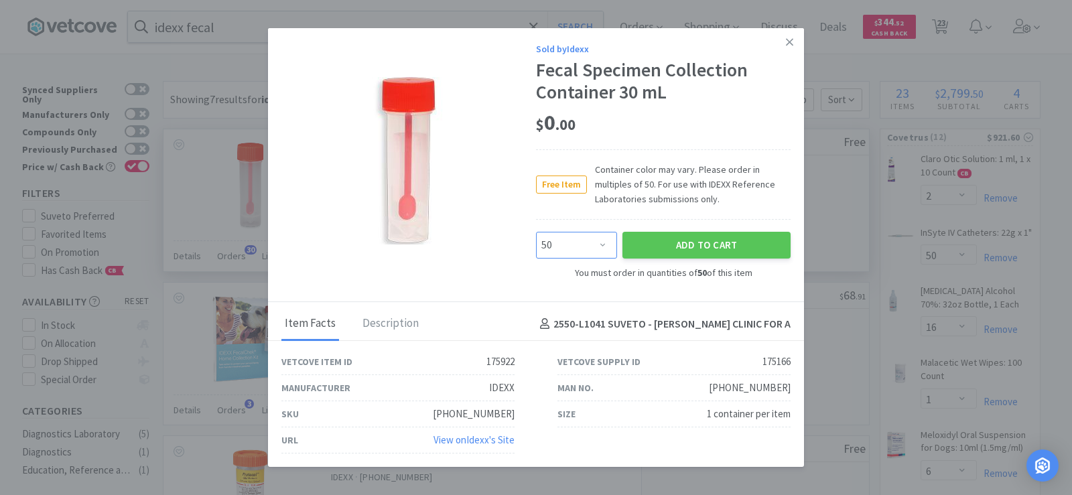
click at [579, 248] on select "Enter Quantity 50 100 150 200 250 300 350 400 450 500 550 600 650 700 750 800 8…" at bounding box center [576, 245] width 81 height 27
select select "200"
click at [536, 232] on select "Enter Quantity 50 100 150 200 250 300 350 400 450 500 550 600 650 700 750 800 8…" at bounding box center [576, 245] width 81 height 27
click at [695, 250] on button "Add to Cart" at bounding box center [706, 245] width 168 height 27
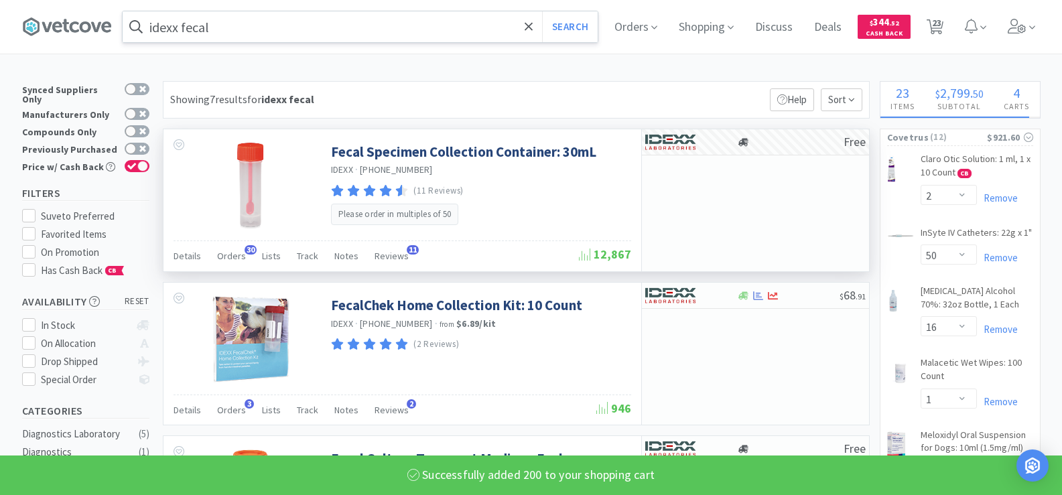
click at [233, 34] on input "idexx fecal" at bounding box center [360, 26] width 475 height 31
select select "200"
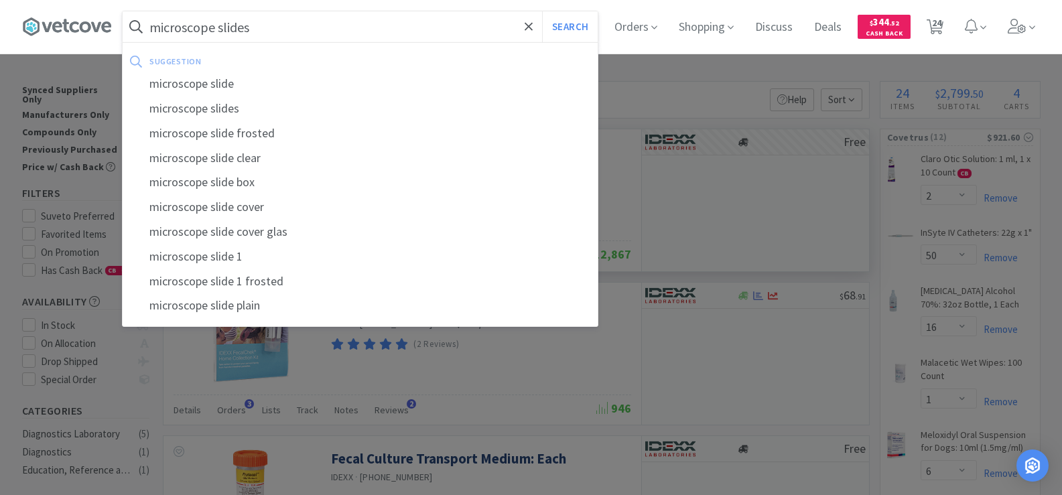
type input "microscope slides"
click at [542, 11] on button "Search" at bounding box center [570, 26] width 56 height 31
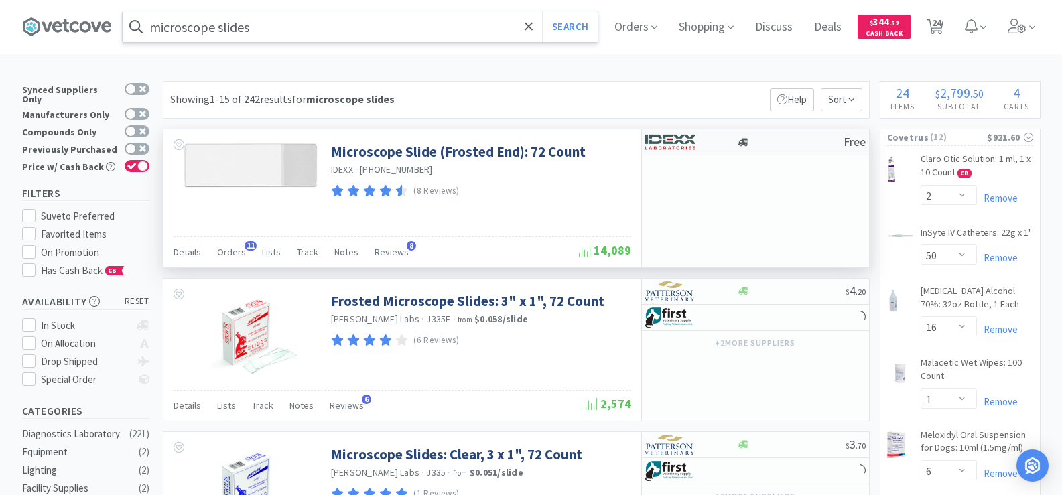
click at [748, 141] on div at bounding box center [743, 142] width 13 height 10
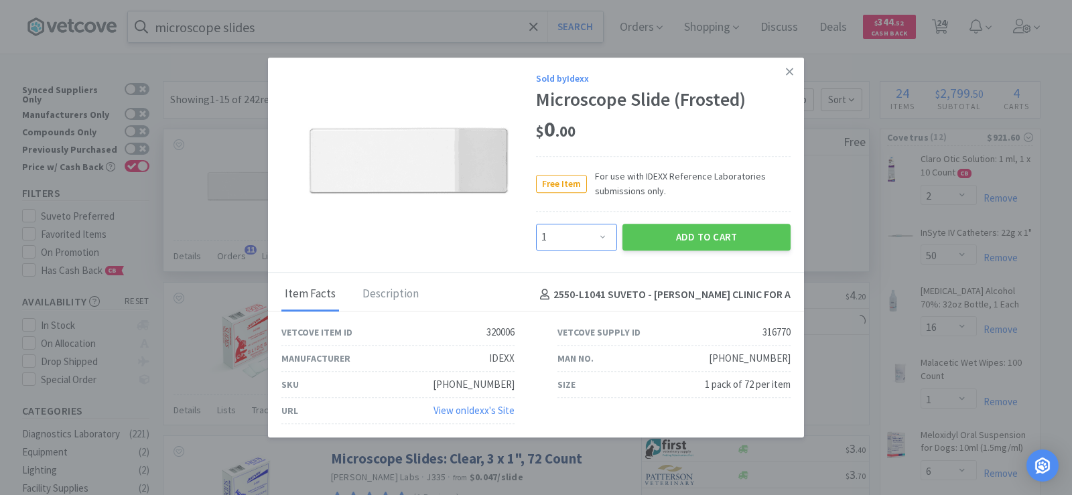
click at [572, 236] on select "Enter Quantity 1 2 3 4 5 6 7 8 9 10 11 12 13 14 15 16 17 18 19 20 Enter Quantity" at bounding box center [576, 237] width 81 height 27
click at [536, 224] on select "Enter Quantity 1 2 3 4 5 6 7 8 9 10 11 12 13 14 15 16 17 18 19 20 Enter Quantity" at bounding box center [576, 237] width 81 height 27
click at [605, 237] on select "Enter Quantity 1 2 3 4 5 6 7 8 9 10 11 12 13 14 15 16 17 18 19 20 Enter Quantity" at bounding box center [576, 237] width 81 height 27
select select "6"
click at [536, 224] on select "Enter Quantity 1 2 3 4 5 6 7 8 9 10 11 12 13 14 15 16 17 18 19 20 Enter Quantity" at bounding box center [576, 237] width 81 height 27
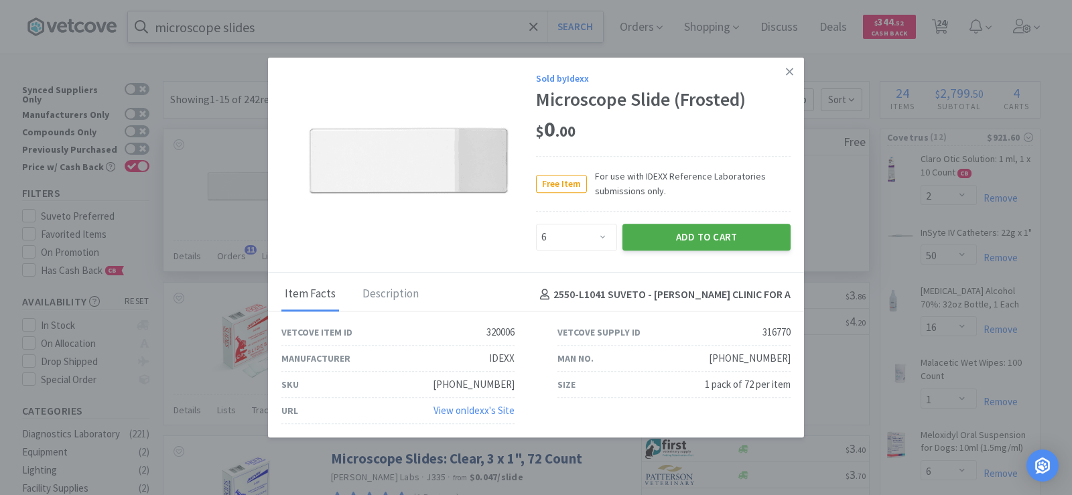
click at [697, 235] on button "Add to Cart" at bounding box center [706, 237] width 168 height 27
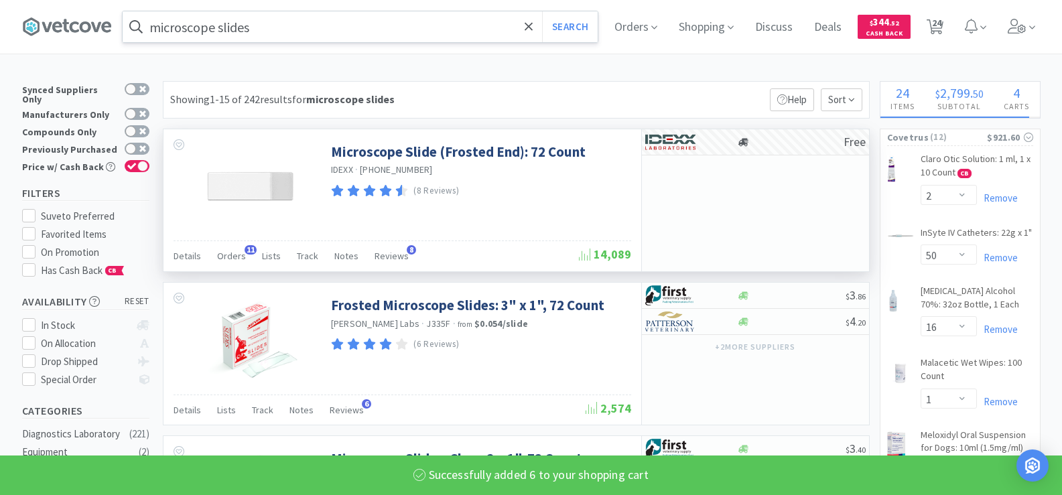
select select "6"
